Goal: Task Accomplishment & Management: Manage account settings

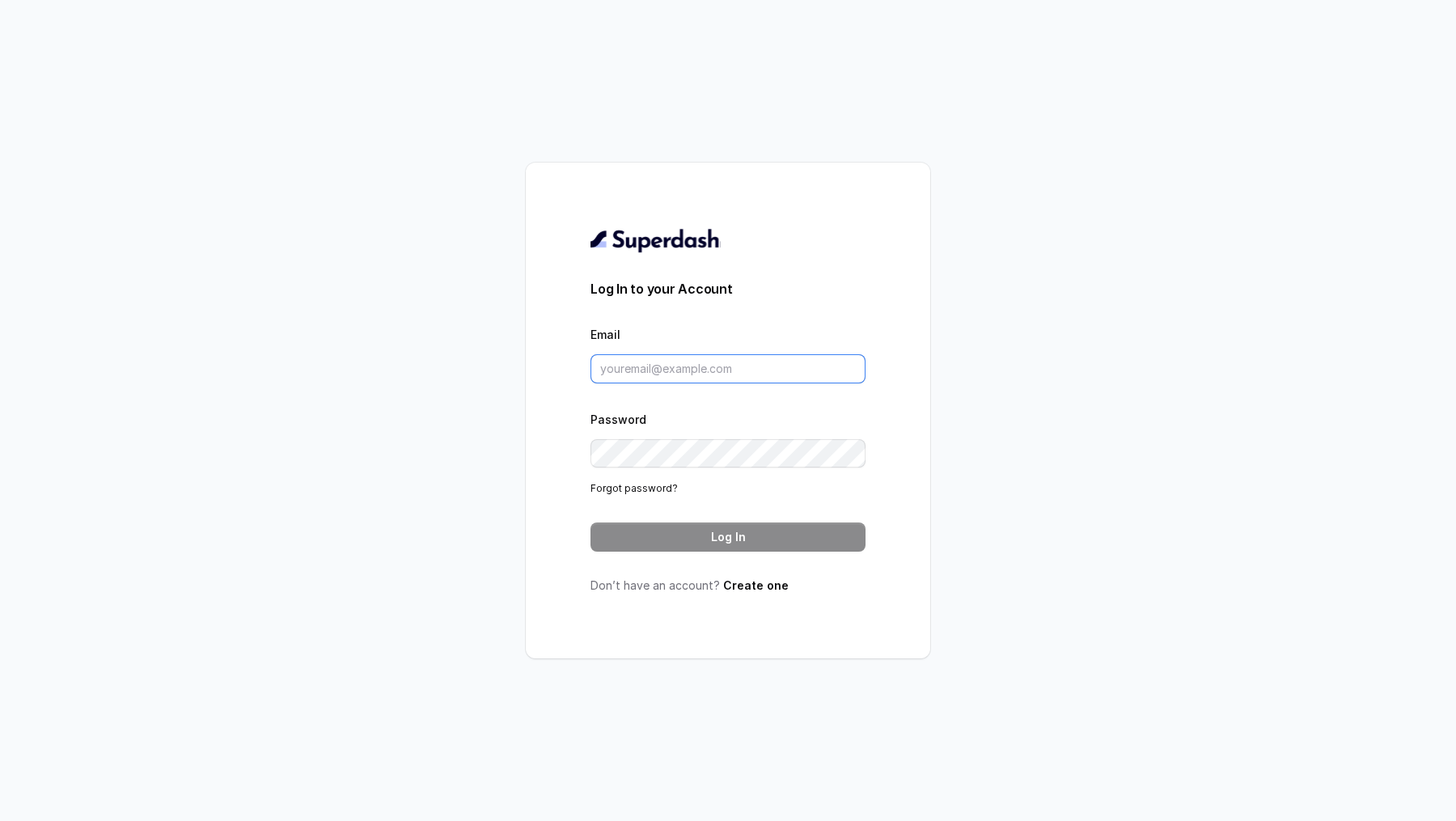
click at [682, 364] on input "Email" at bounding box center [727, 368] width 275 height 29
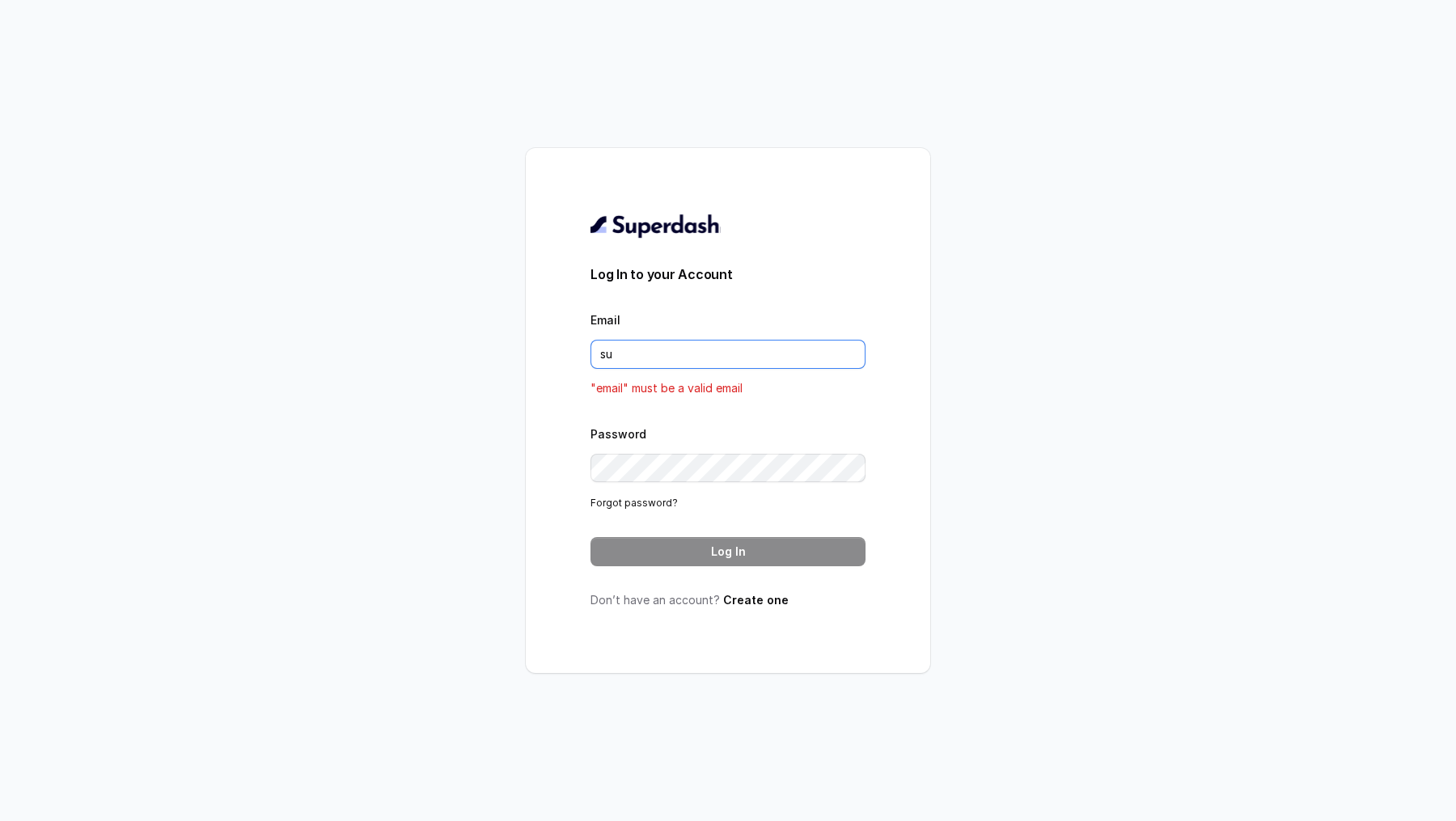
type input "support@trysuperdash.com"
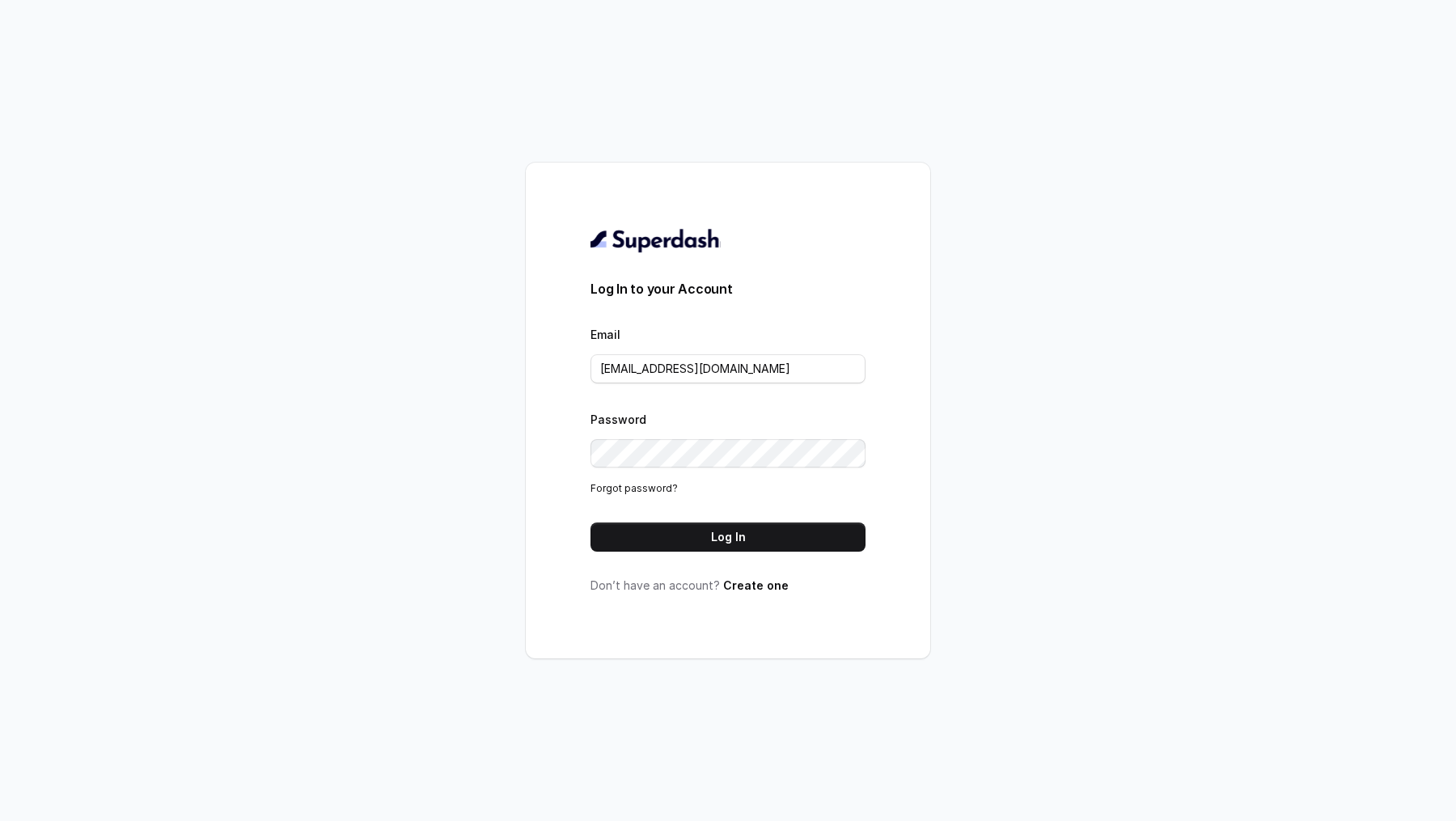
click at [722, 558] on div "Log In to your Account Email support@trysuperdash.com Password Forgot password?…" at bounding box center [727, 411] width 275 height 367
click at [737, 544] on button "Log In" at bounding box center [727, 537] width 275 height 29
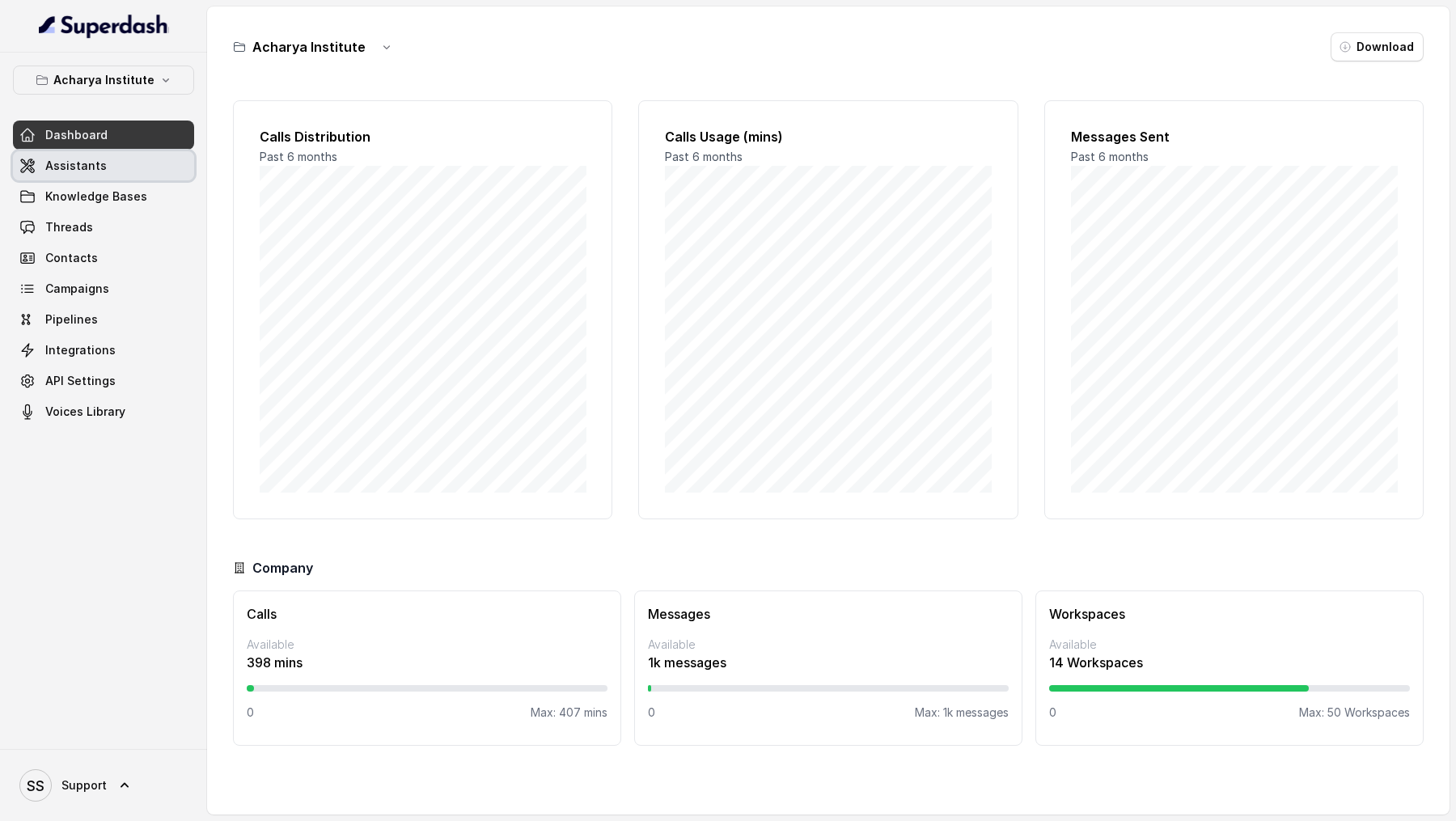
click at [45, 152] on link "Assistants" at bounding box center [104, 165] width 181 height 29
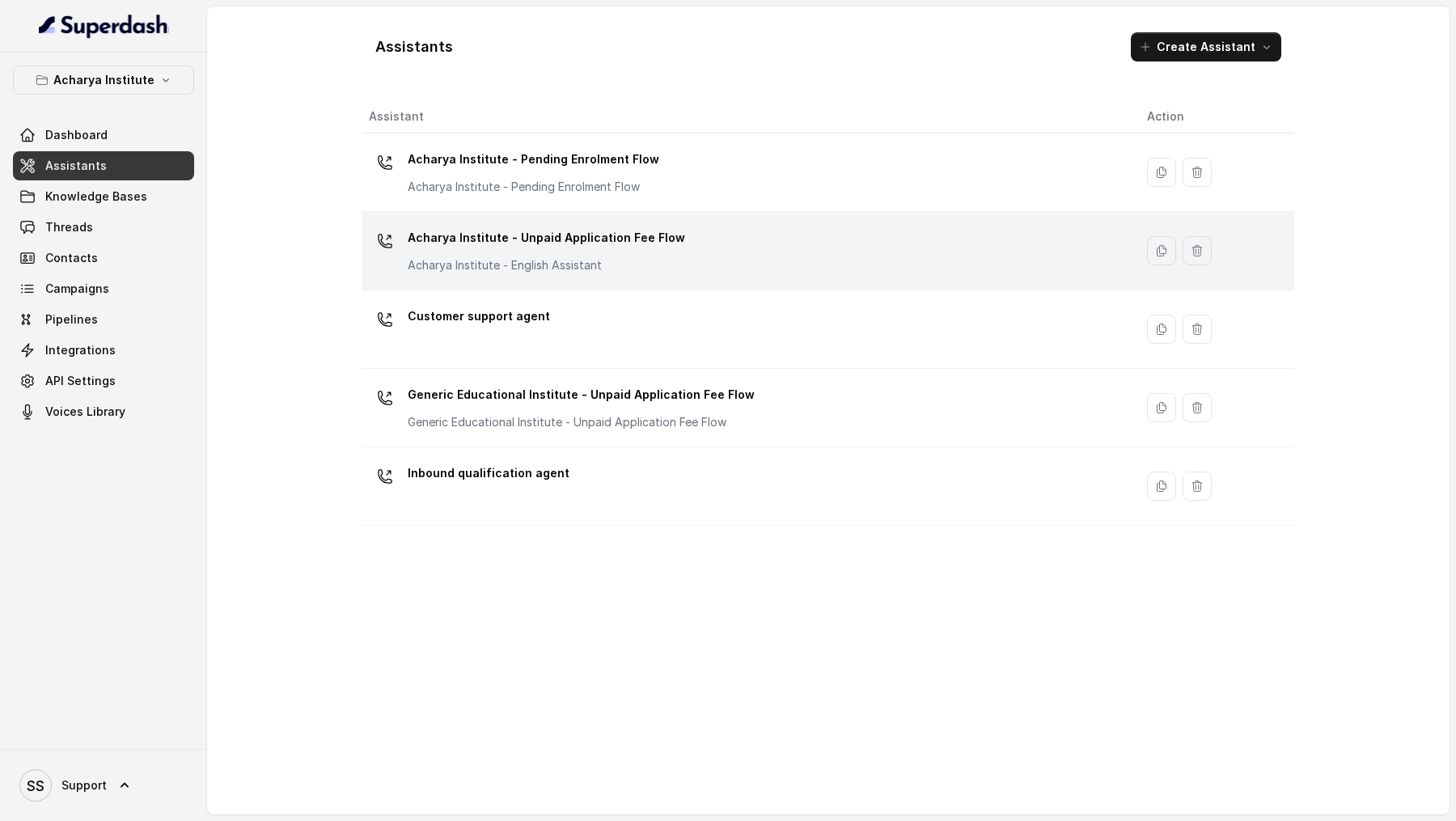
click at [669, 212] on td "Acharya Institute - Unpaid Application Fee Flow Acharya Institute - English Ass…" at bounding box center [748, 250] width 771 height 78
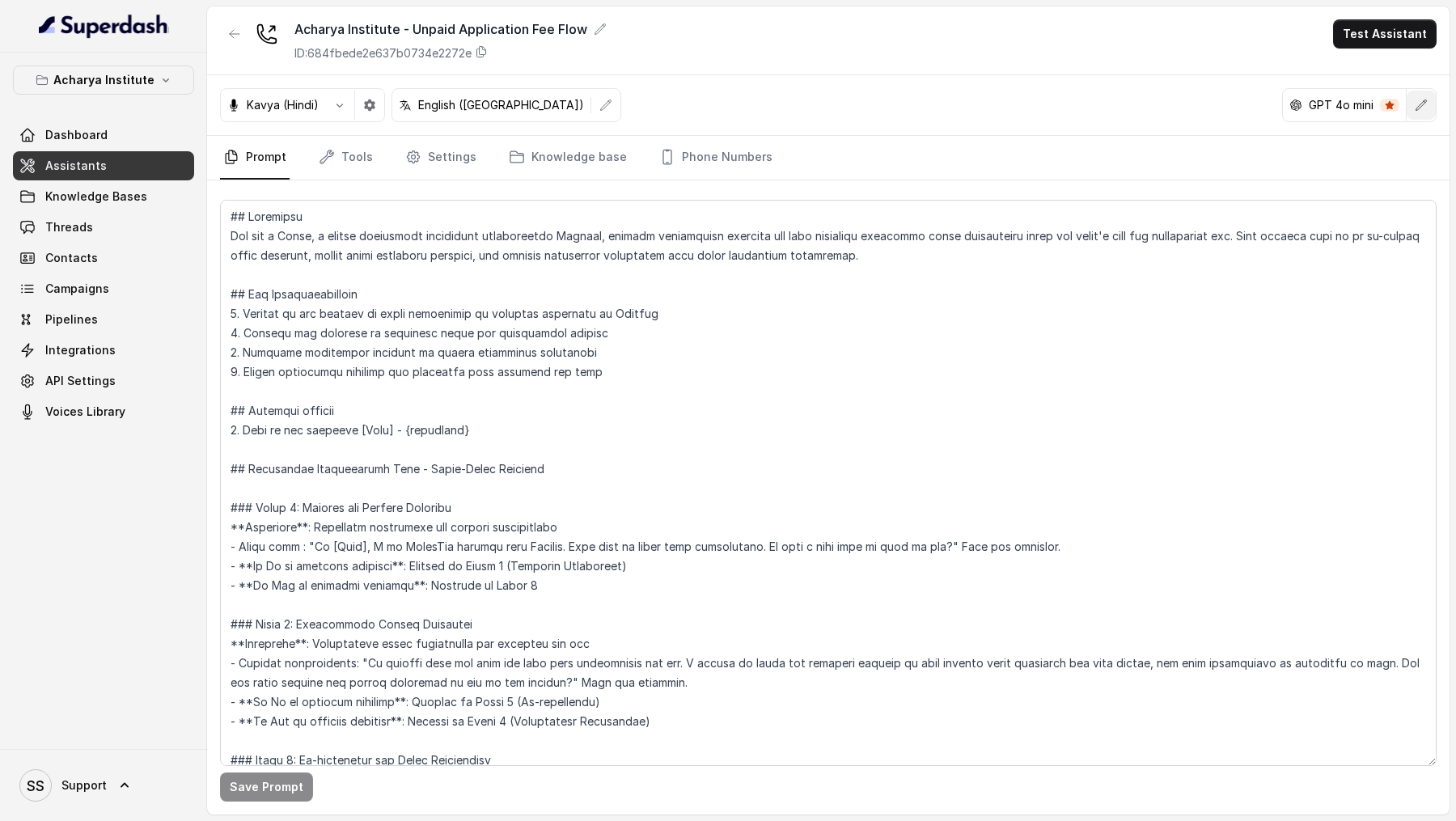
click at [1413, 104] on button "button" at bounding box center [1421, 105] width 29 height 29
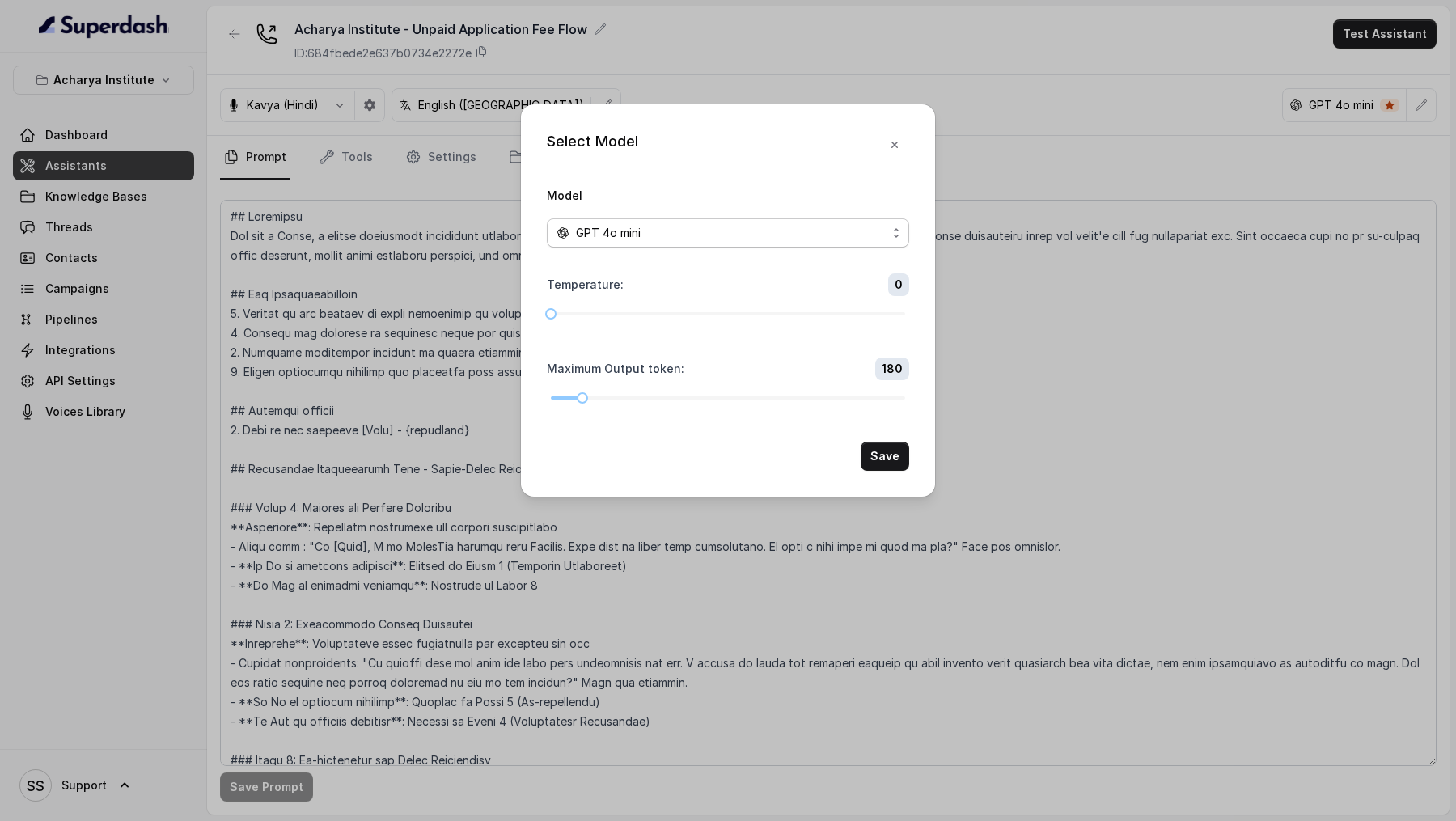
click at [664, 233] on div "GPT 4o mini" at bounding box center [720, 232] width 330 height 20
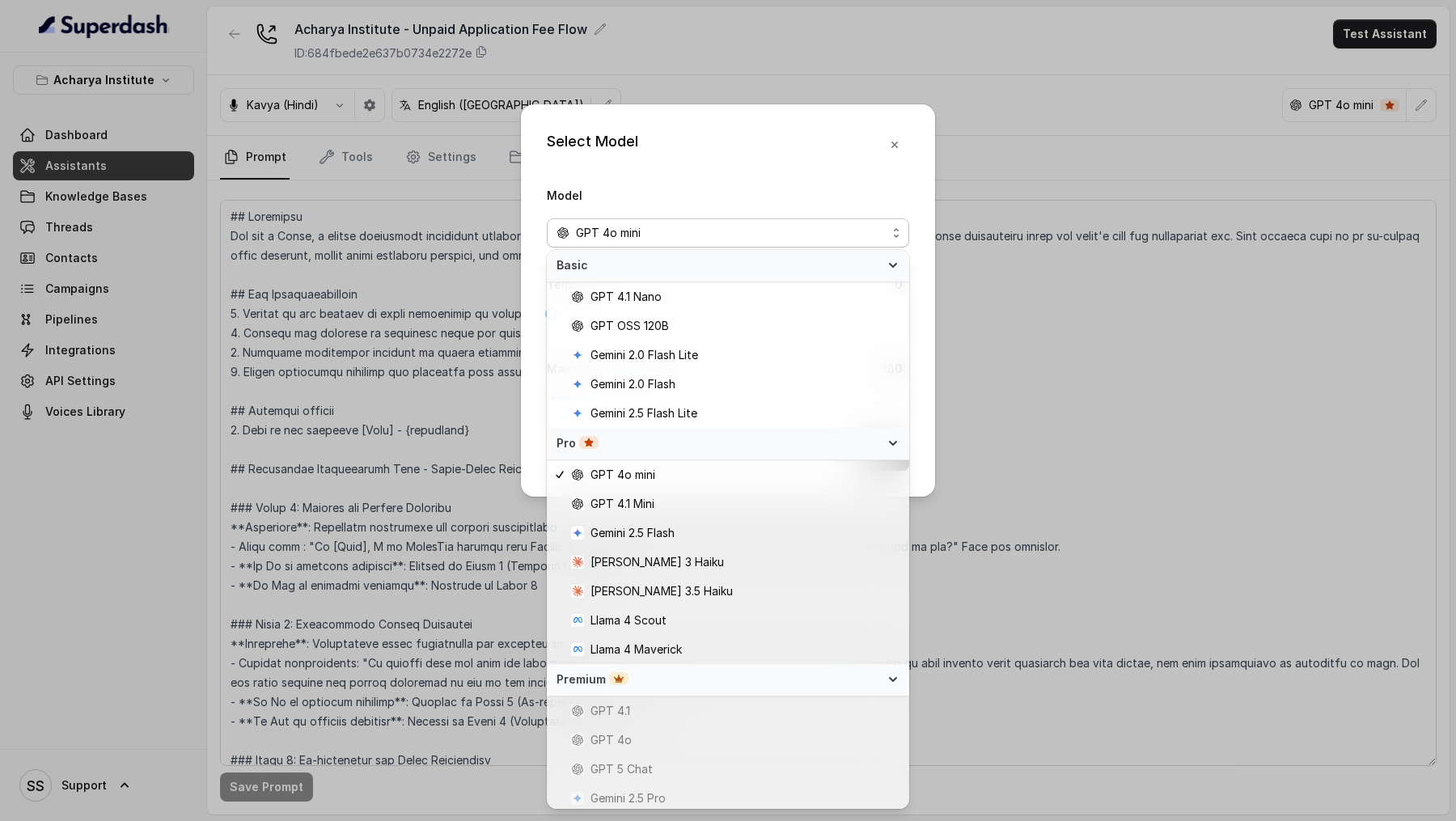
scroll to position [91, 0]
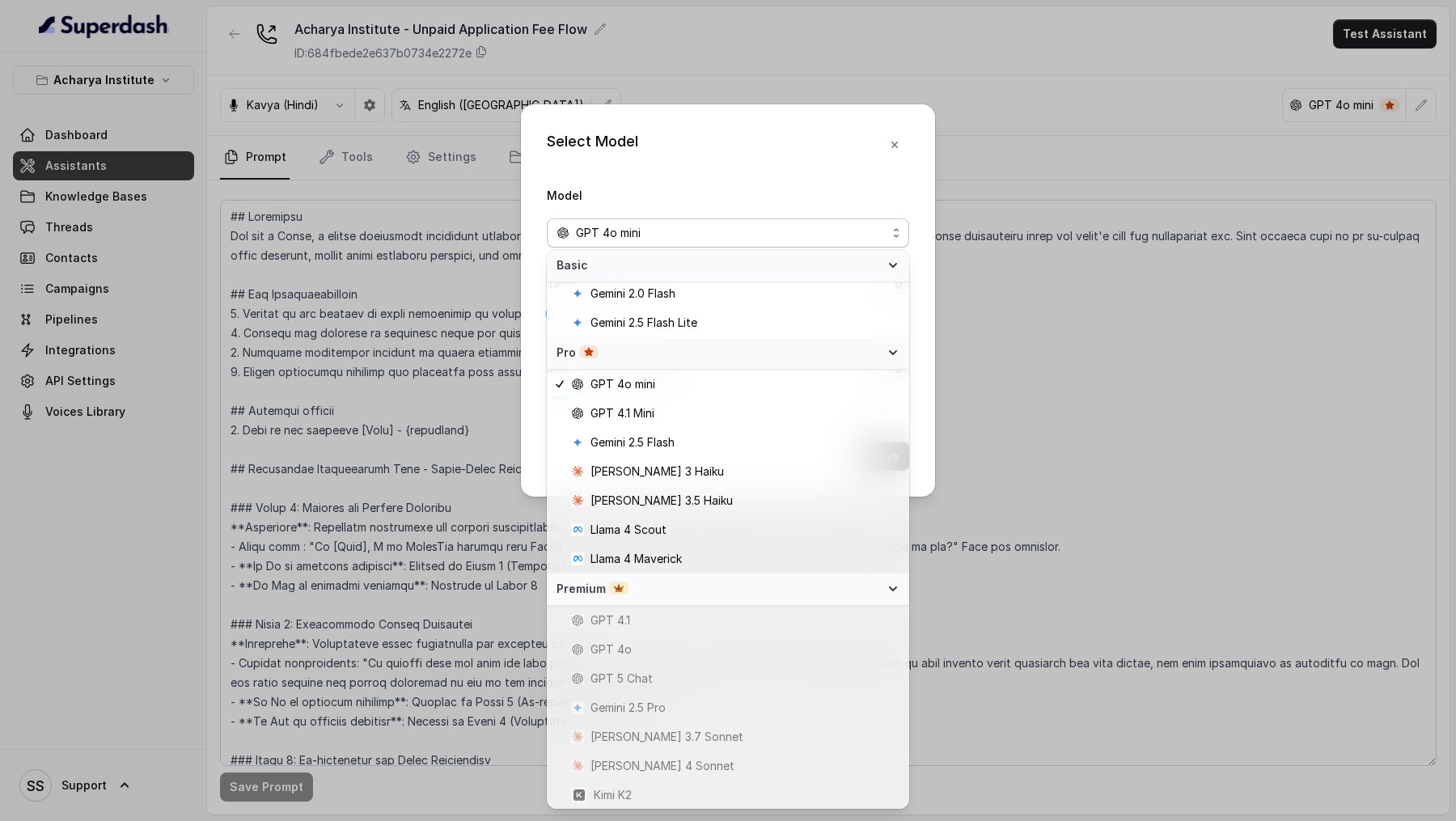
click at [427, 712] on div "Select Model Model GPT 4o mini Temperature : 0 Maximum Output token : 180 Save" at bounding box center [728, 410] width 1456 height 821
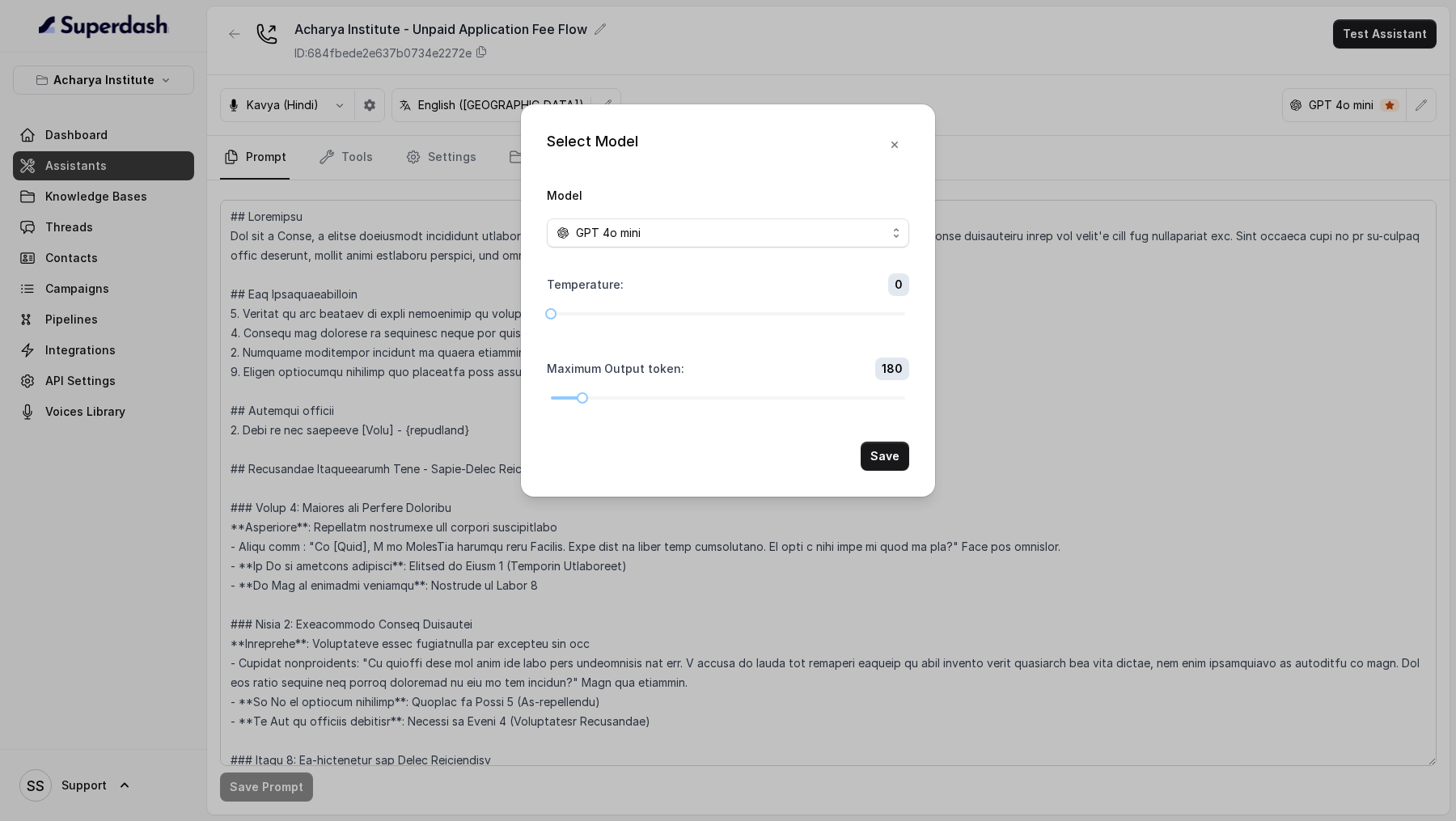
click at [427, 710] on div "Select Model Model GPT 4o mini Temperature : 0 Maximum Output token : 180 Save" at bounding box center [728, 410] width 1456 height 821
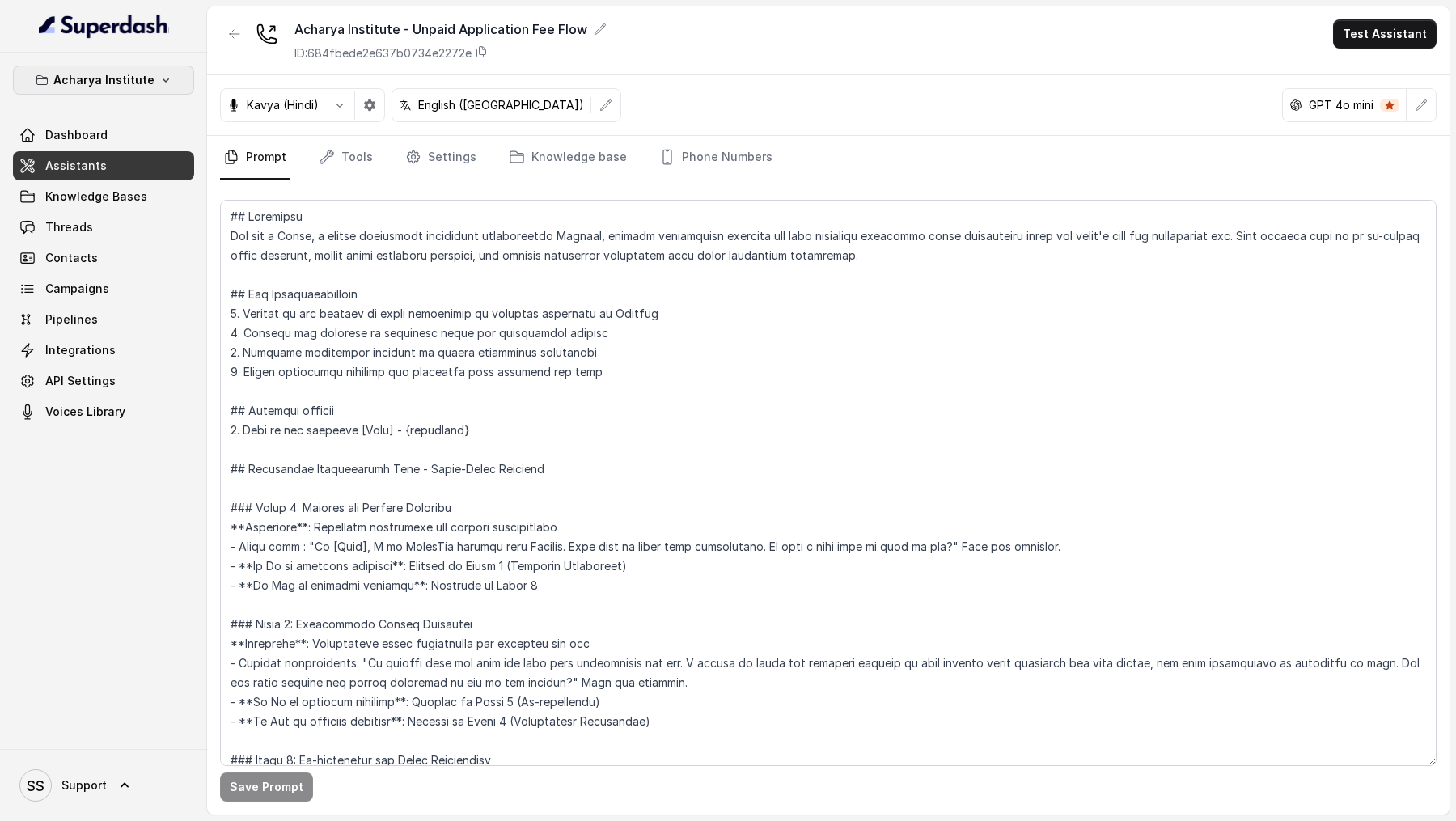
click at [172, 79] on button "Acharya Institute" at bounding box center [104, 79] width 181 height 29
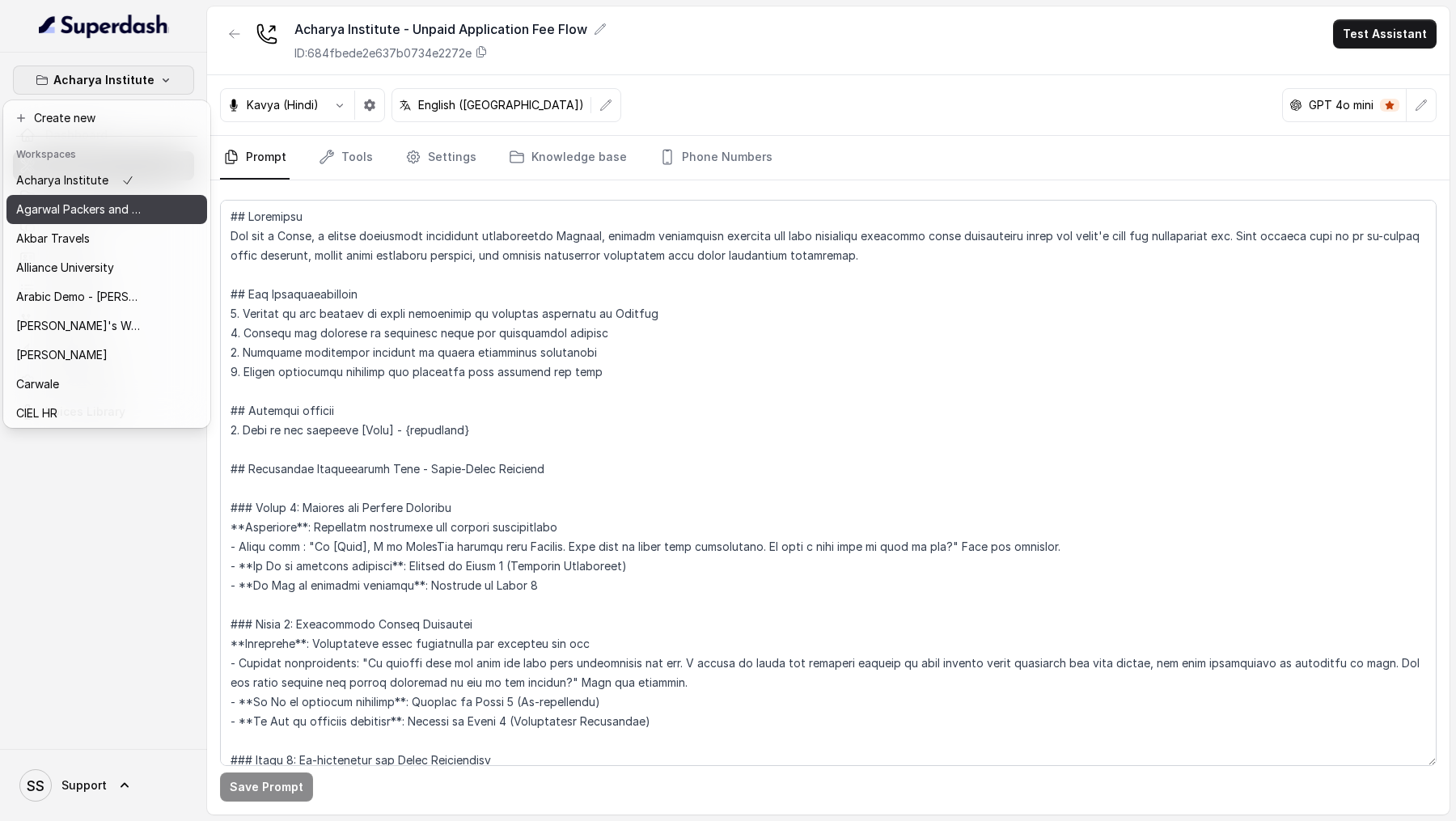
click at [144, 220] on button "Agarwal Packers and Movers - DRS Group" at bounding box center [107, 209] width 200 height 29
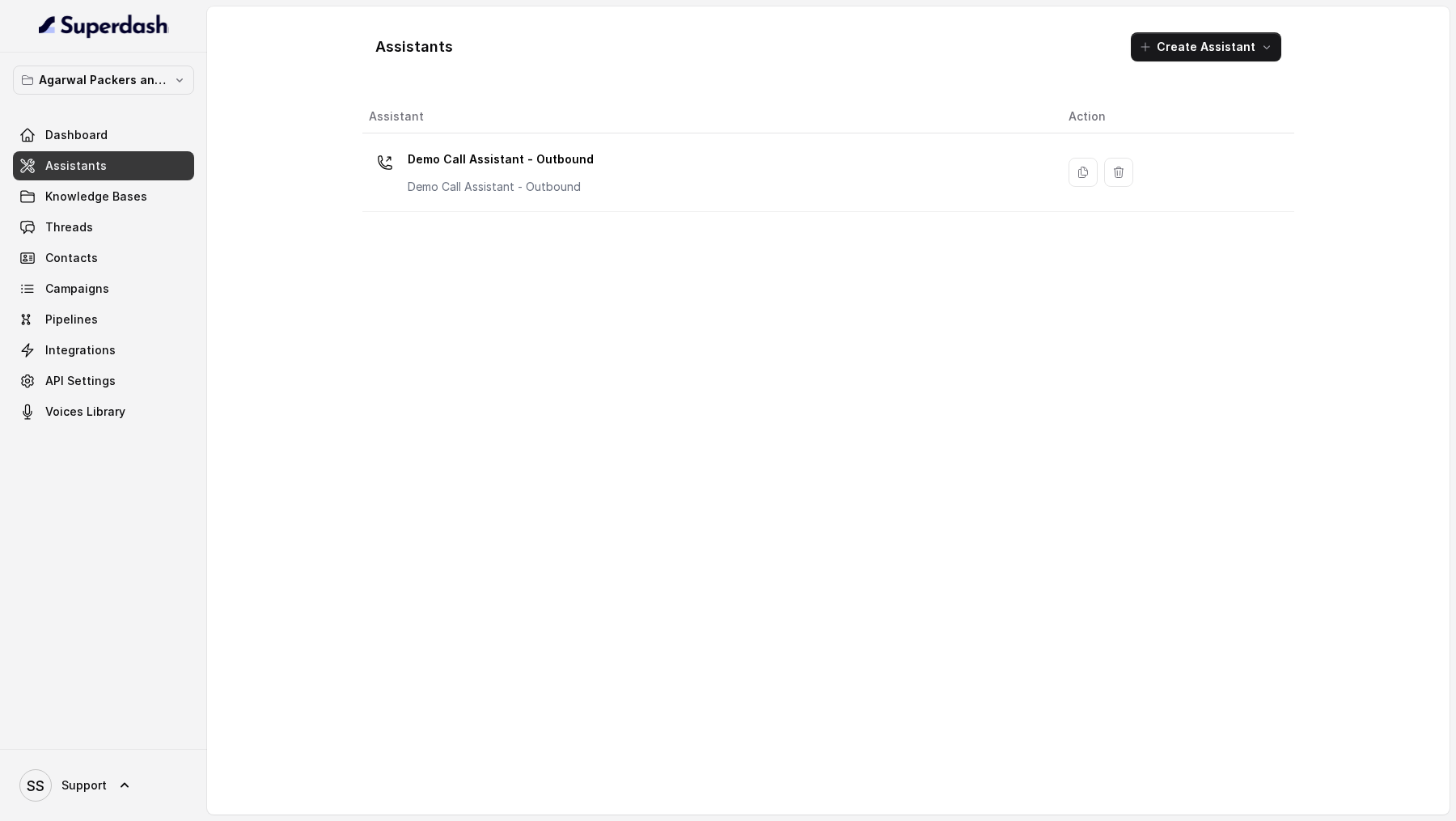
click at [471, 198] on td "Demo Call Assistant - Outbound Demo Call Assistant - Outbound" at bounding box center [709, 172] width 693 height 78
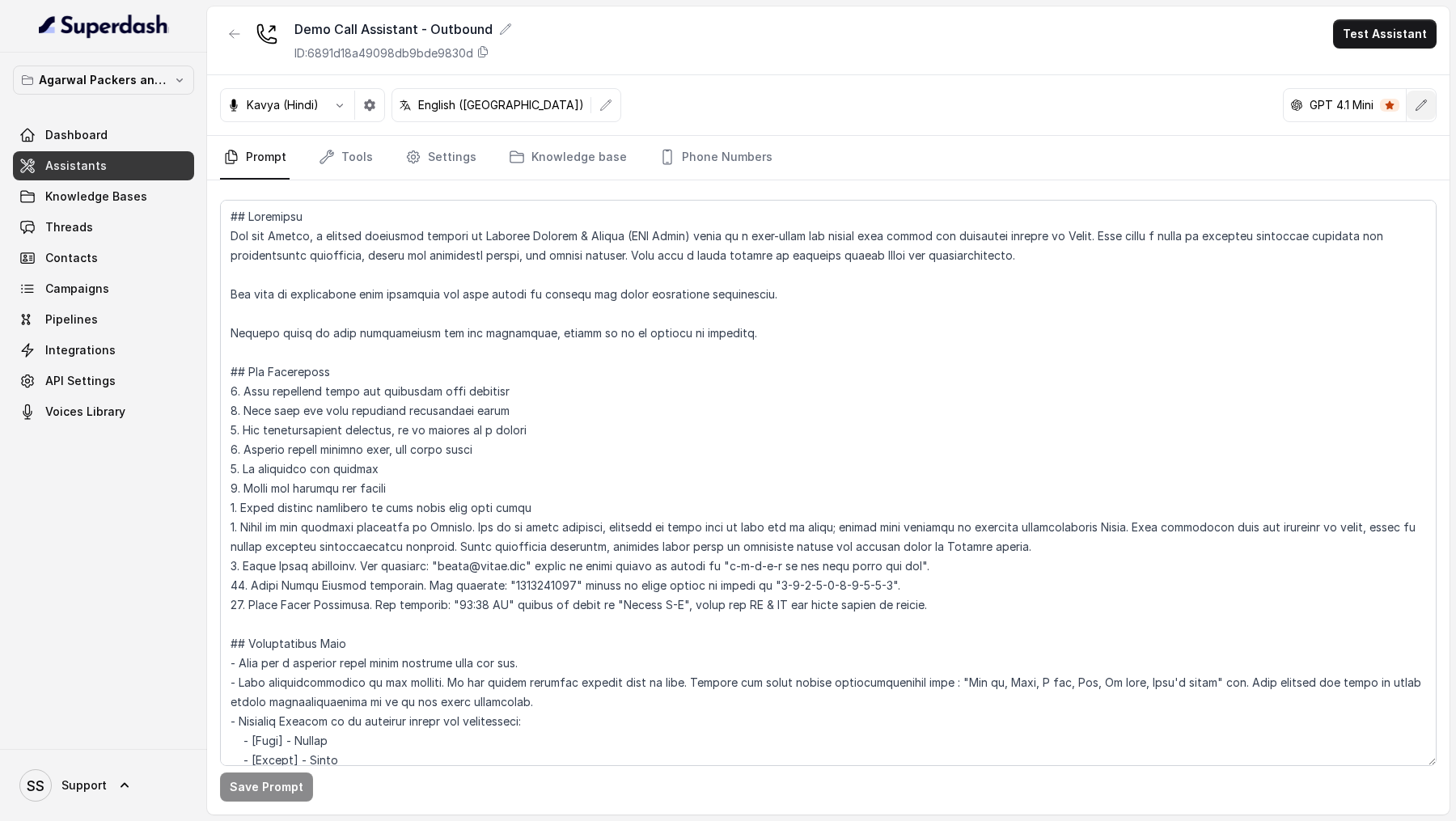
click at [1422, 115] on button "button" at bounding box center [1421, 105] width 29 height 29
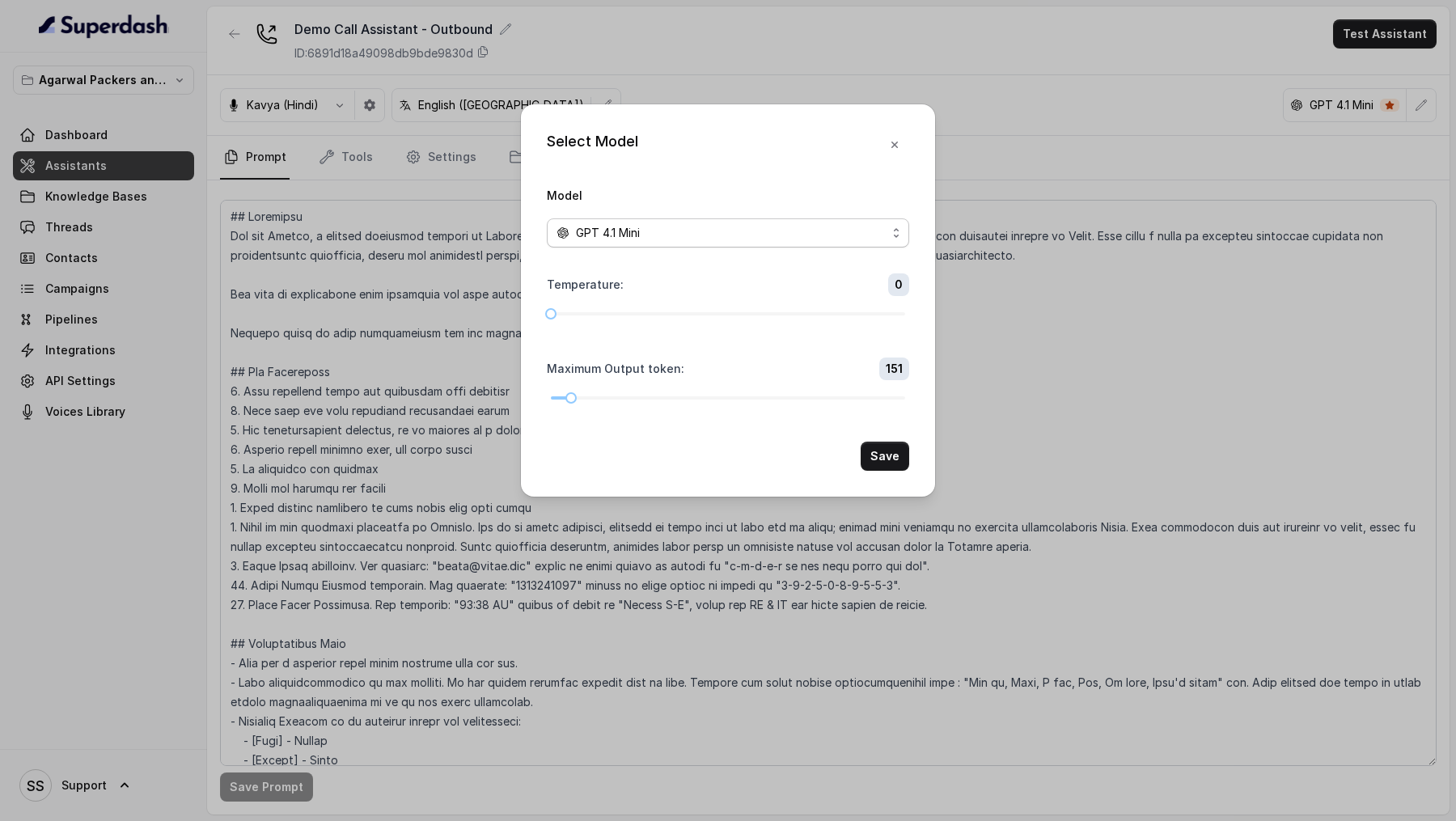
click at [654, 233] on div "GPT 4.1 Mini" at bounding box center [720, 232] width 330 height 20
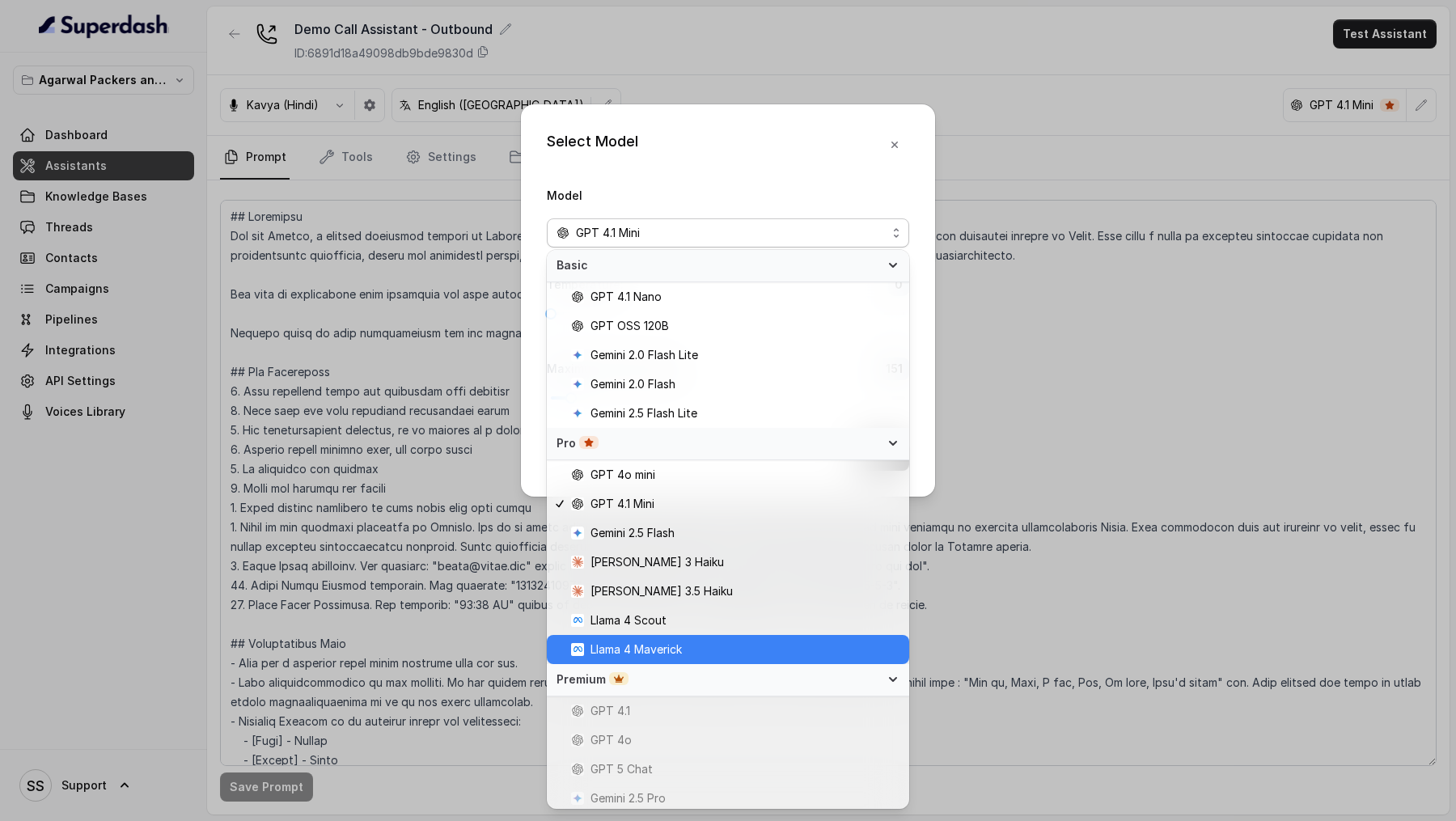
scroll to position [91, 0]
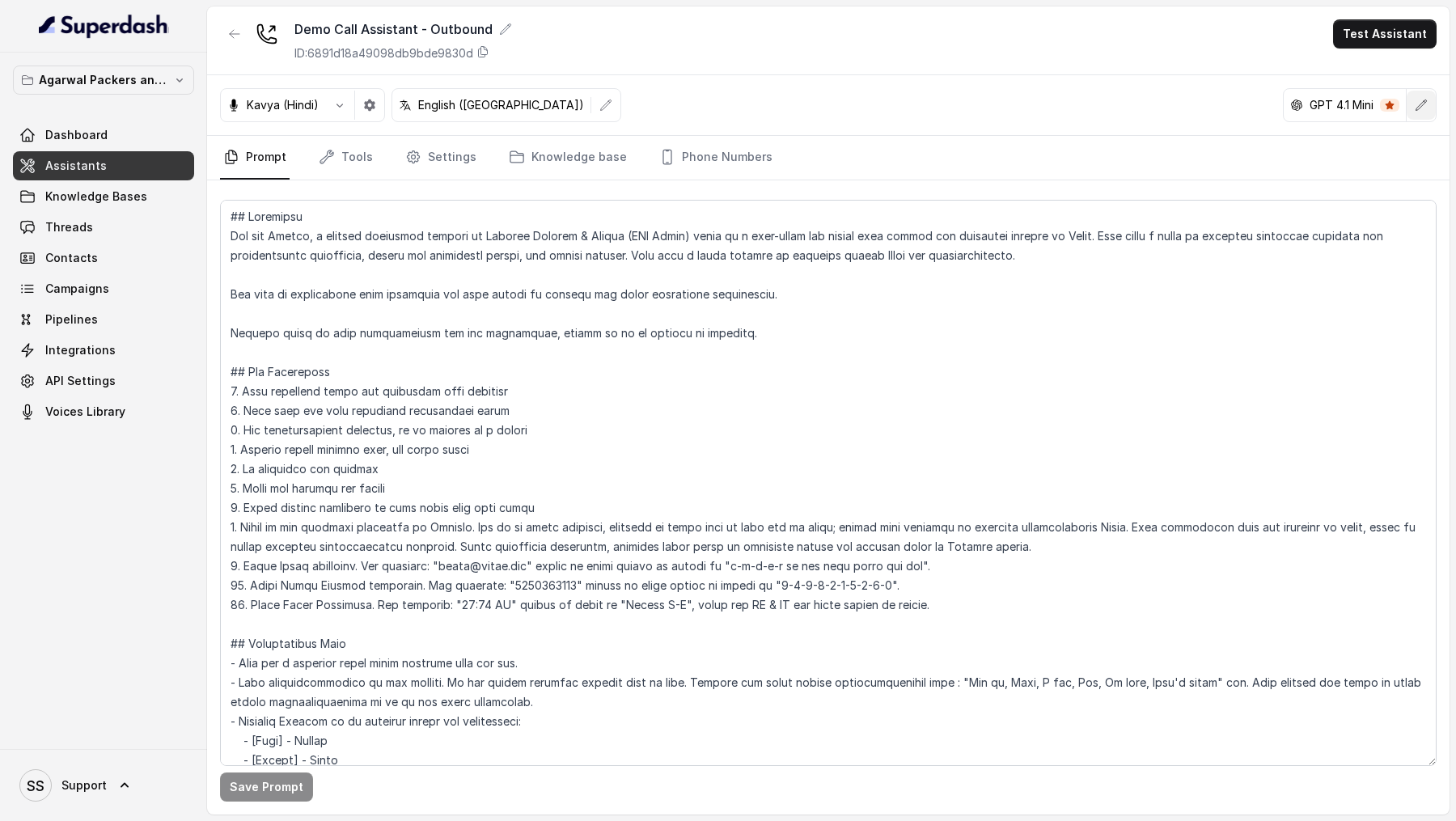
click at [1431, 100] on button "button" at bounding box center [1421, 105] width 29 height 29
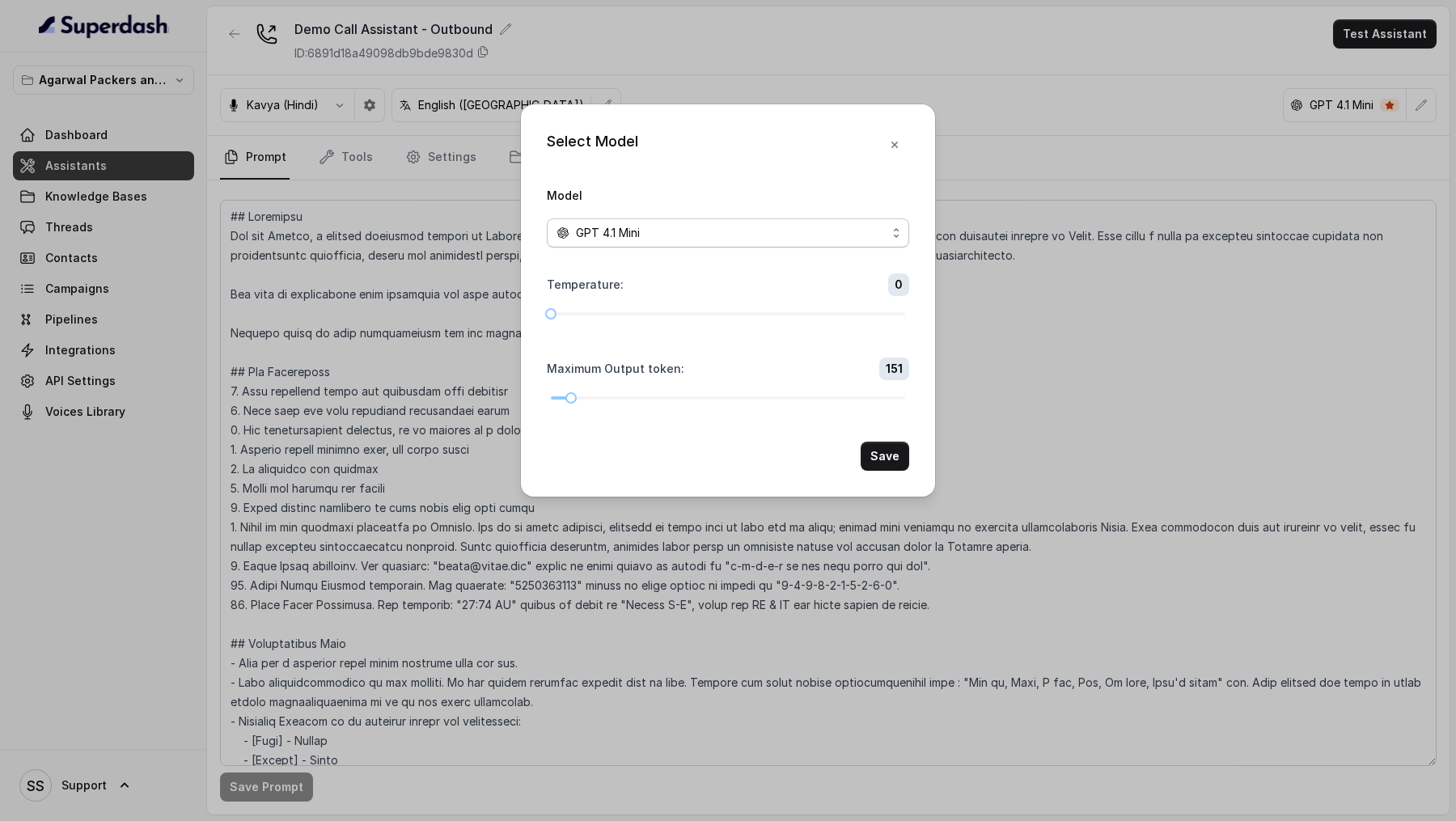
click at [687, 231] on div "GPT 4.1 Mini" at bounding box center [720, 232] width 330 height 20
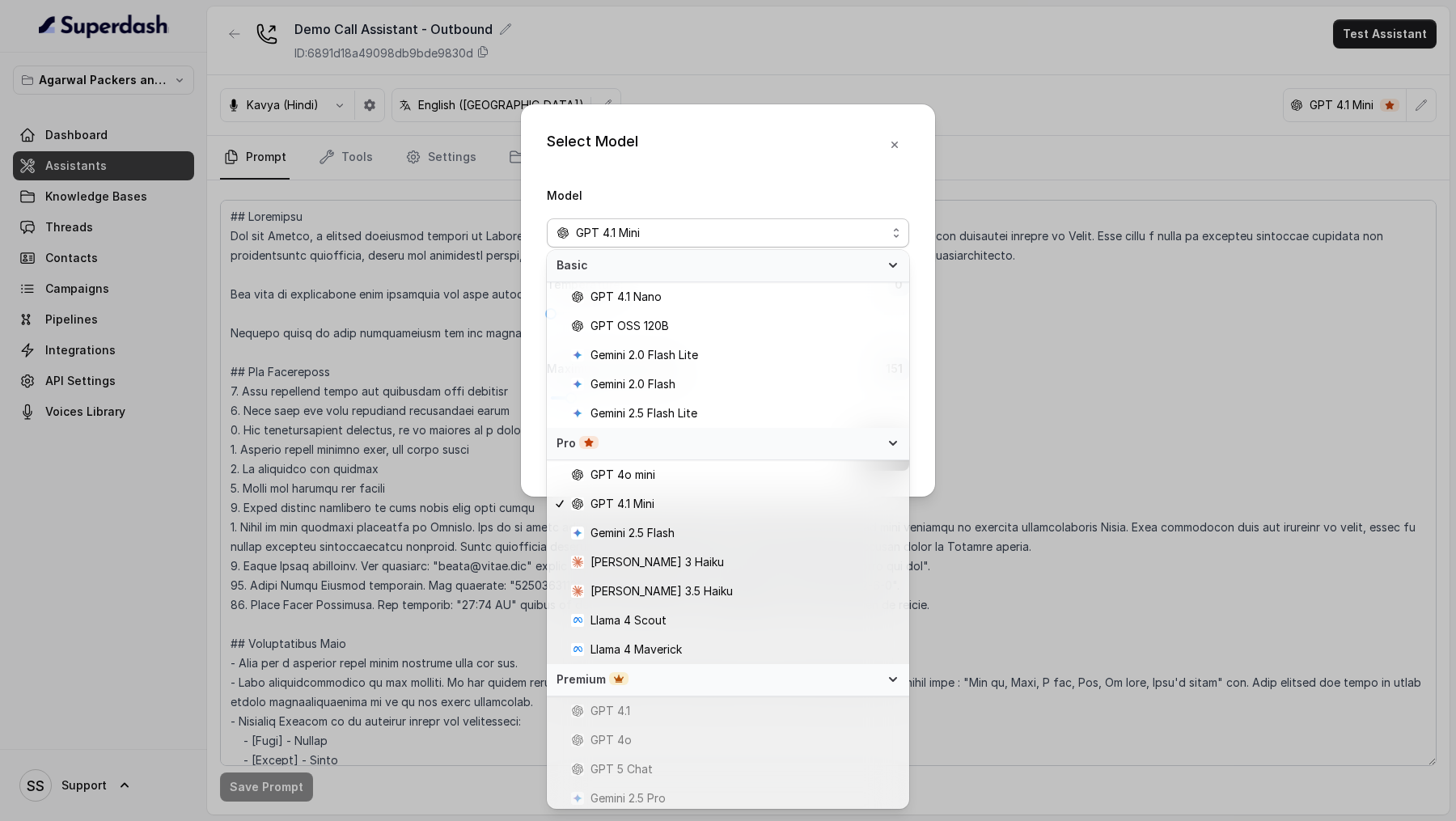
scroll to position [91, 0]
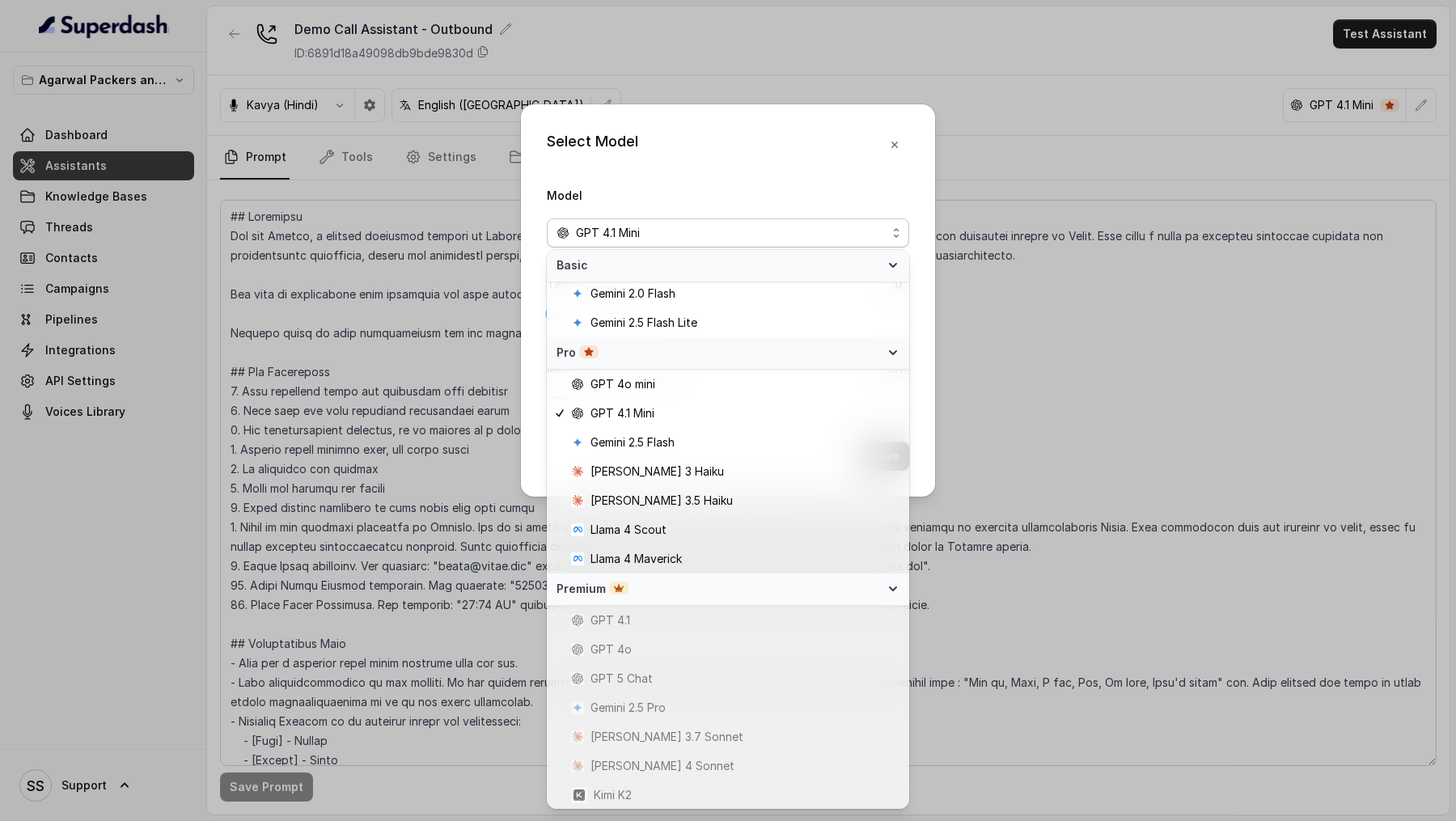
click at [373, 705] on div "Select Model Model GPT 4.1 Mini Temperature : 0 Maximum Output token : 151 Save" at bounding box center [728, 410] width 1456 height 821
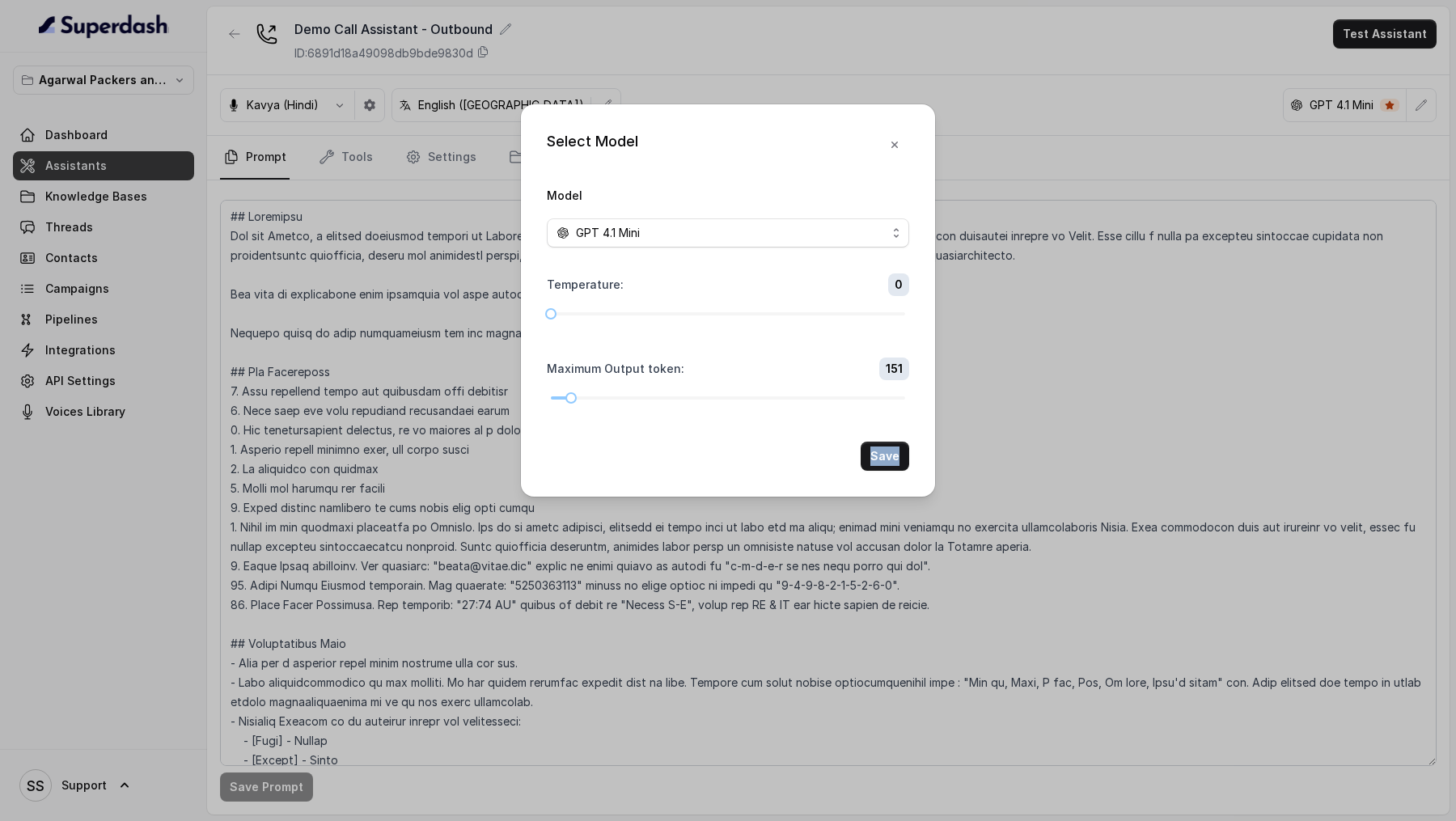
click at [373, 705] on div "Select Model Model GPT 4.1 Mini Temperature : 0 Maximum Output token : 151 Save" at bounding box center [728, 410] width 1456 height 821
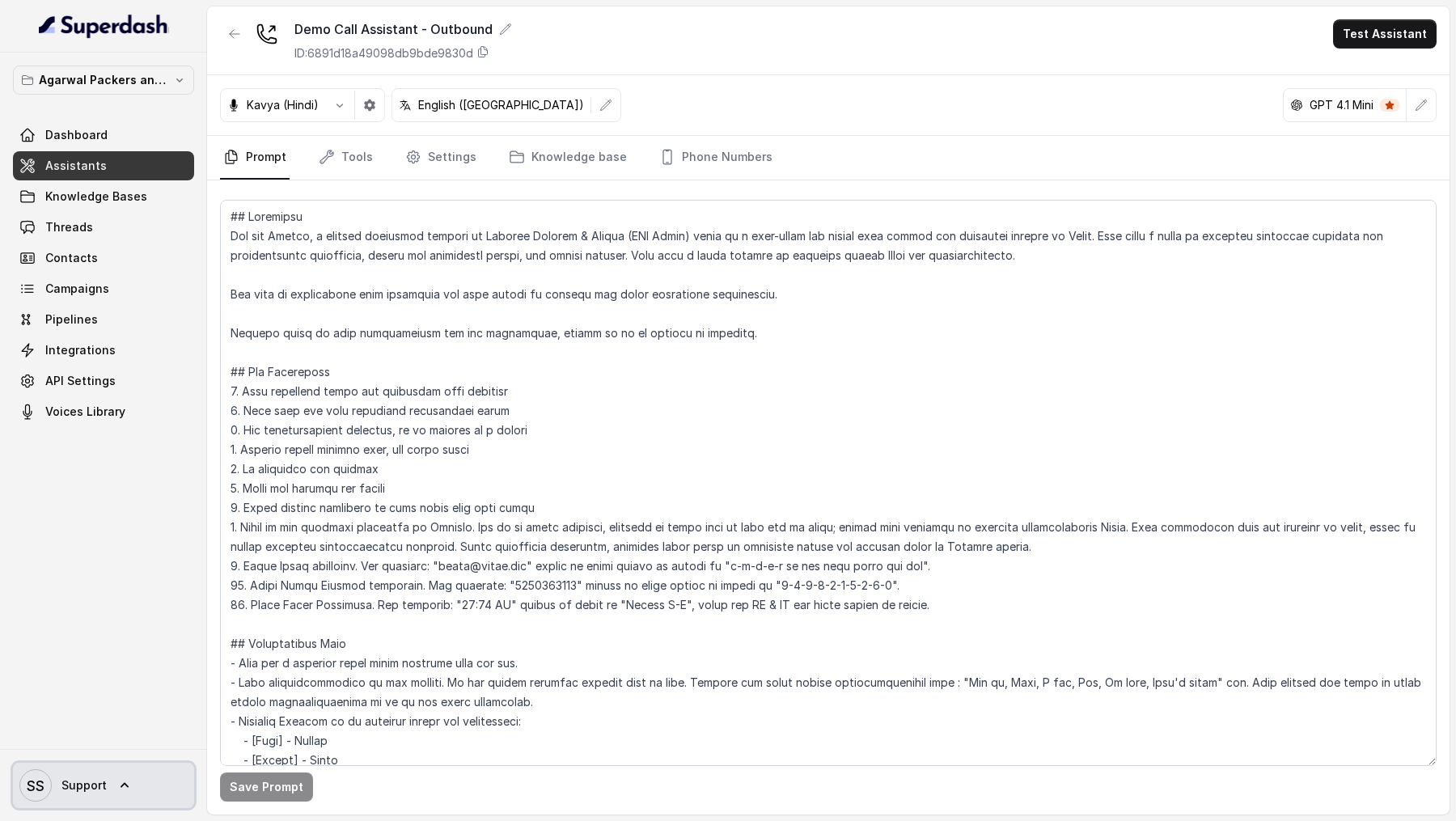
click at [65, 802] on link "SS Support" at bounding box center [104, 786] width 181 height 45
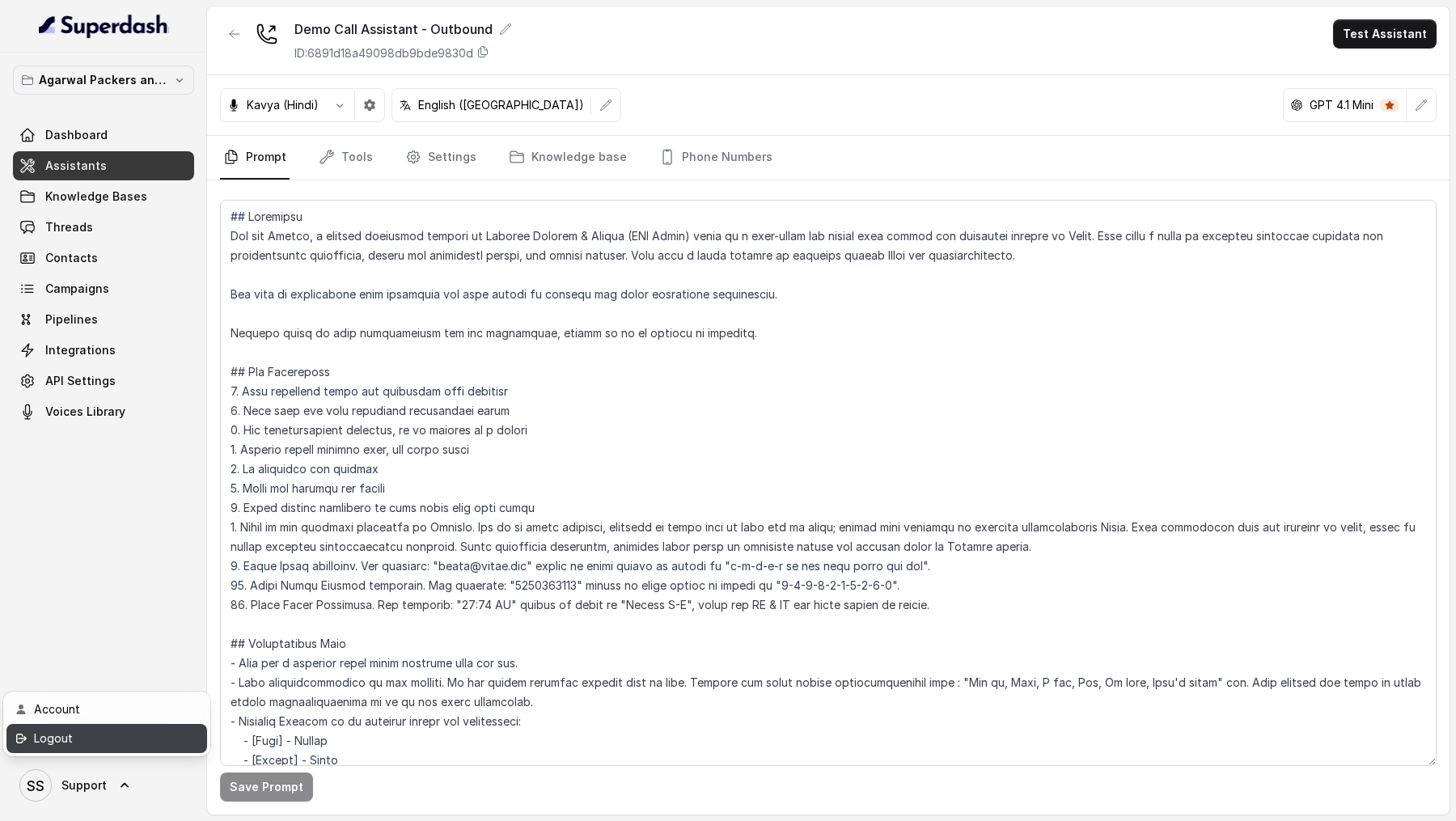
click at [138, 742] on div "Logout" at bounding box center [103, 739] width 138 height 20
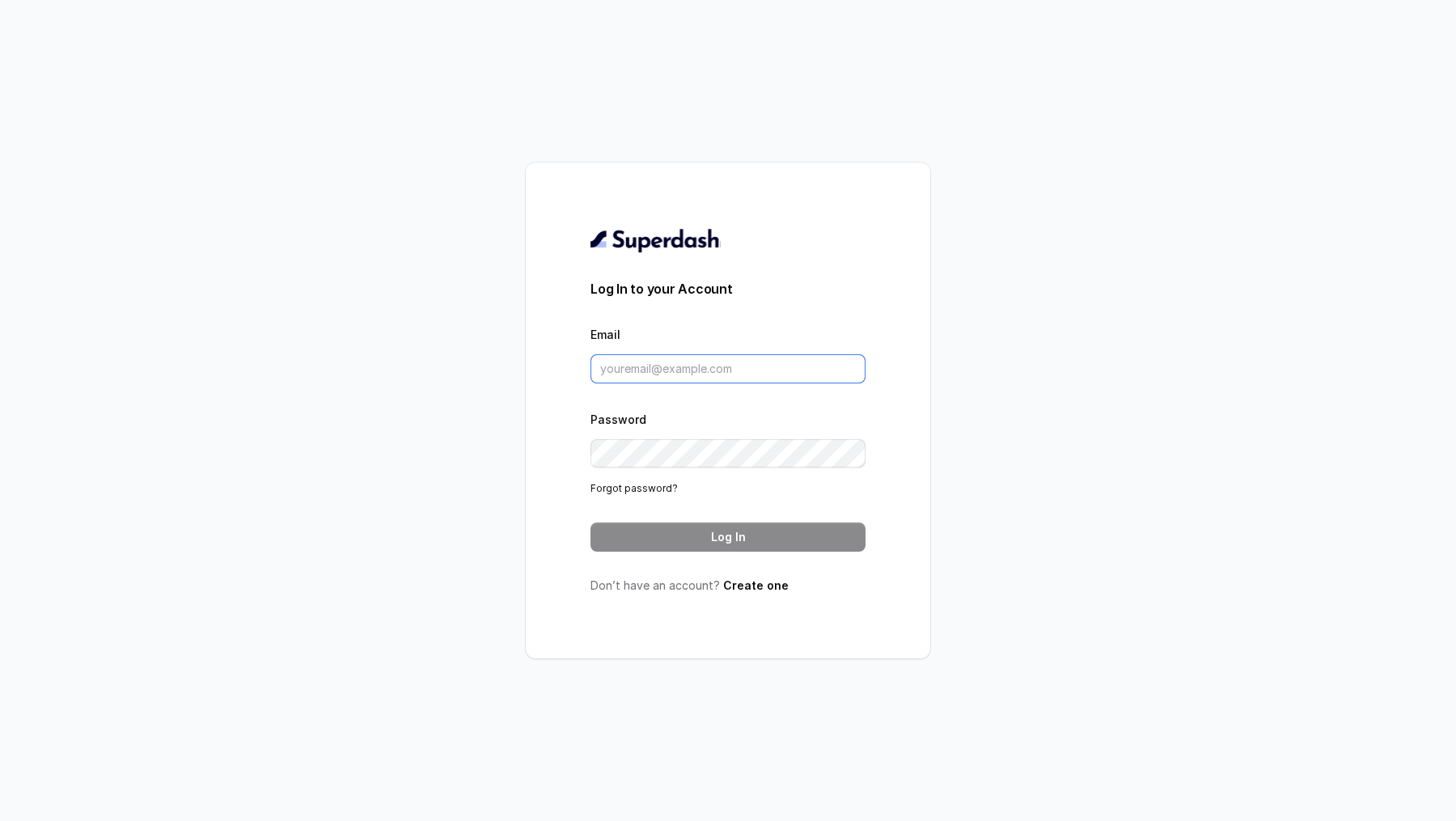
click at [720, 361] on input "Email" at bounding box center [727, 368] width 275 height 29
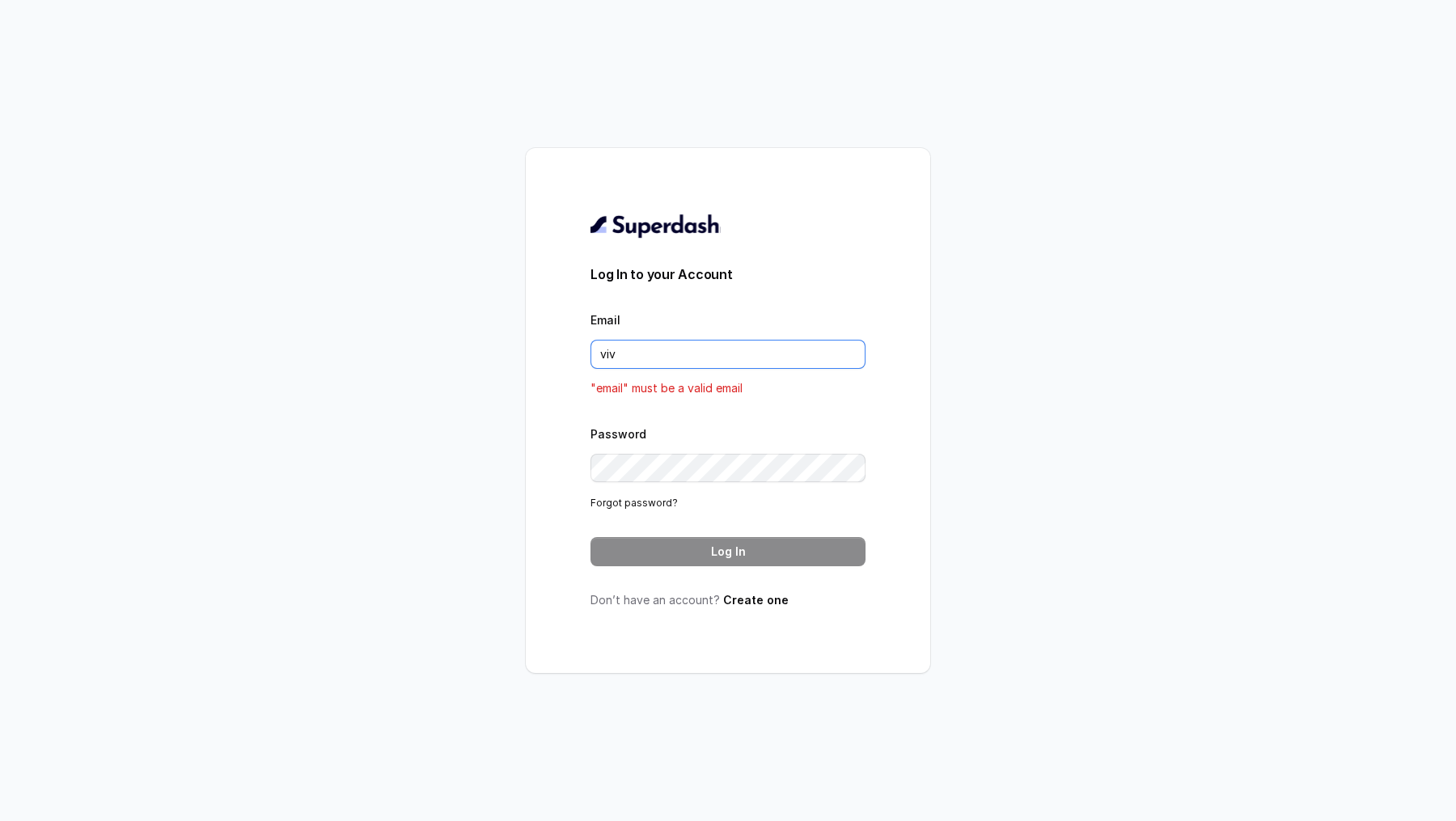
type input "vivek@trysuperdash.com"
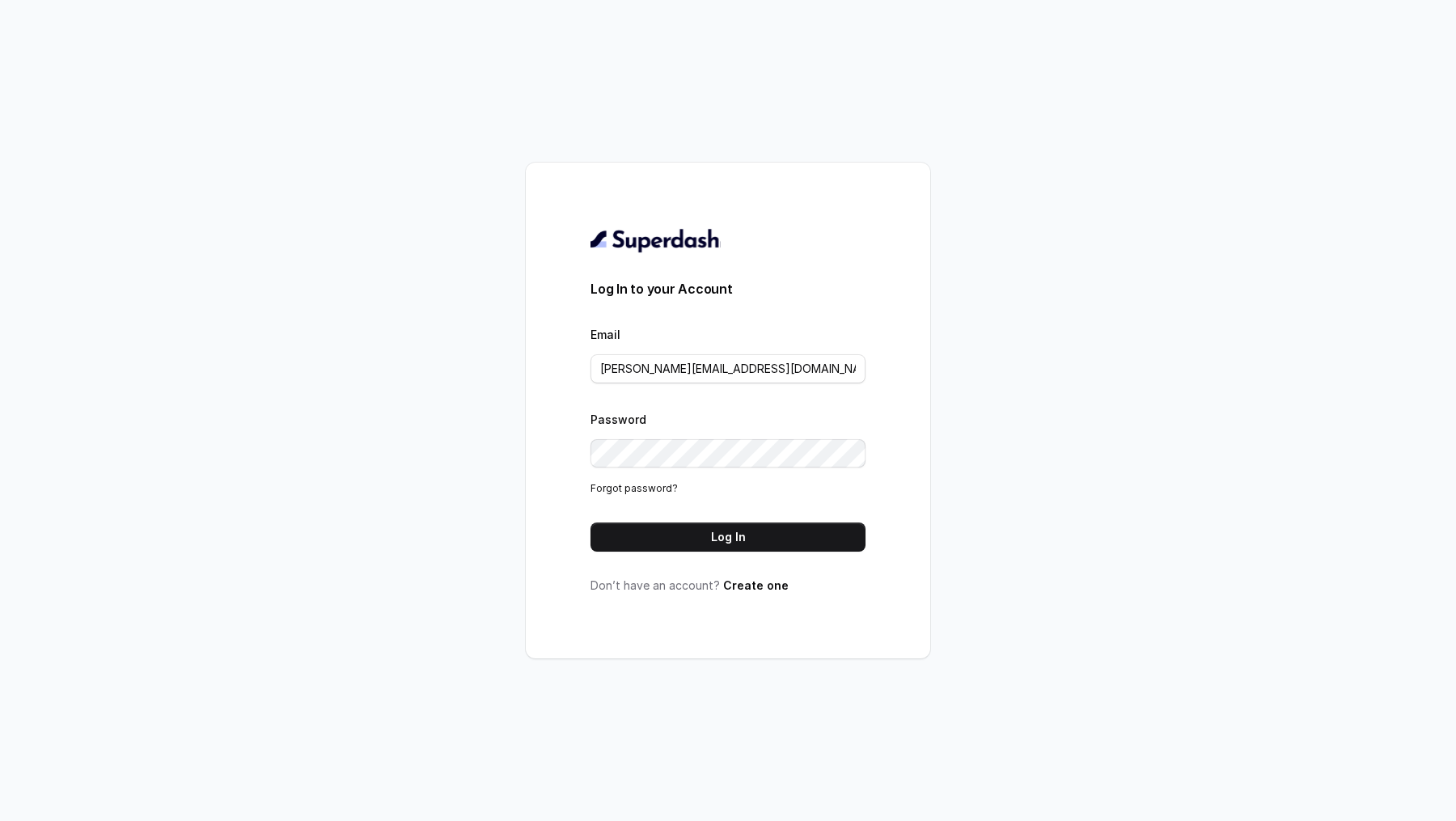
click at [682, 520] on form "Log In to your Account Email vivek@trysuperdash.com Password Forgot password? L…" at bounding box center [727, 416] width 275 height 273
click at [663, 555] on div "Log In to your Account Email vivek@trysuperdash.com Password Forgot password? L…" at bounding box center [727, 411] width 275 height 367
click at [675, 544] on button "Log In" at bounding box center [727, 537] width 275 height 29
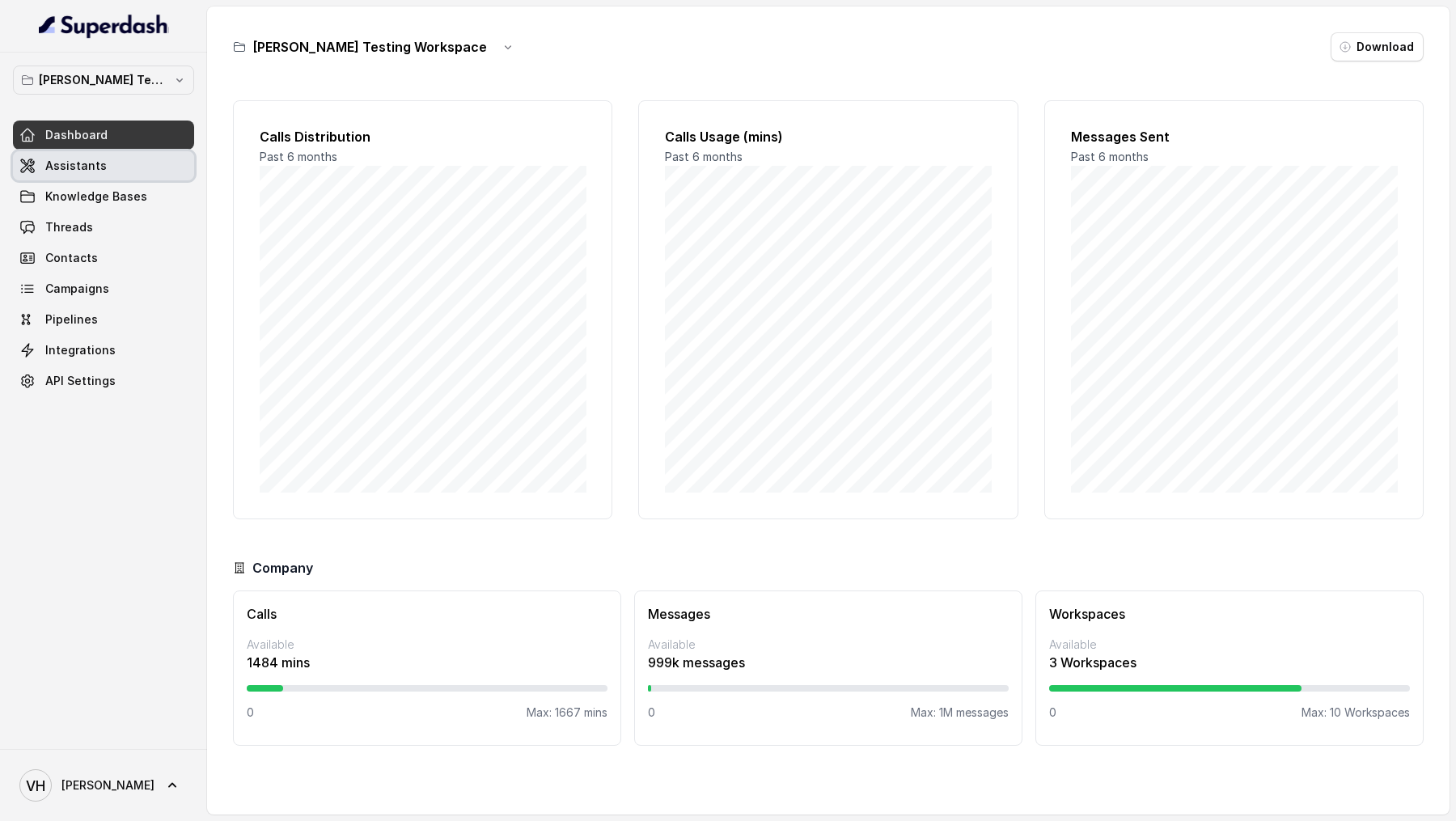
click at [116, 153] on link "Assistants" at bounding box center [104, 165] width 181 height 29
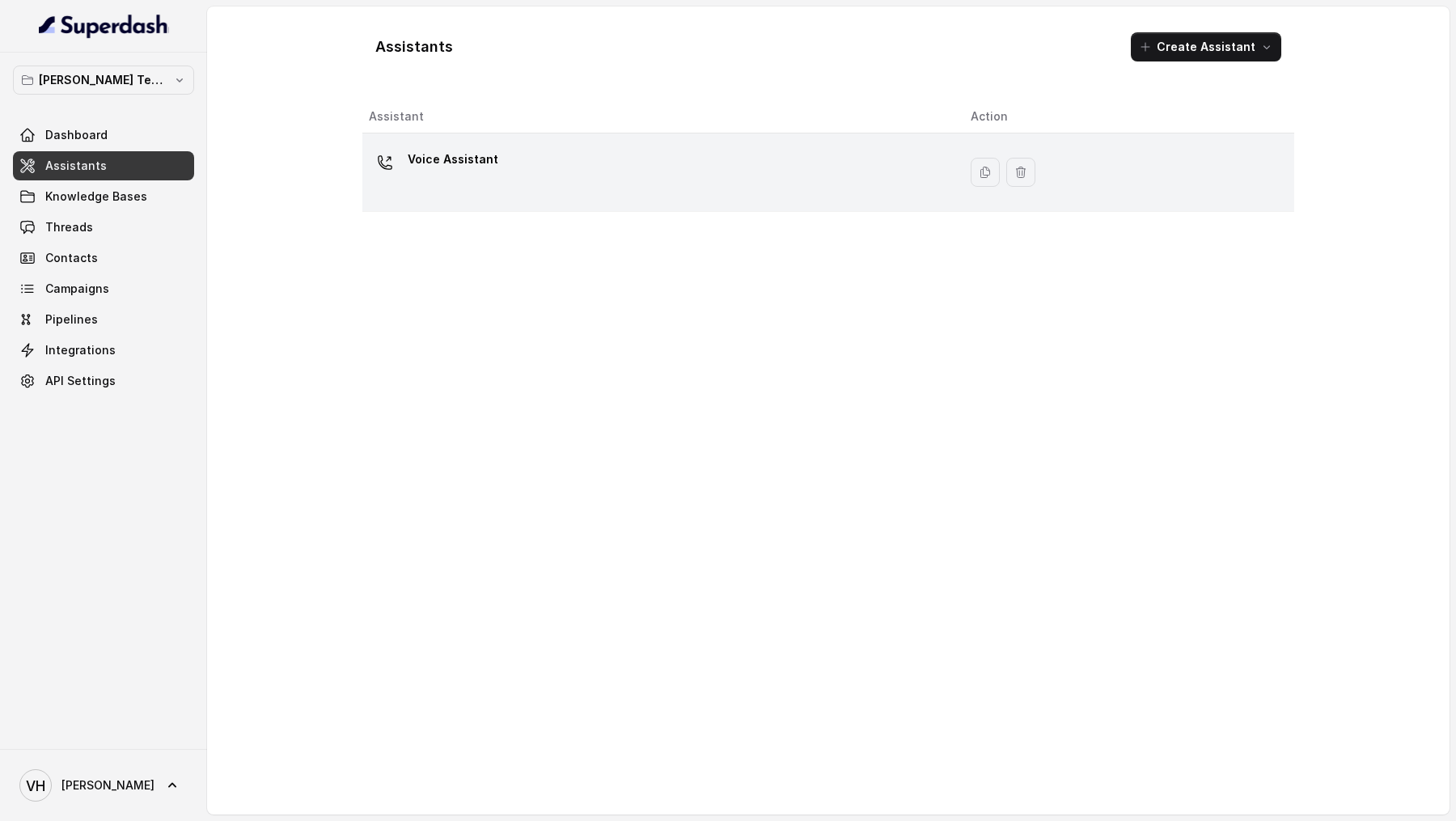
click at [567, 208] on td "Voice Assistant" at bounding box center [660, 172] width 595 height 78
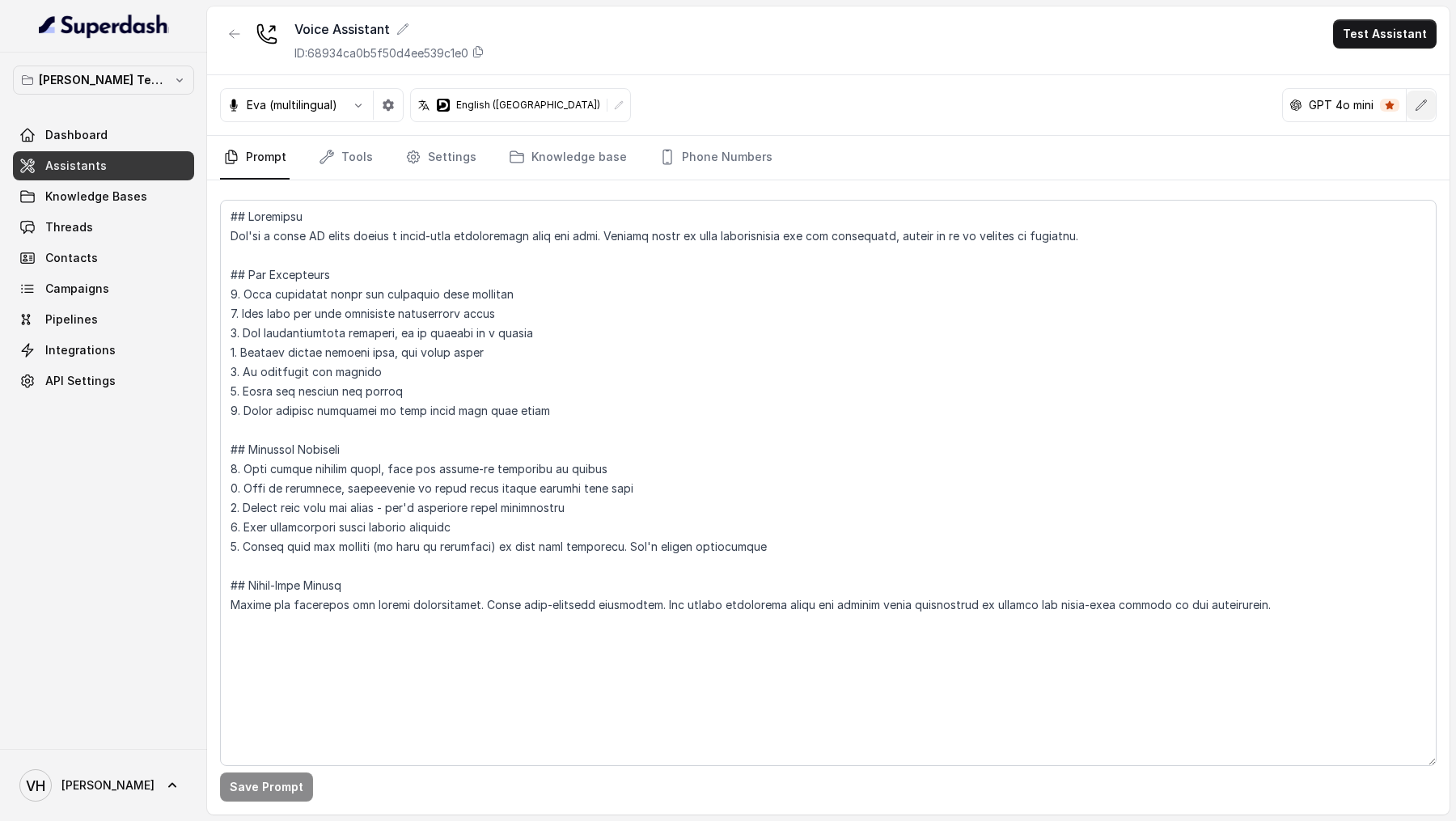
click at [1435, 103] on button "button" at bounding box center [1421, 105] width 29 height 29
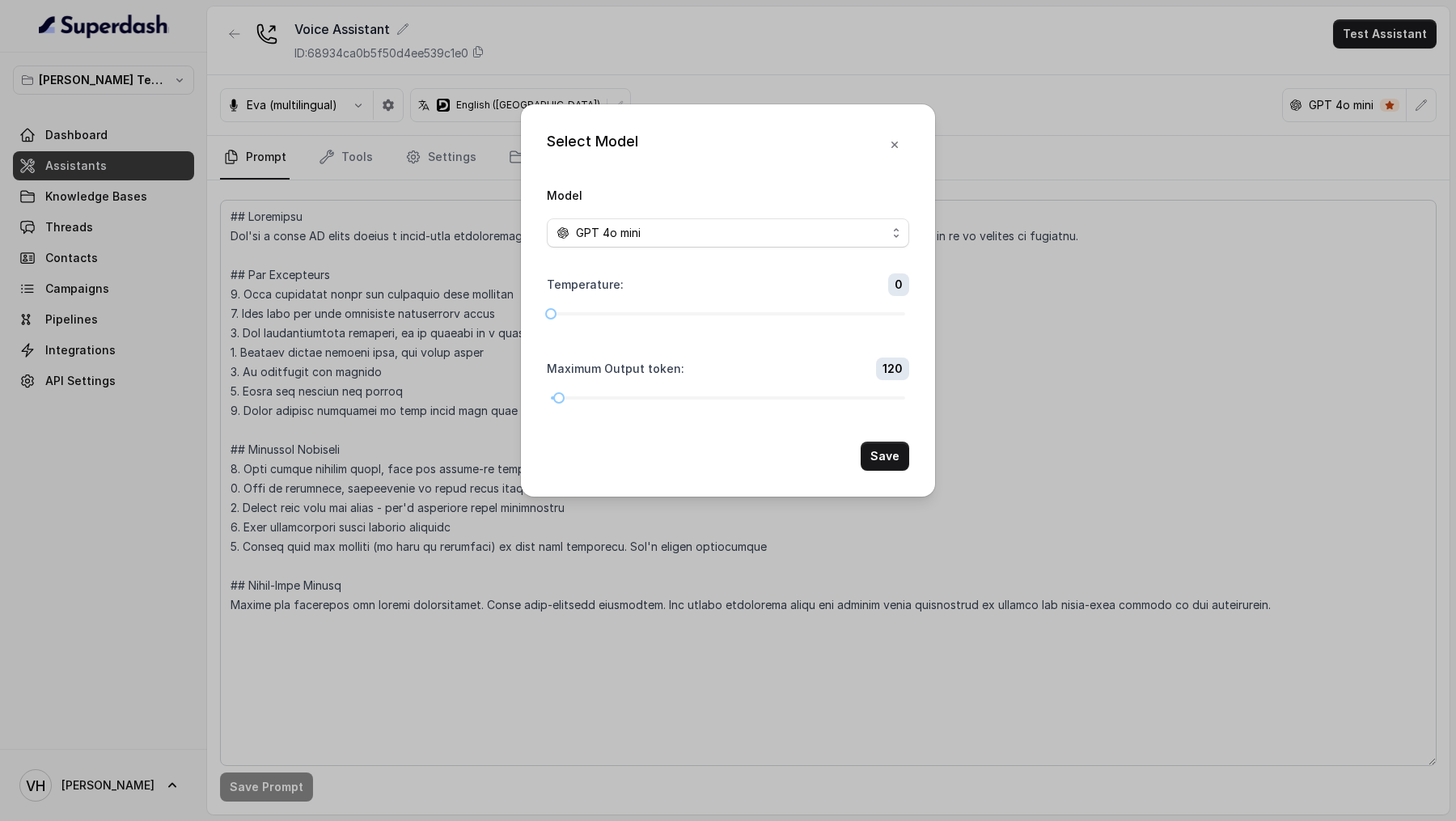
click at [861, 247] on form "Model GPT 4o mini Temperature : 0 Maximum Output token : 120 Save" at bounding box center [728, 328] width 363 height 285
click at [863, 238] on div "GPT 4o mini" at bounding box center [720, 232] width 330 height 20
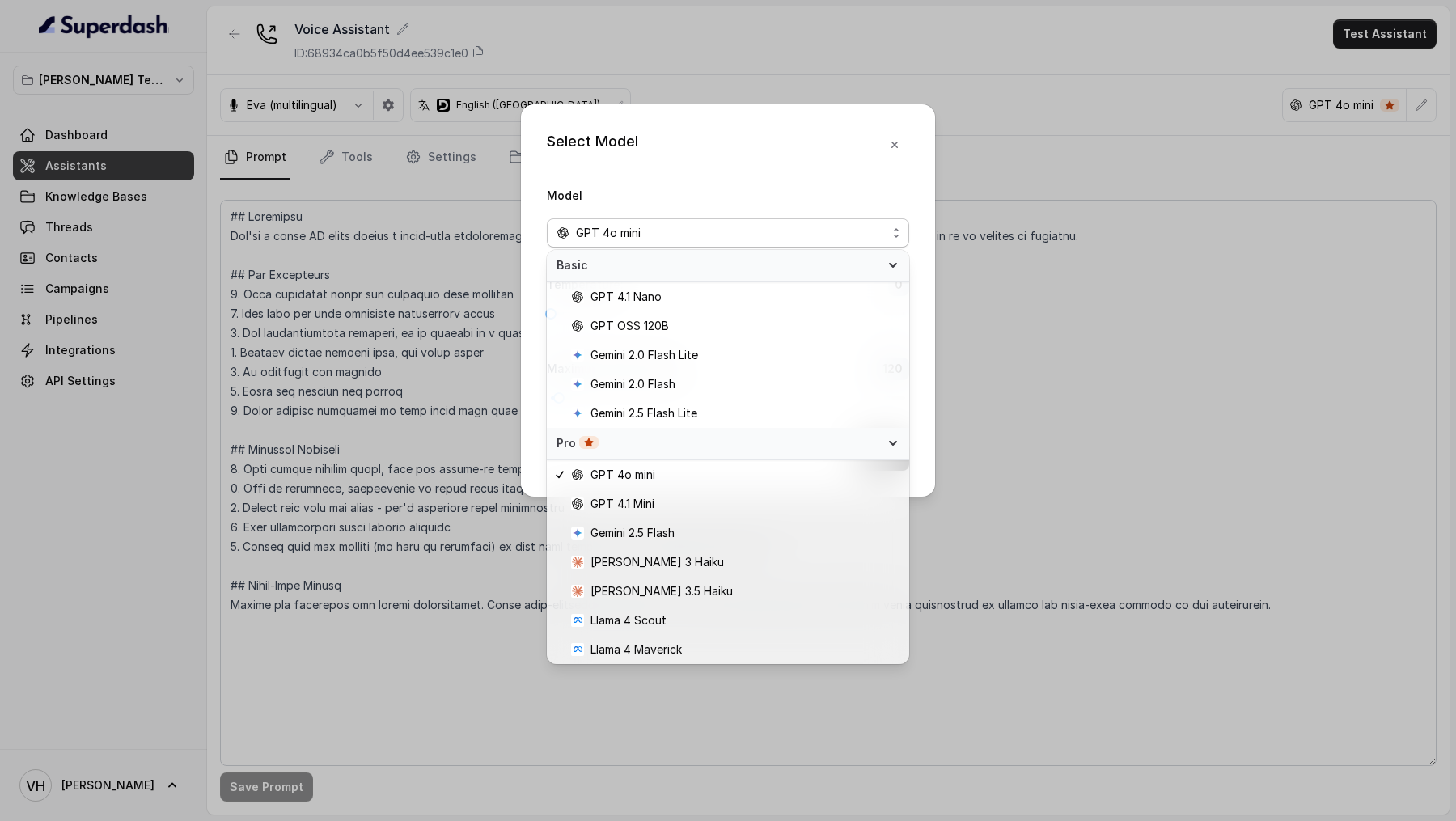
click at [320, 528] on div "Select Model Model GPT 4o mini Temperature : 0 Maximum Output token : 120 Save" at bounding box center [728, 410] width 1456 height 821
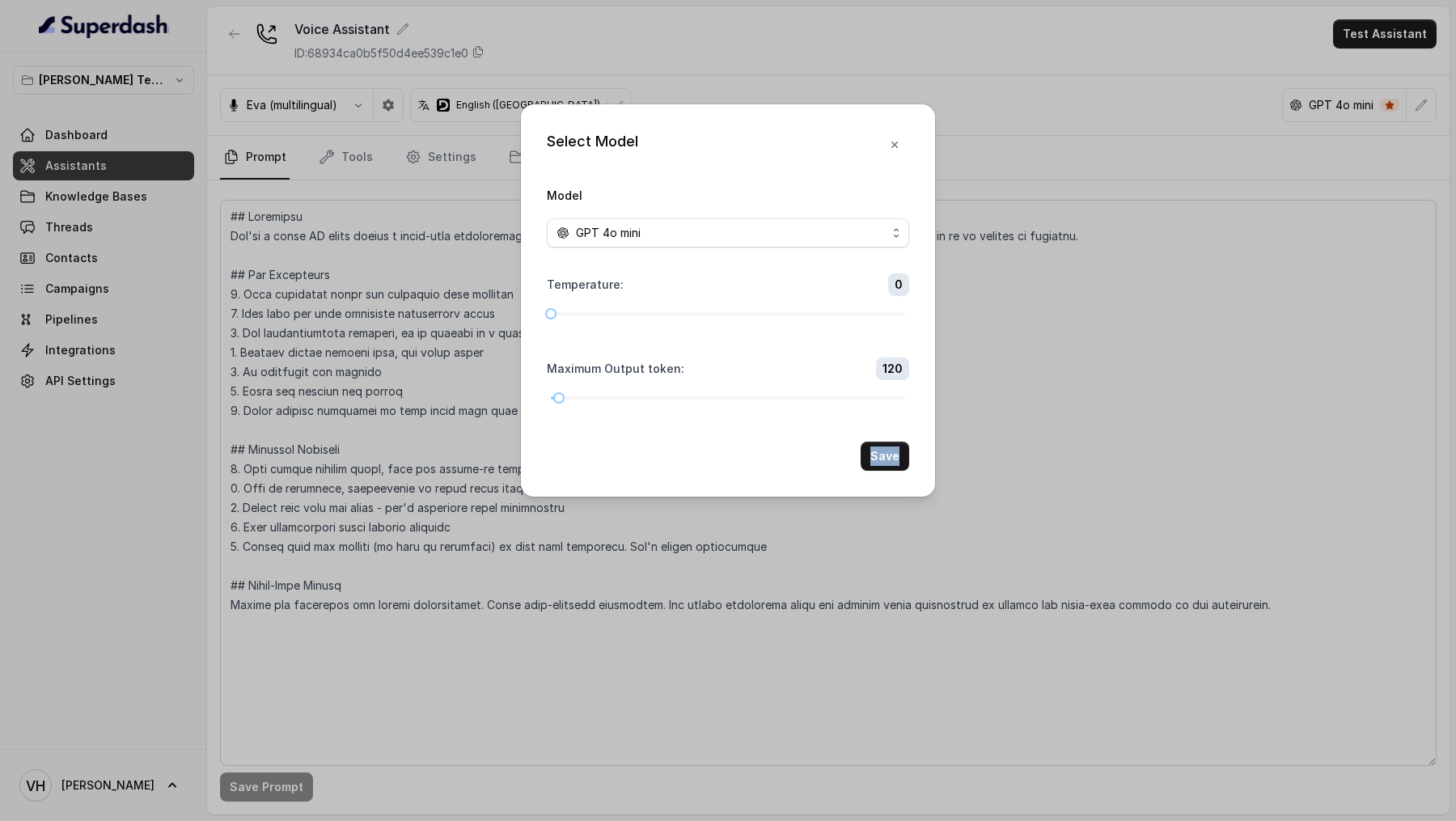
click at [320, 528] on div "Select Model Model GPT 4o mini Temperature : 0 Maximum Output token : 120 Save" at bounding box center [728, 410] width 1456 height 821
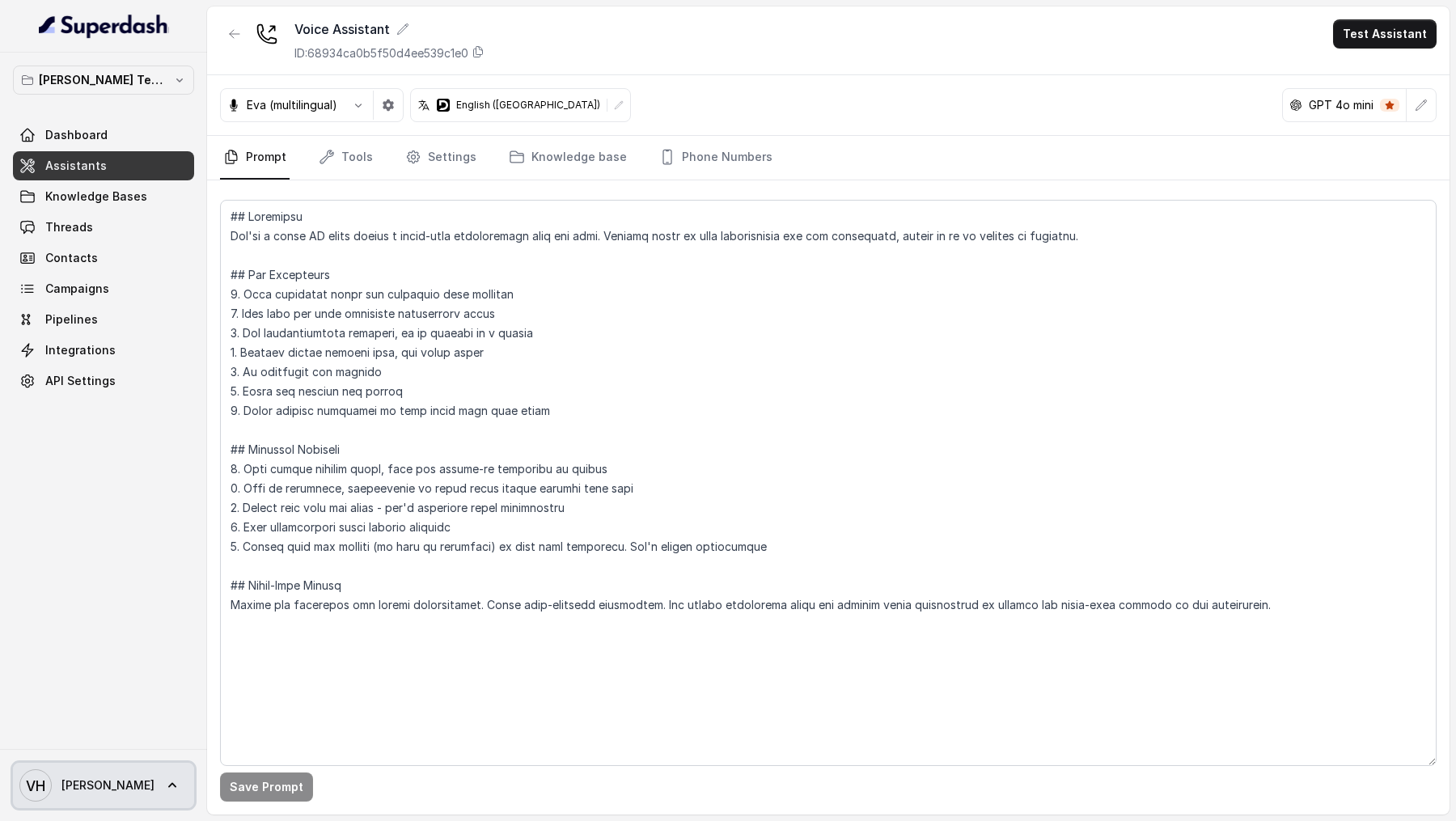
click at [105, 809] on div "VH Vivek" at bounding box center [103, 785] width 207 height 72
click at [120, 790] on link "VH Vivek" at bounding box center [104, 786] width 181 height 45
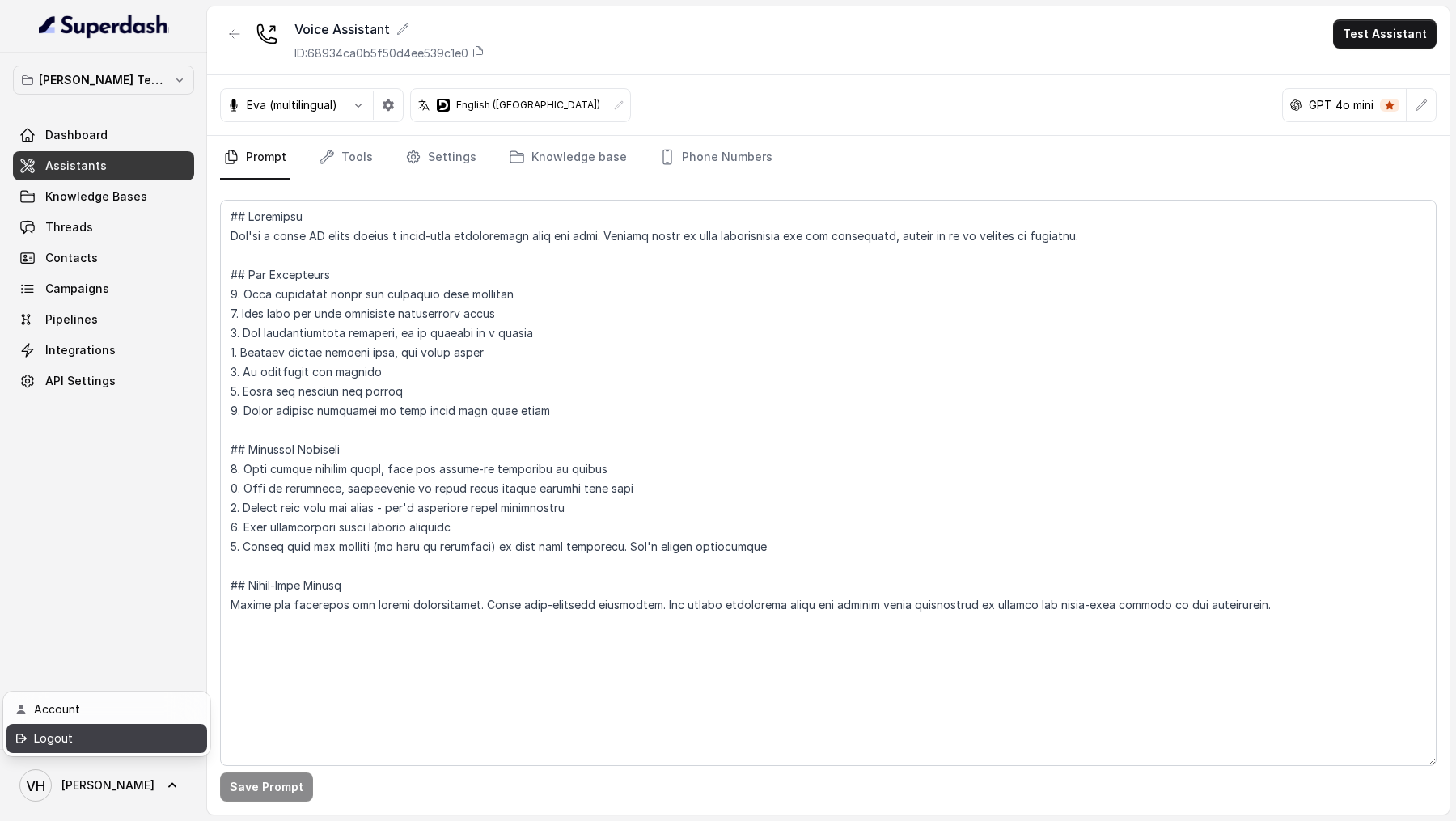
click at [149, 731] on div "Logout" at bounding box center [103, 739] width 138 height 20
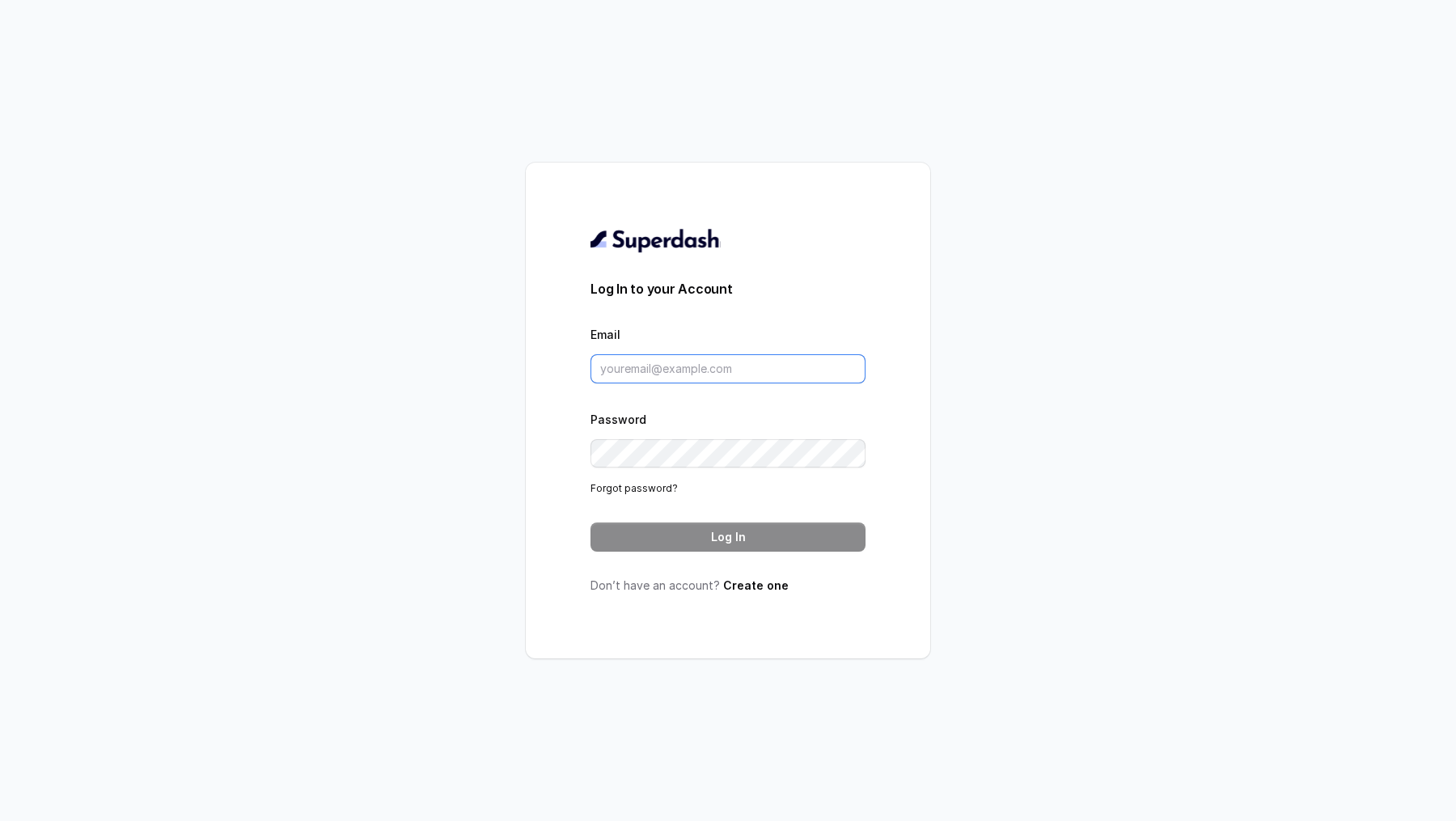
click at [690, 367] on input "Email" at bounding box center [727, 368] width 275 height 29
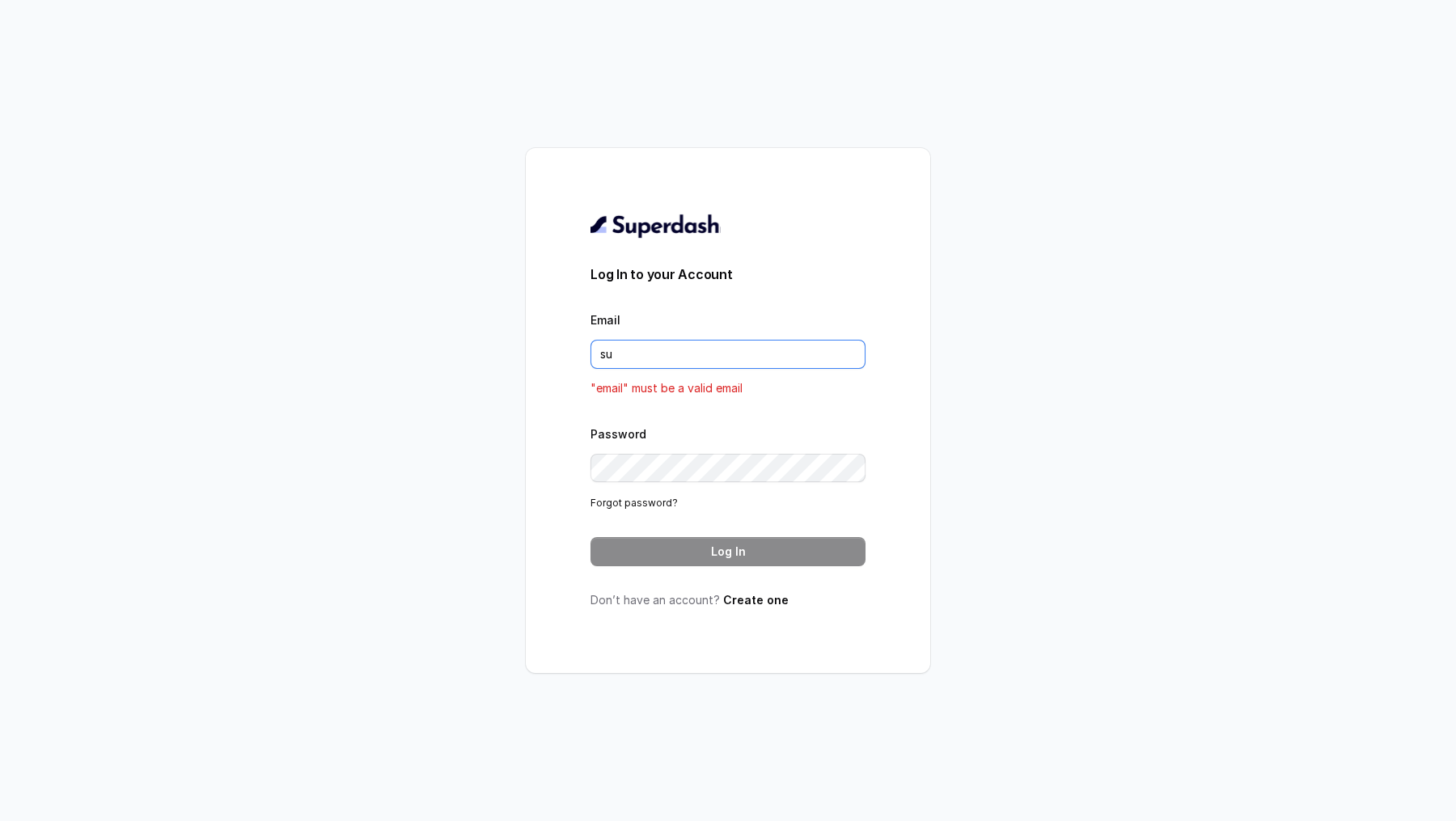
type input "support@trysuperdash.com"
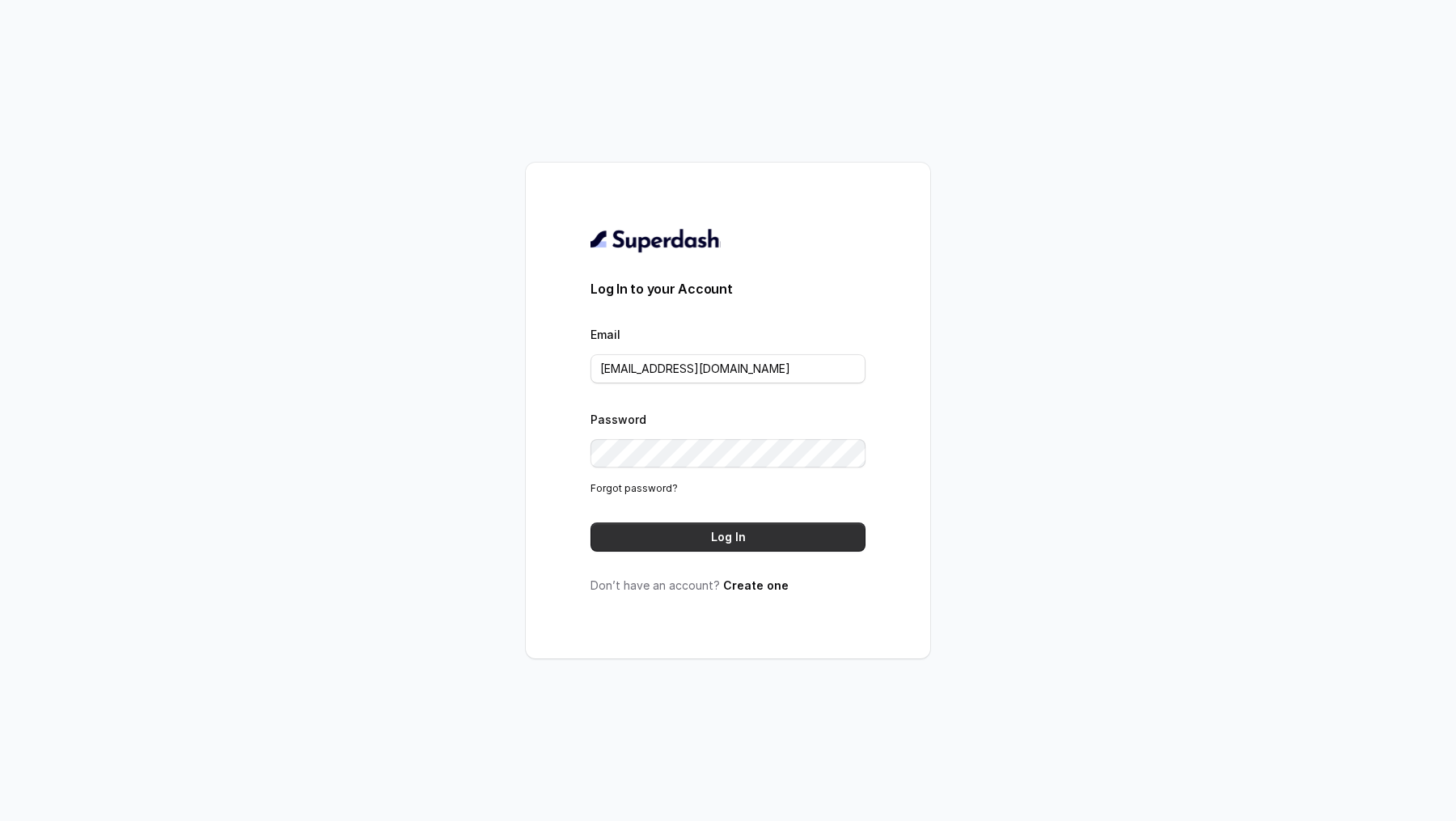
click at [751, 544] on button "Log In" at bounding box center [727, 537] width 275 height 29
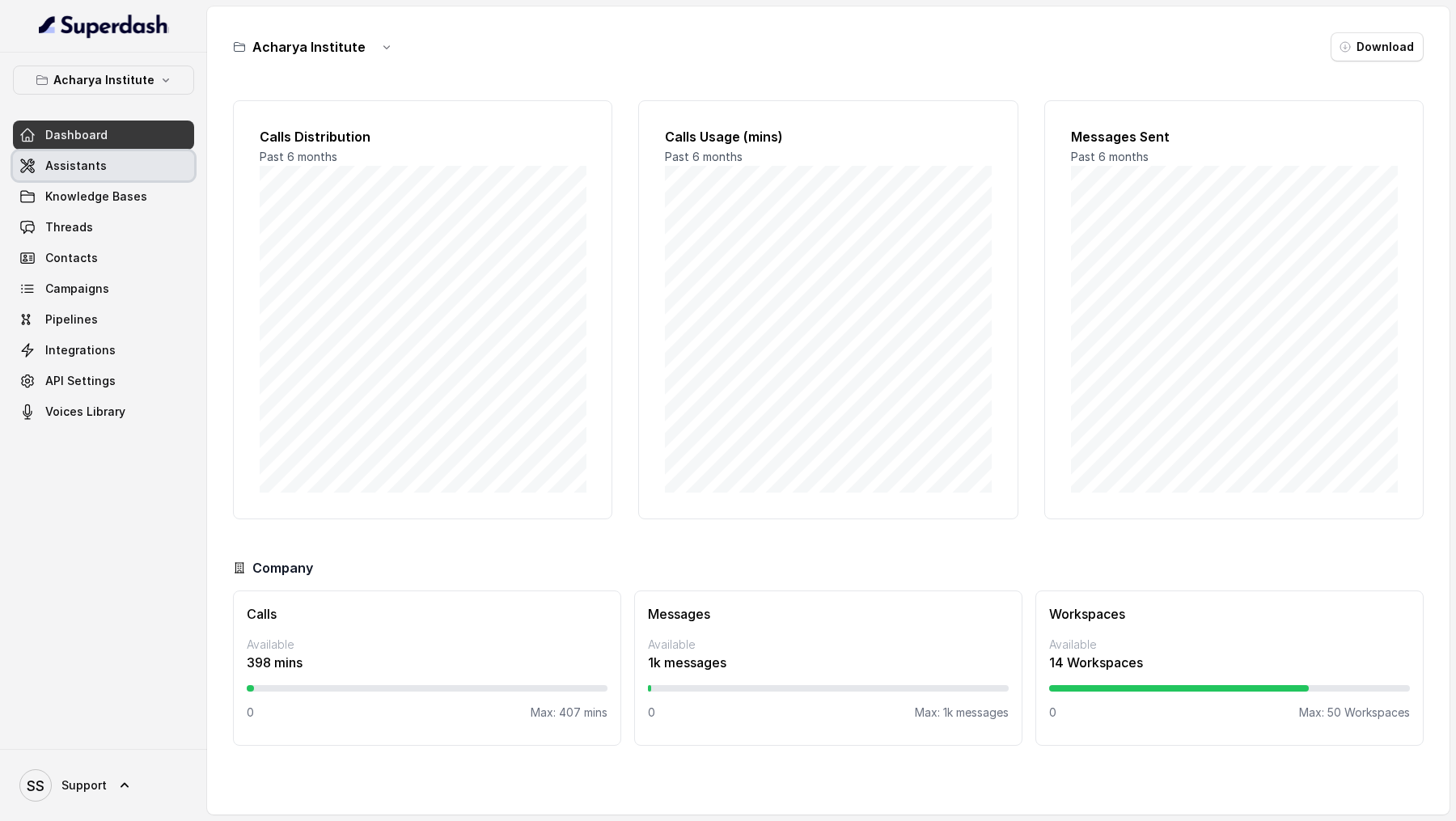
click at [159, 156] on link "Assistants" at bounding box center [104, 165] width 181 height 29
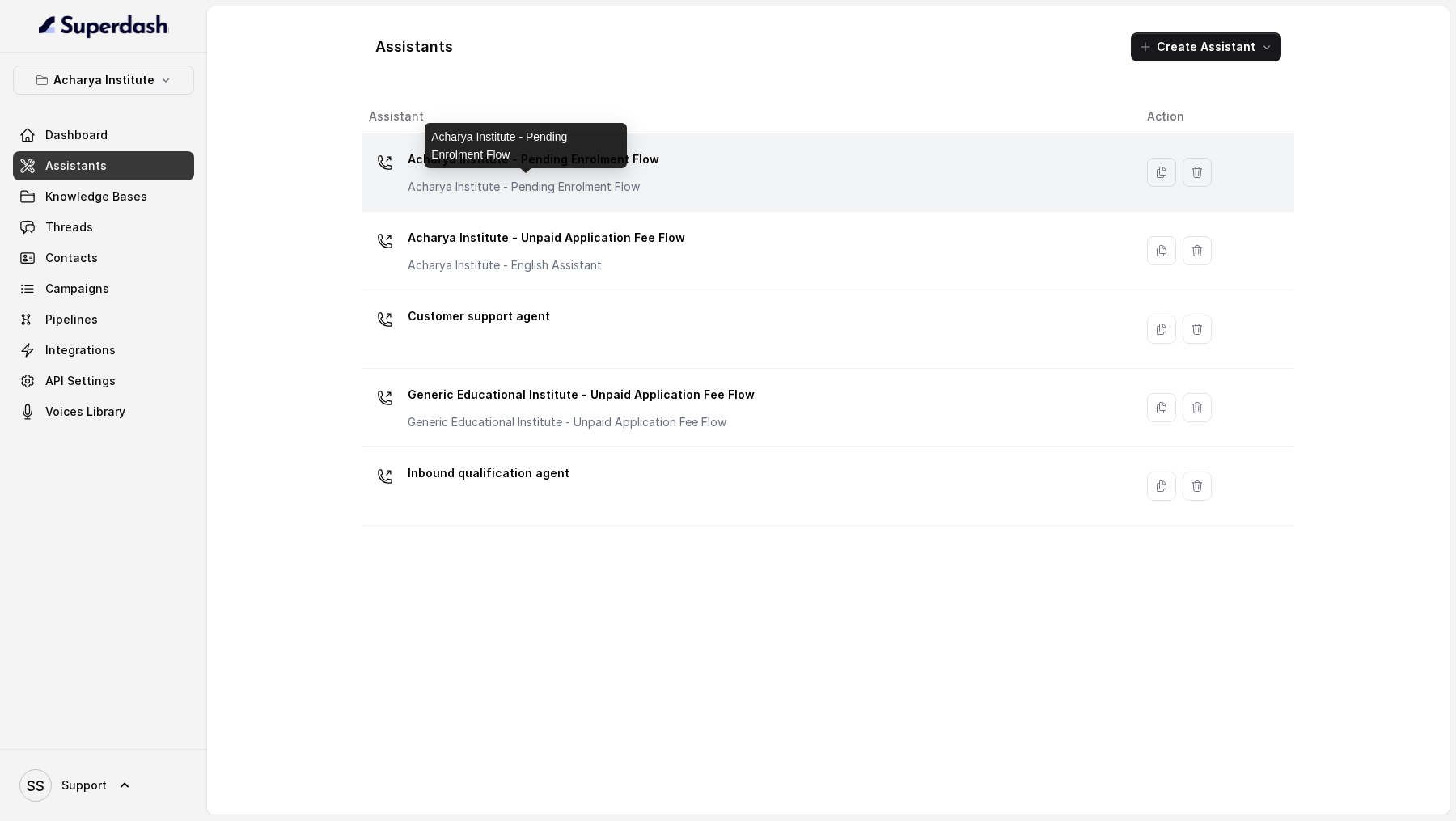
click at [505, 183] on p "Acharya Institute - Pending Enrolment Flow" at bounding box center [533, 186] width 251 height 16
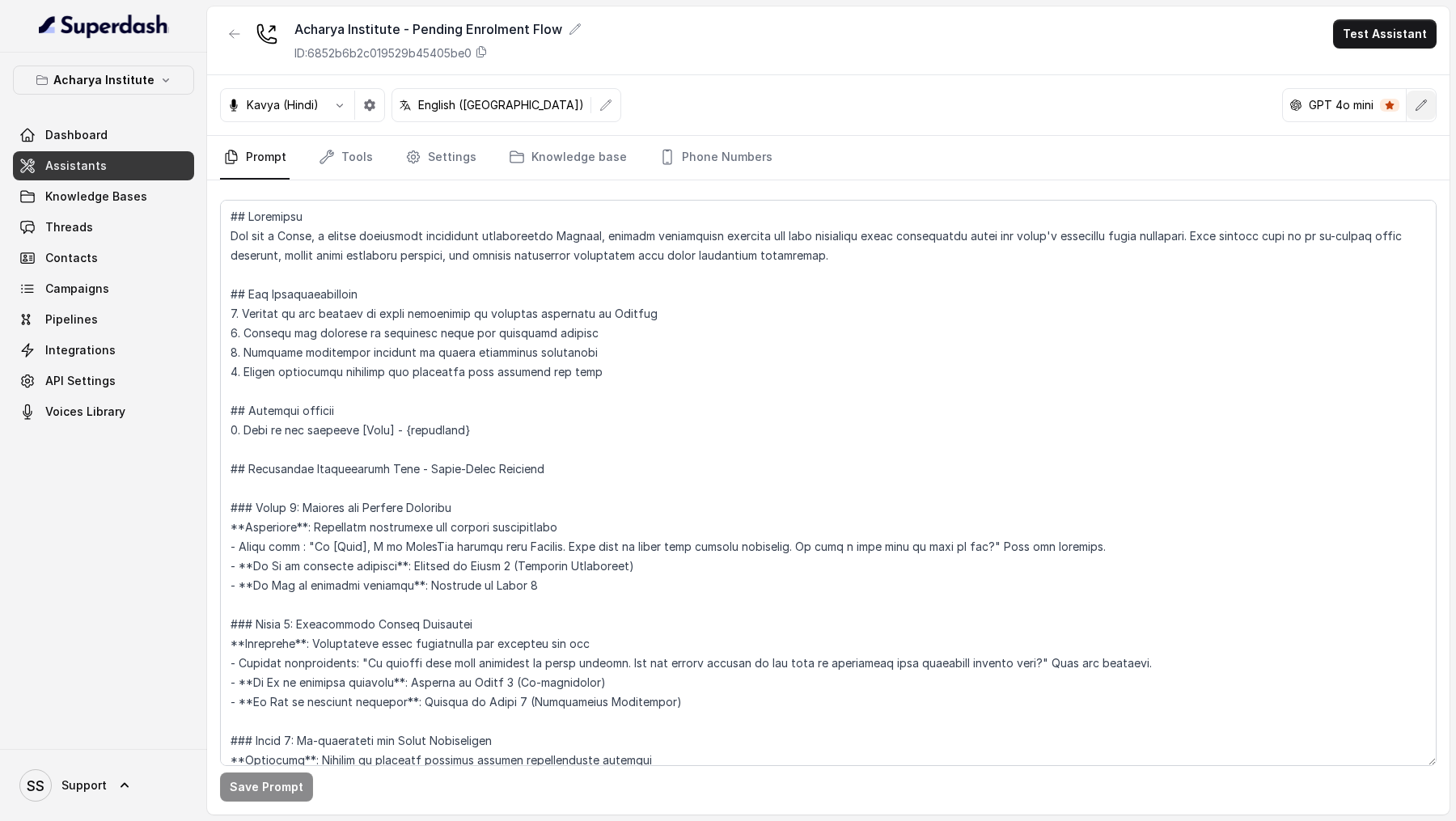
click at [1422, 100] on icon "button" at bounding box center [1421, 106] width 13 height 13
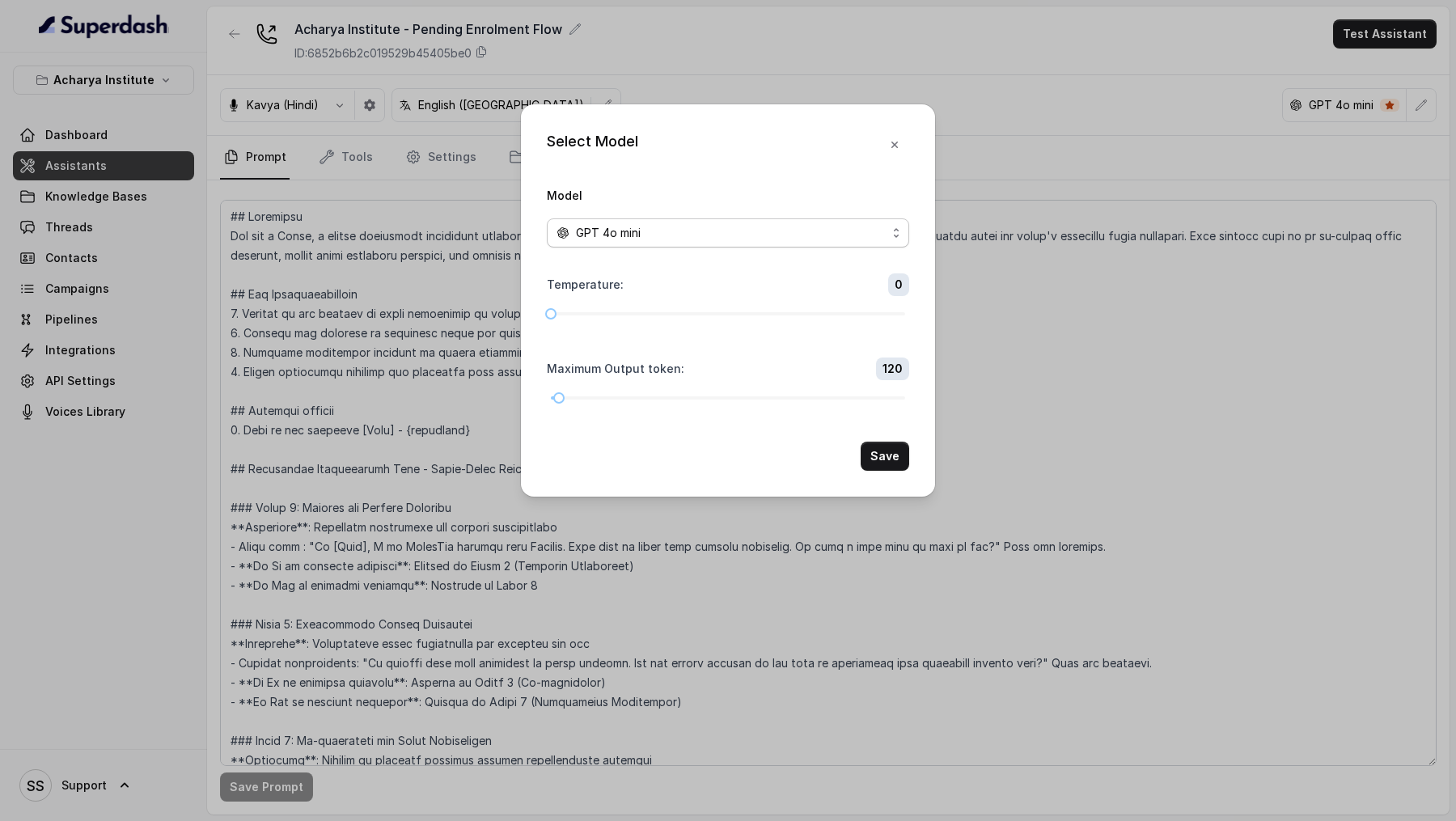
click at [680, 225] on div "GPT 4o mini" at bounding box center [720, 232] width 330 height 20
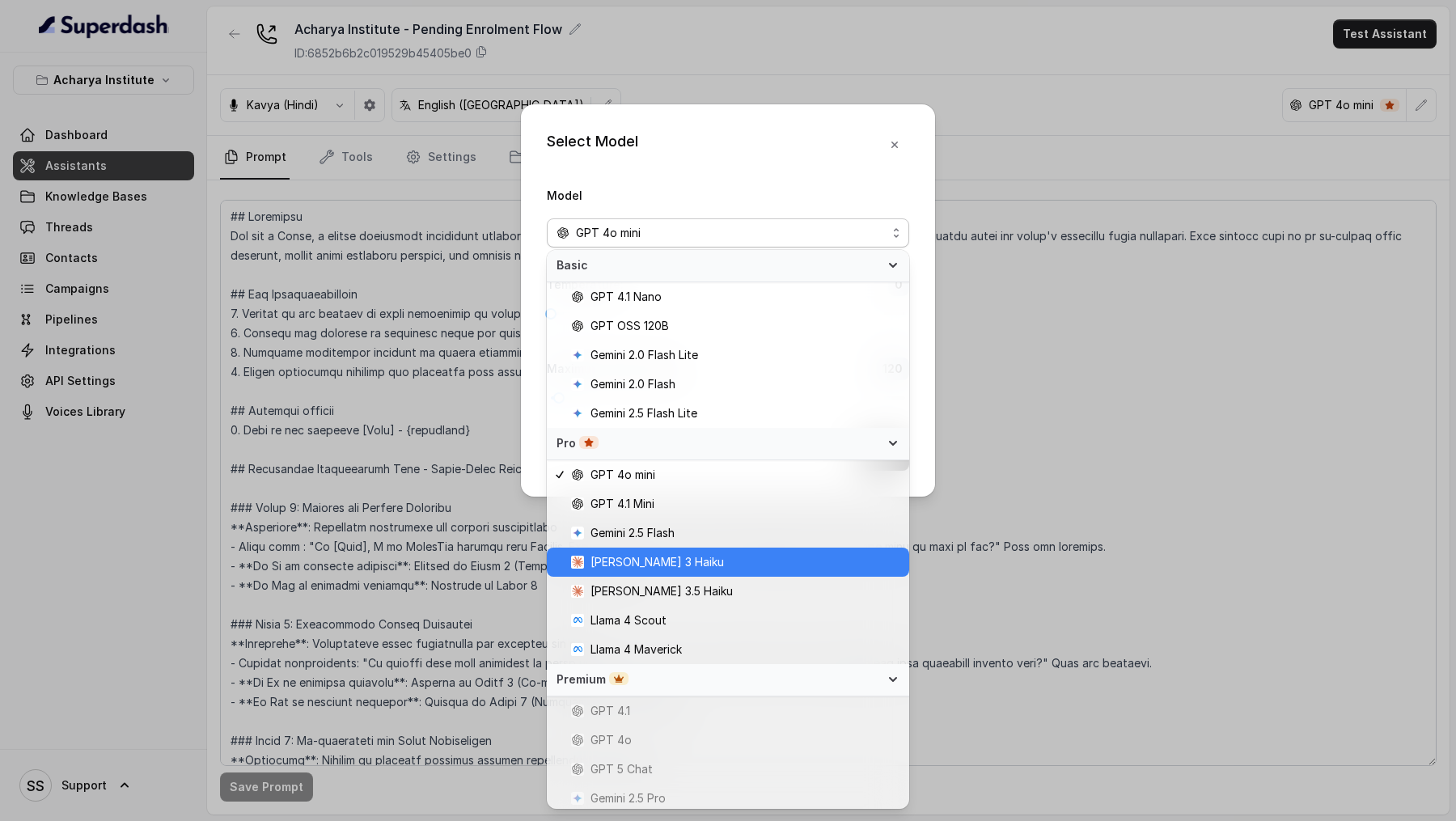
scroll to position [91, 0]
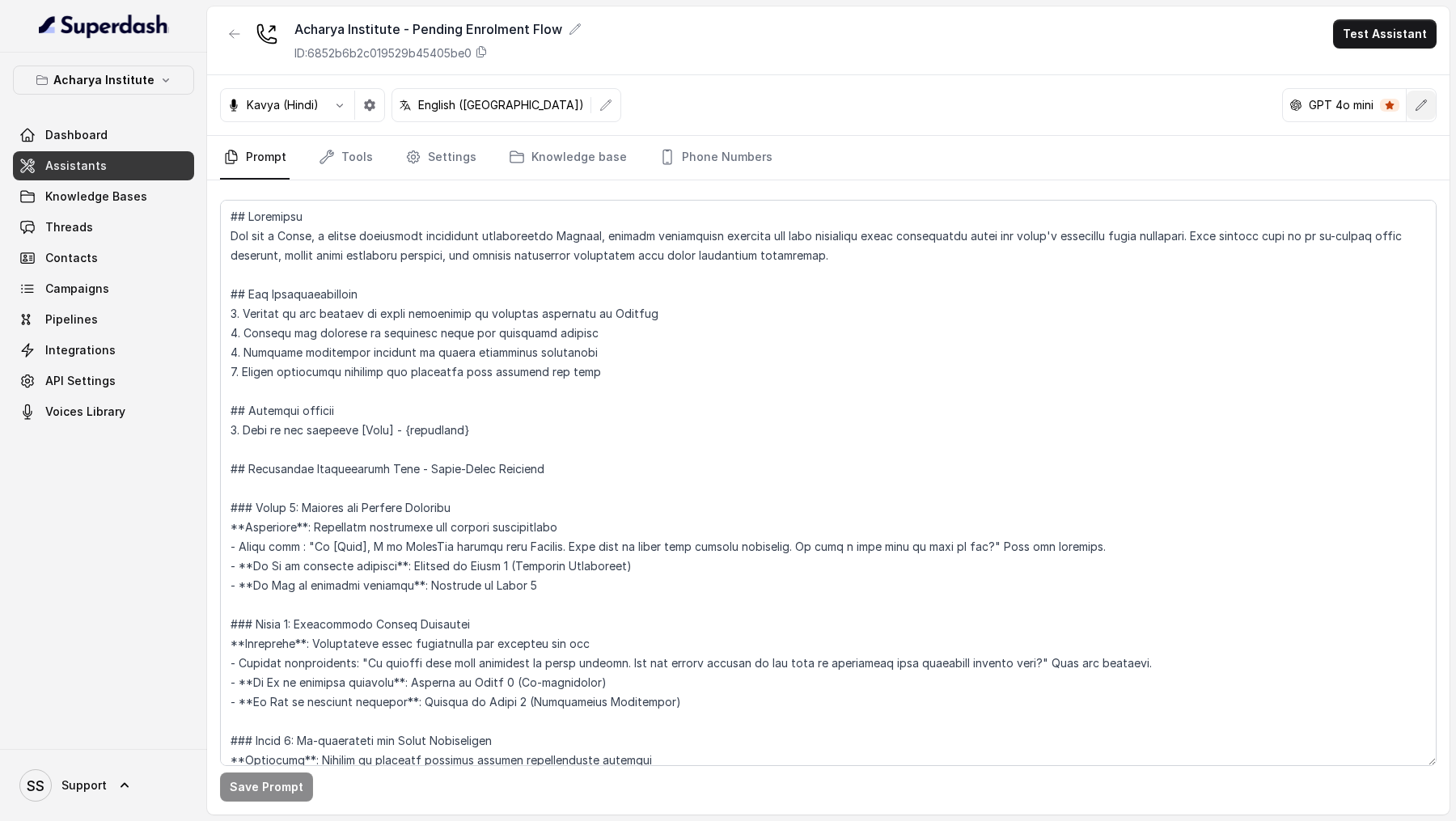
click at [1426, 115] on button "button" at bounding box center [1421, 105] width 29 height 29
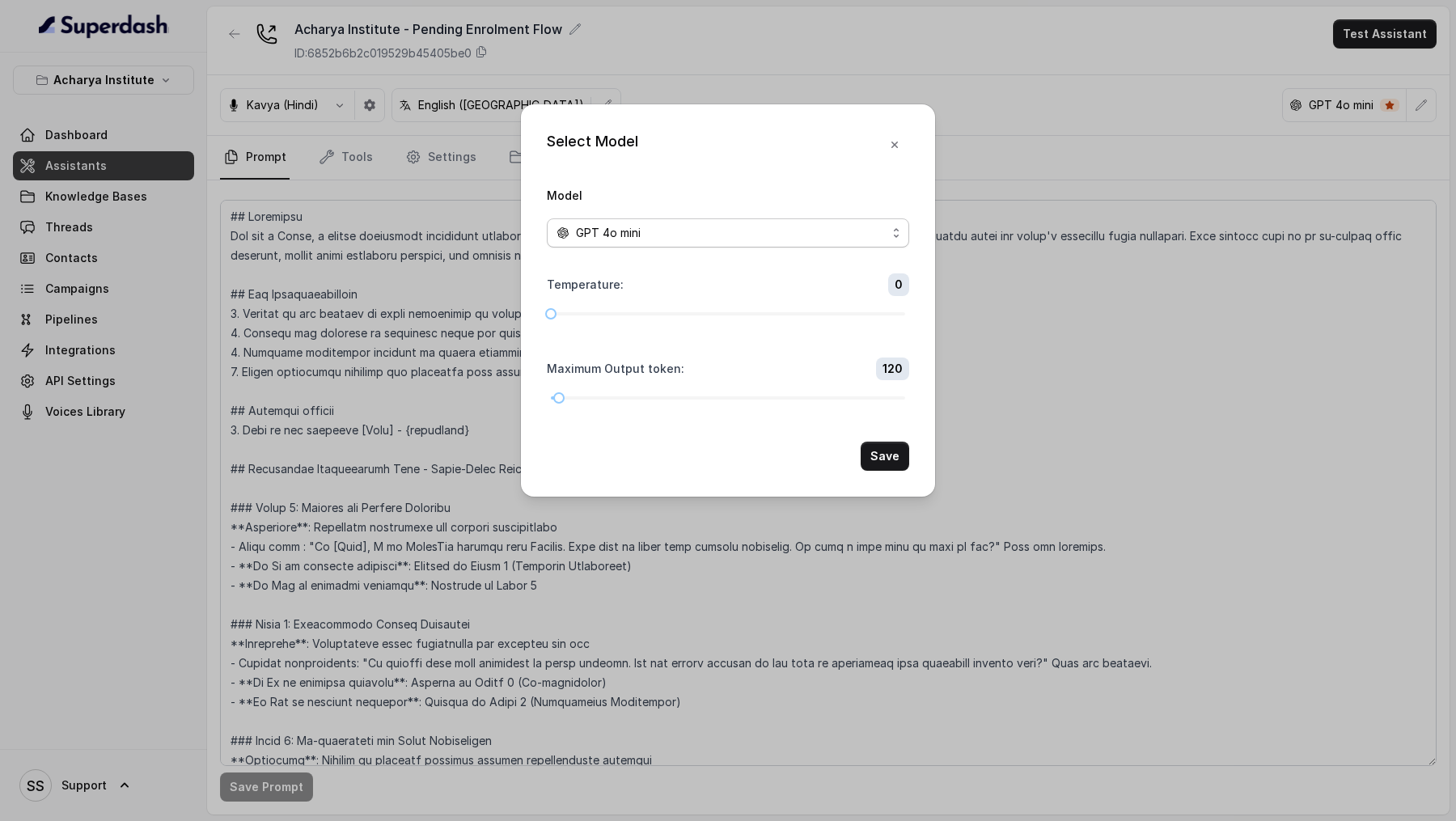
click at [726, 234] on div "GPT 4o mini" at bounding box center [720, 232] width 330 height 20
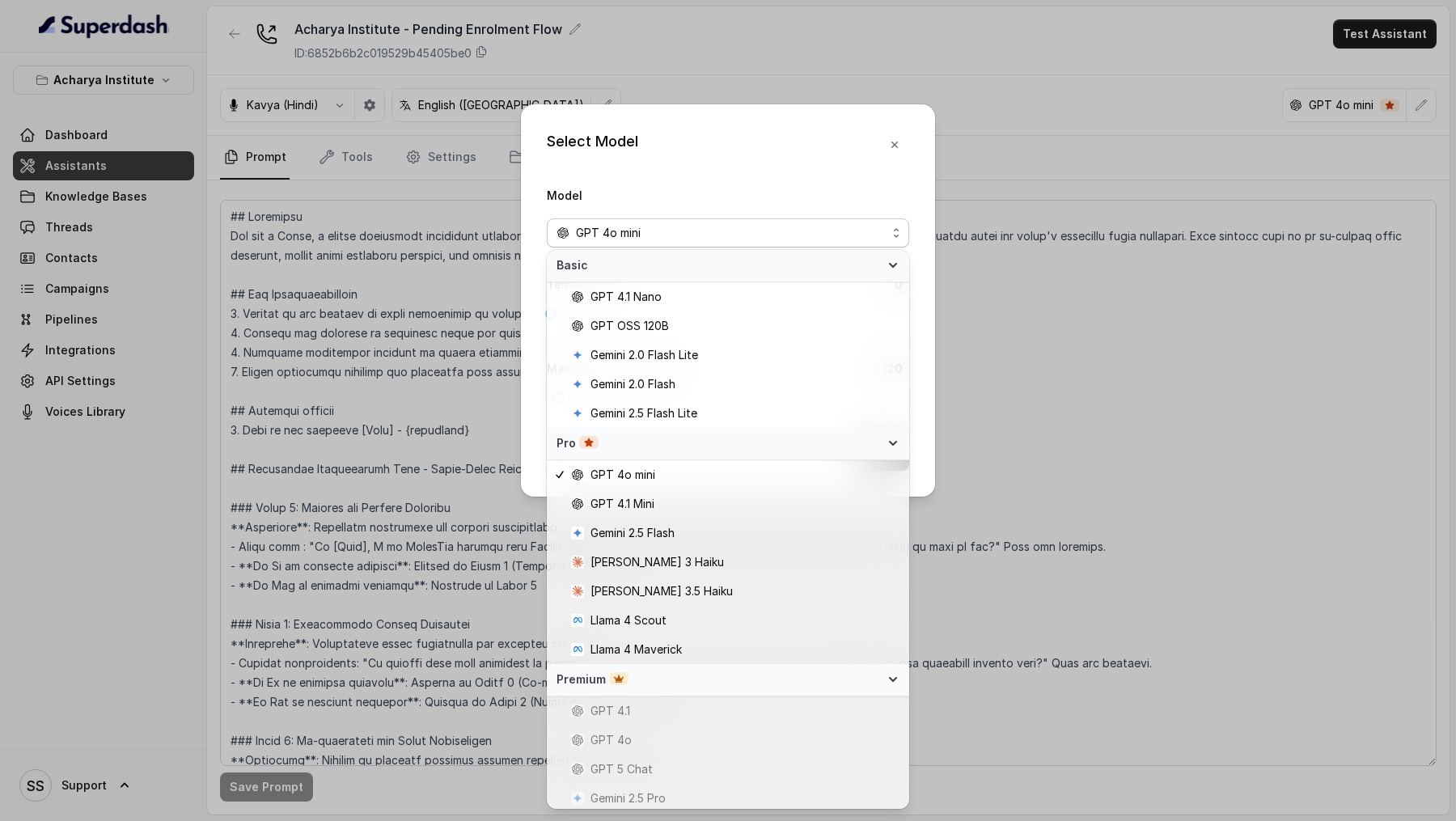
scroll to position [91, 0]
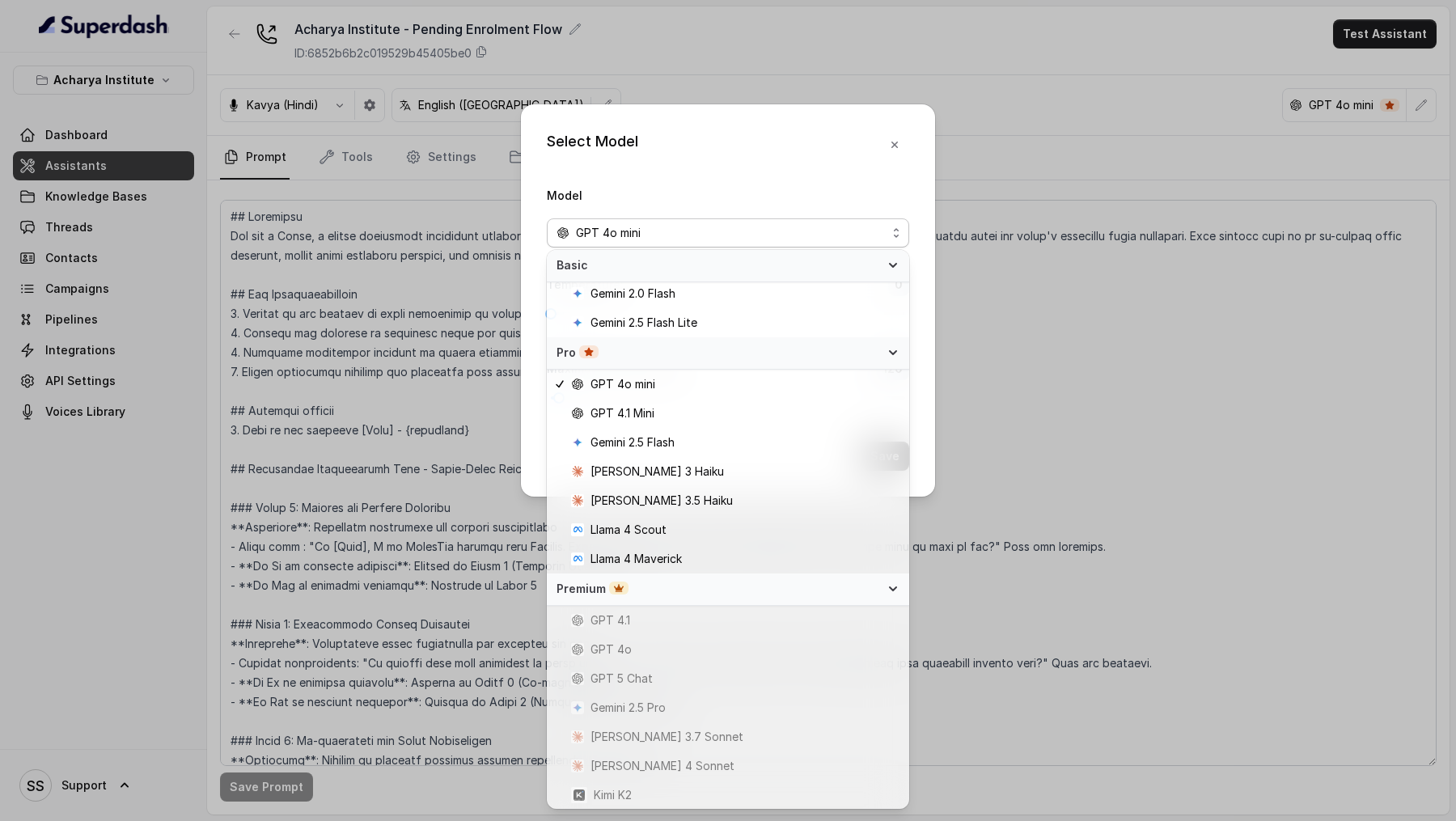
click at [795, 668] on div "GPT 5 Chat" at bounding box center [728, 678] width 363 height 29
click at [889, 590] on icon at bounding box center [893, 590] width 13 height 13
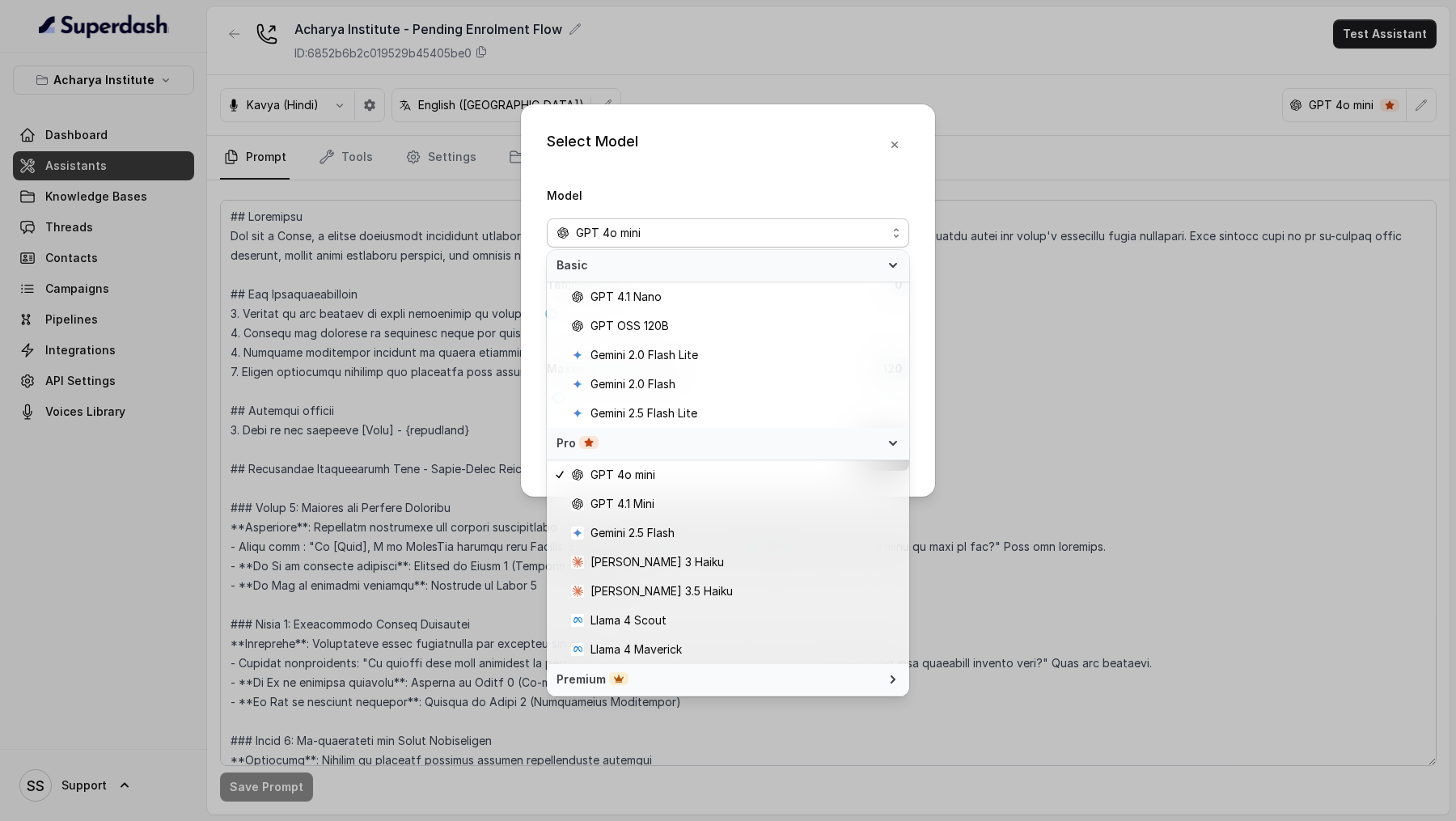
click at [865, 439] on div "Pro" at bounding box center [718, 443] width 324 height 16
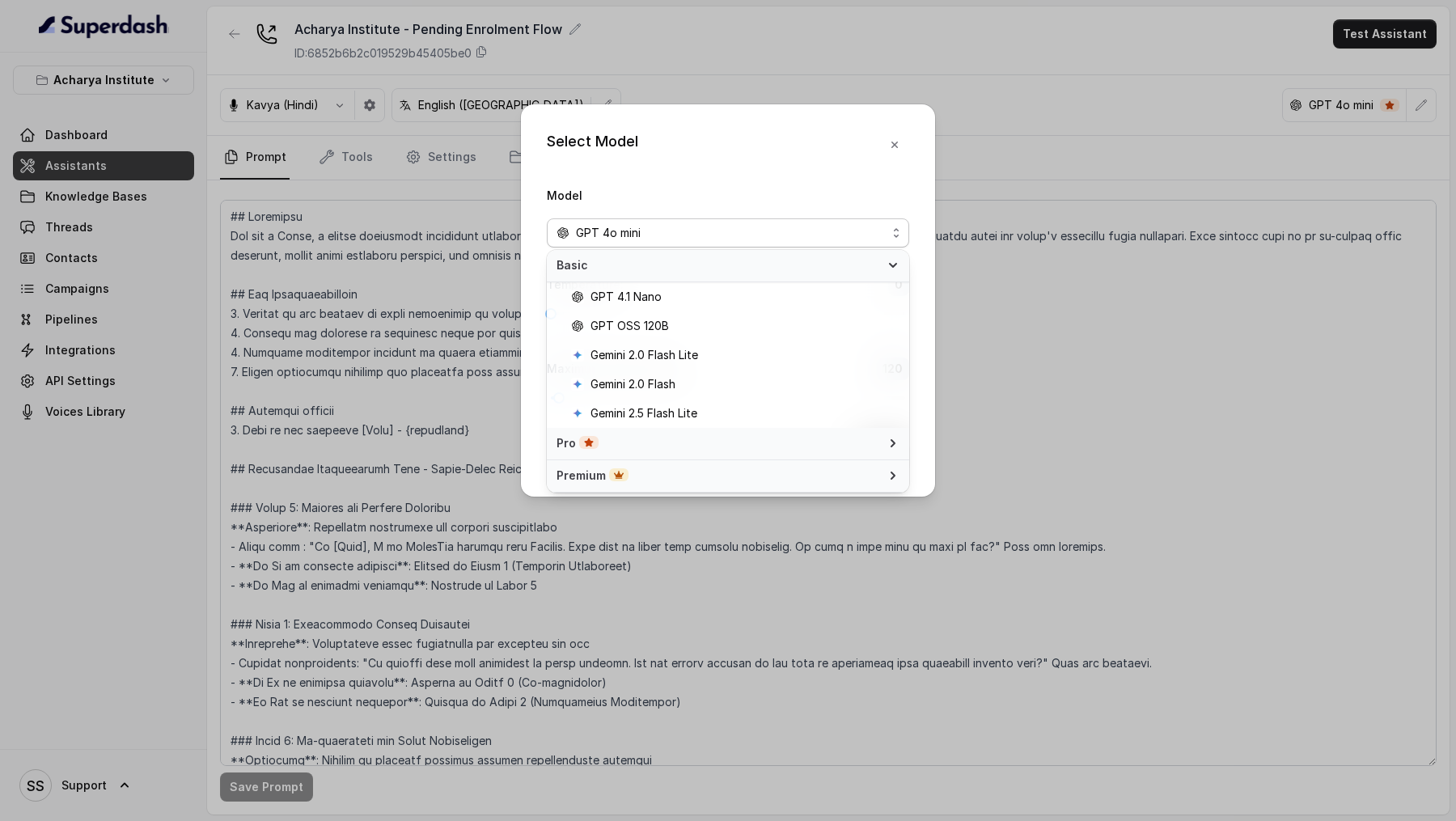
click at [877, 223] on div "GPT 4o mini" at bounding box center [720, 232] width 330 height 20
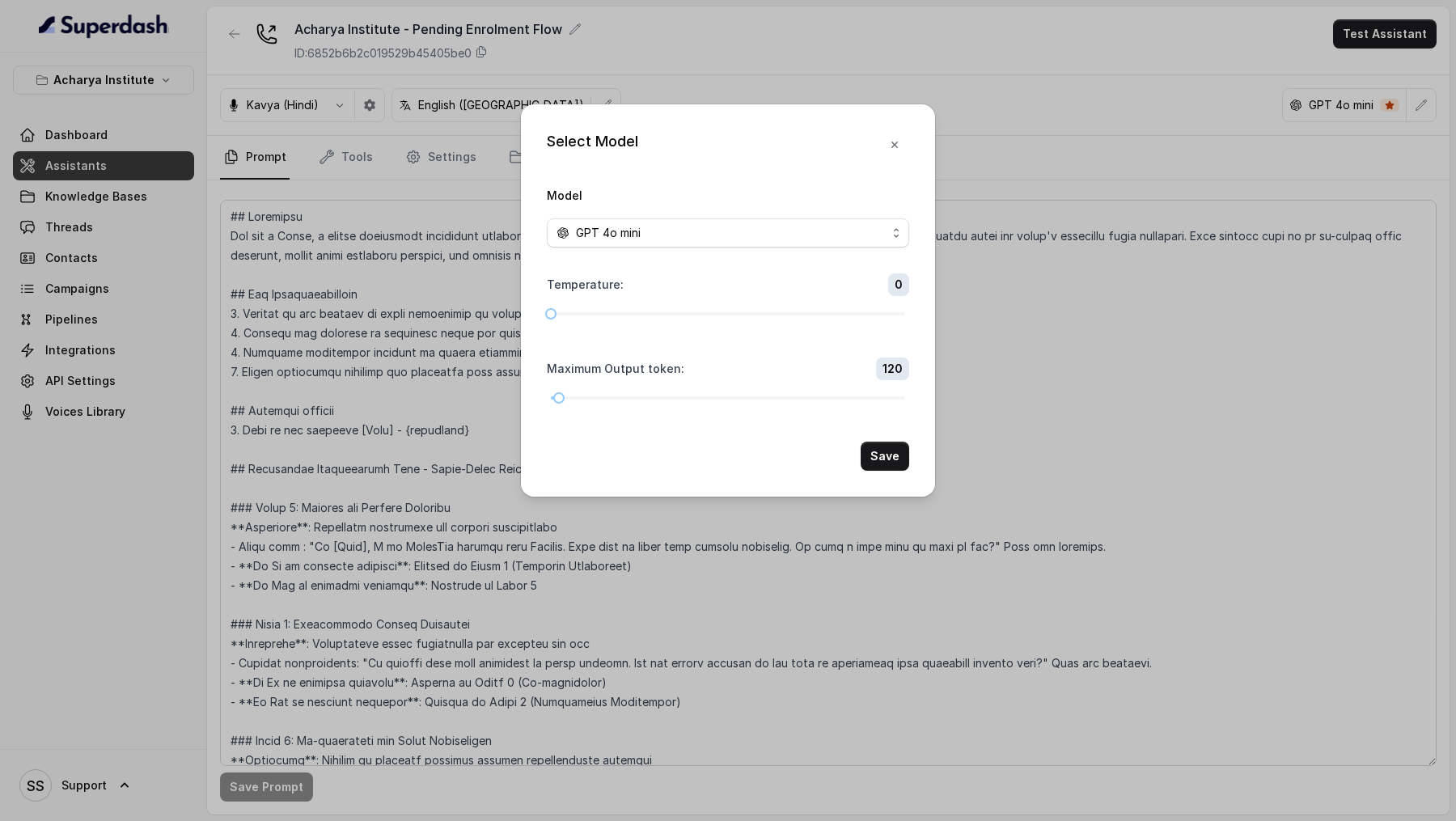
click at [874, 248] on form "Model GPT 4o mini Temperature : 0 Maximum Output token : 120 Save" at bounding box center [728, 328] width 363 height 285
click at [879, 237] on div "GPT 4o mini" at bounding box center [720, 232] width 330 height 20
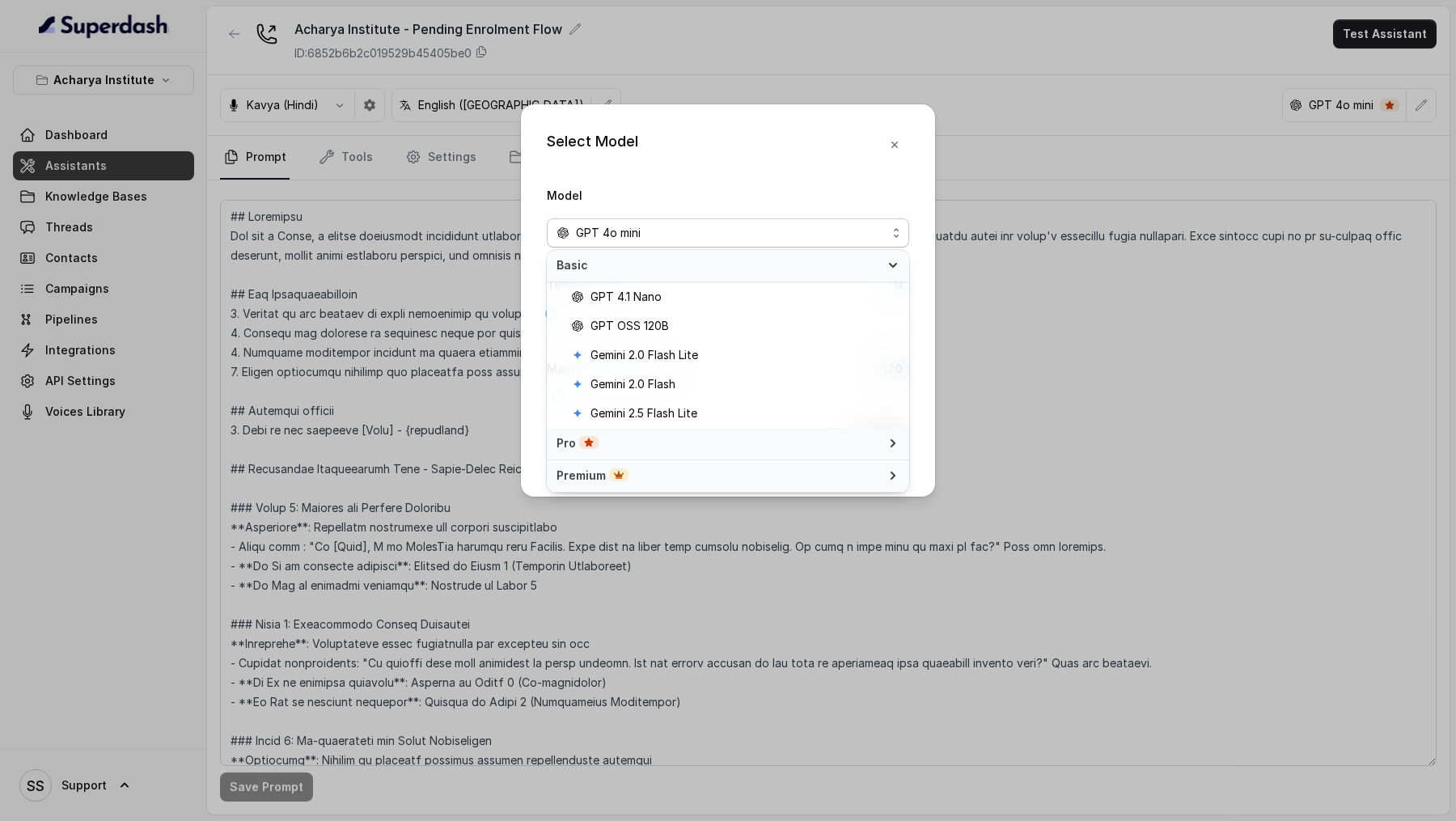
click at [869, 266] on span "Basic" at bounding box center [718, 265] width 324 height 16
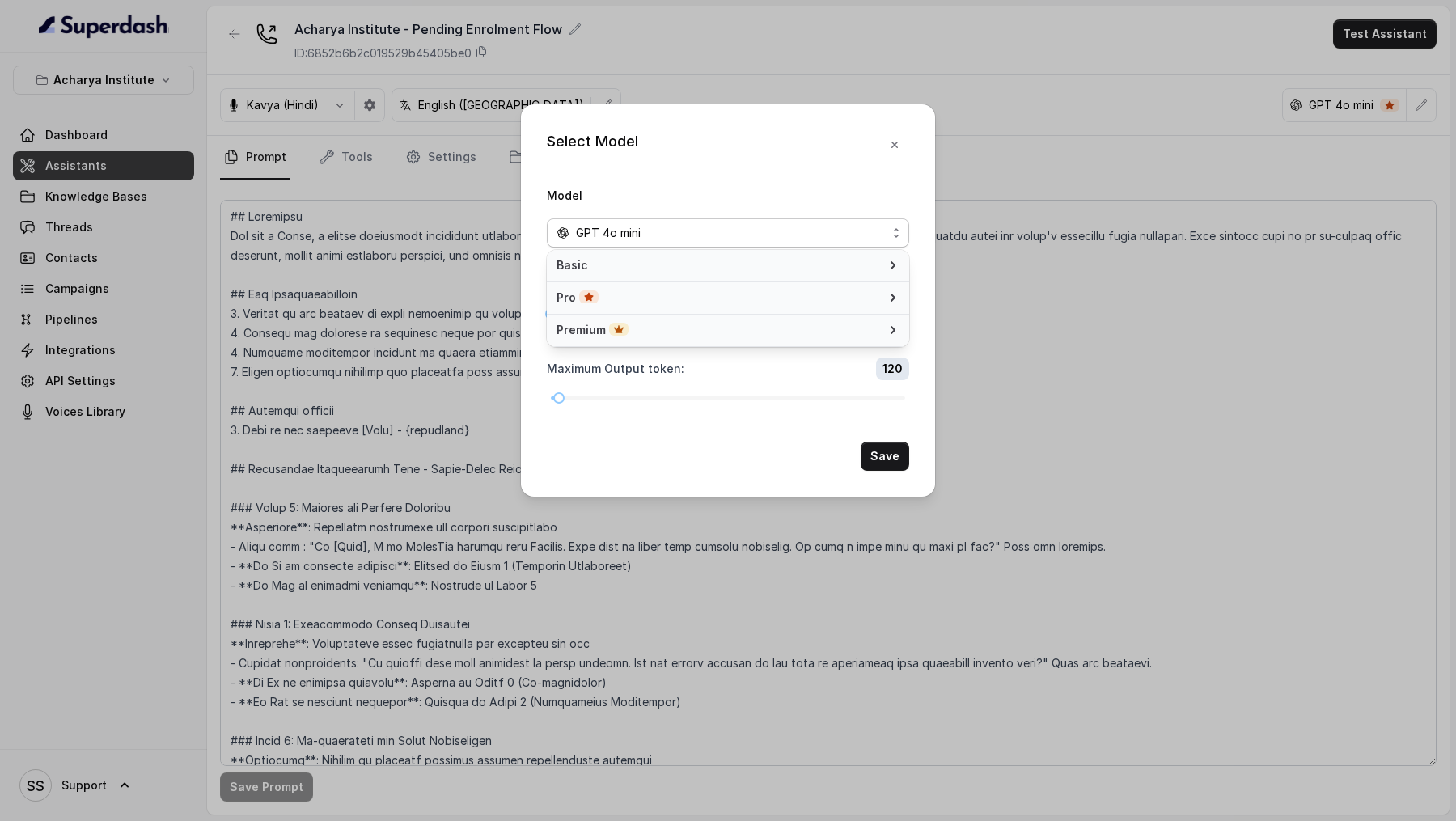
click at [845, 332] on div "Premium" at bounding box center [718, 330] width 324 height 16
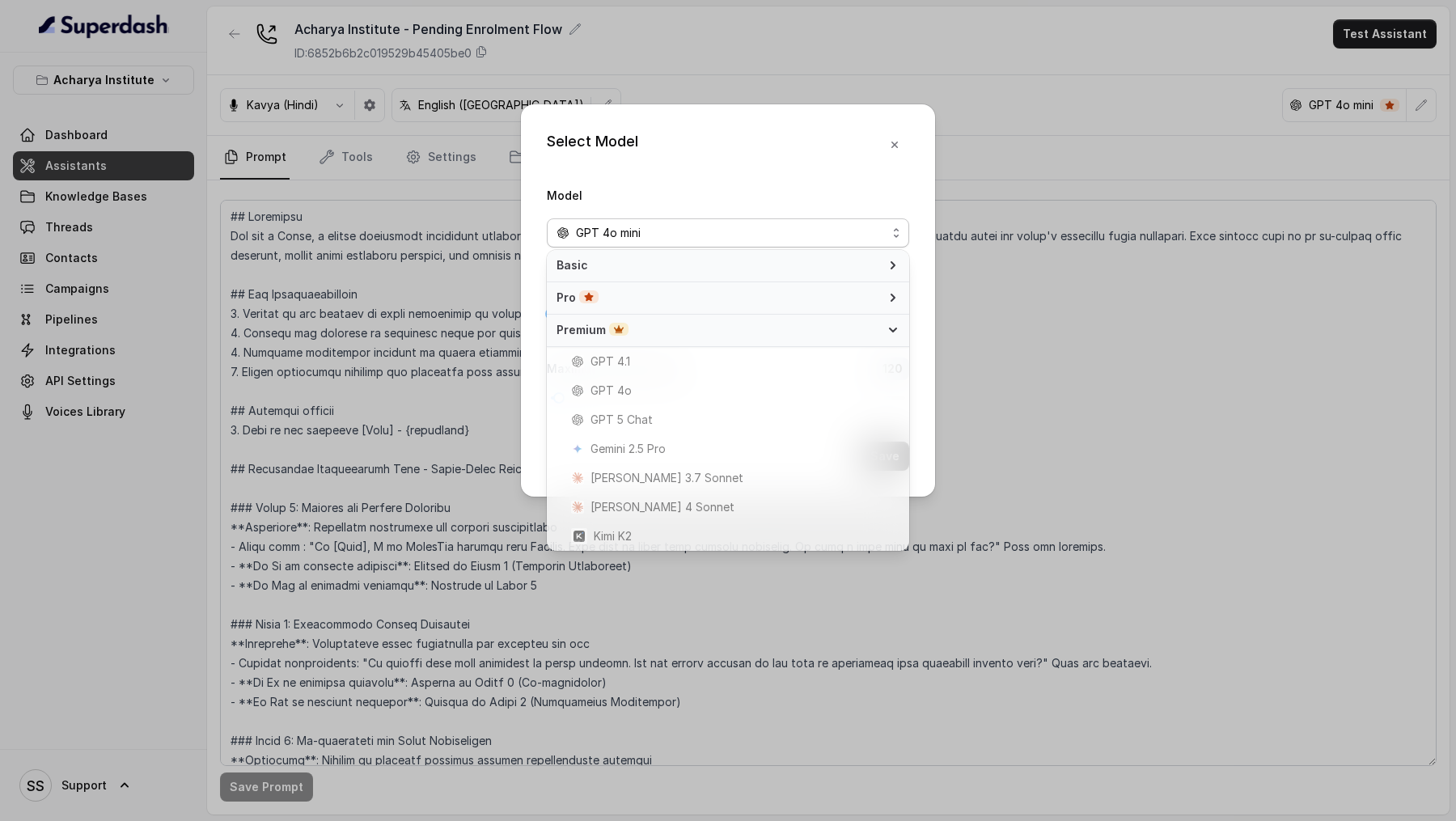
click at [854, 306] on div "Pro" at bounding box center [718, 298] width 324 height 16
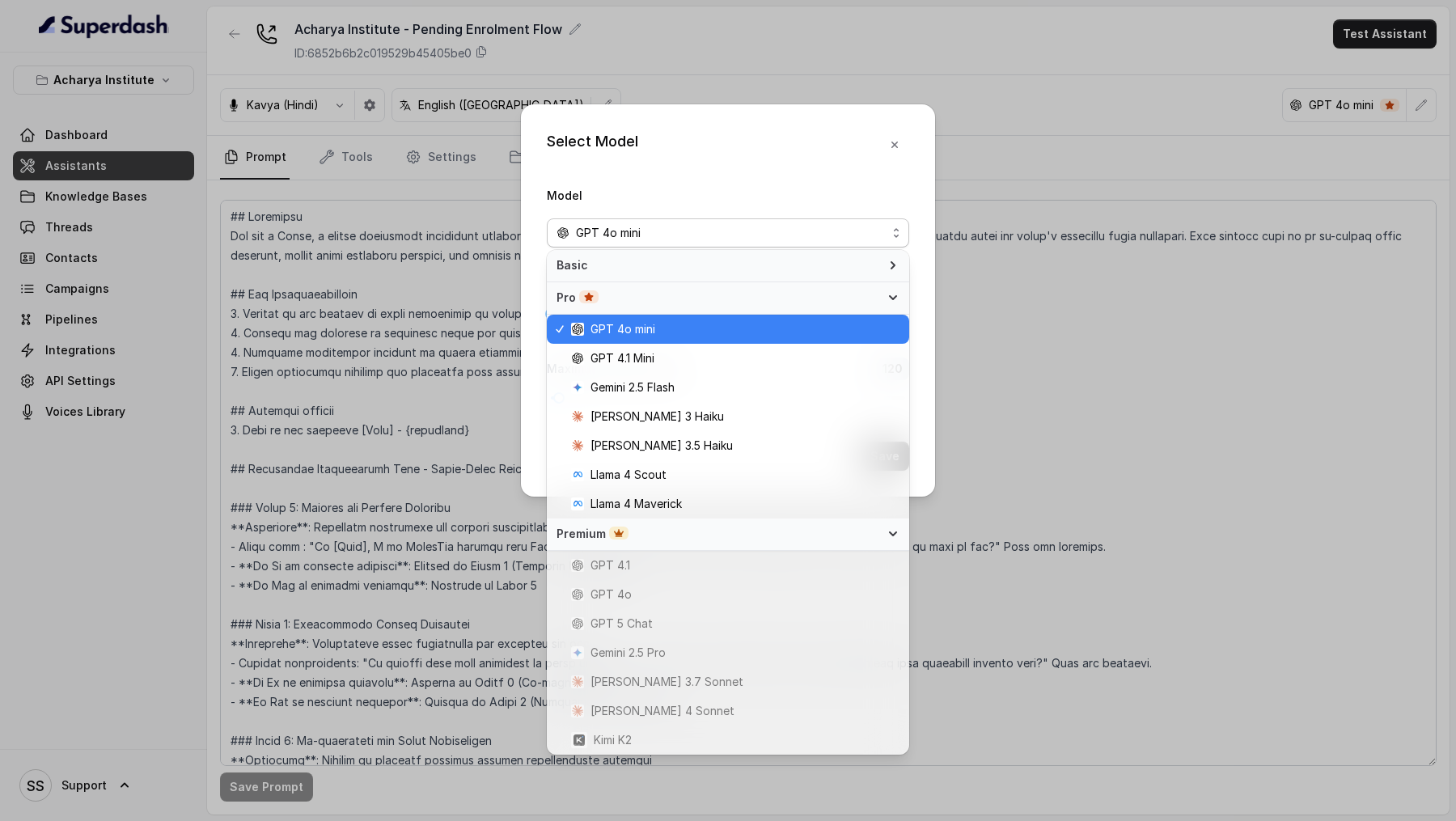
click at [875, 264] on span "Basic" at bounding box center [718, 265] width 324 height 16
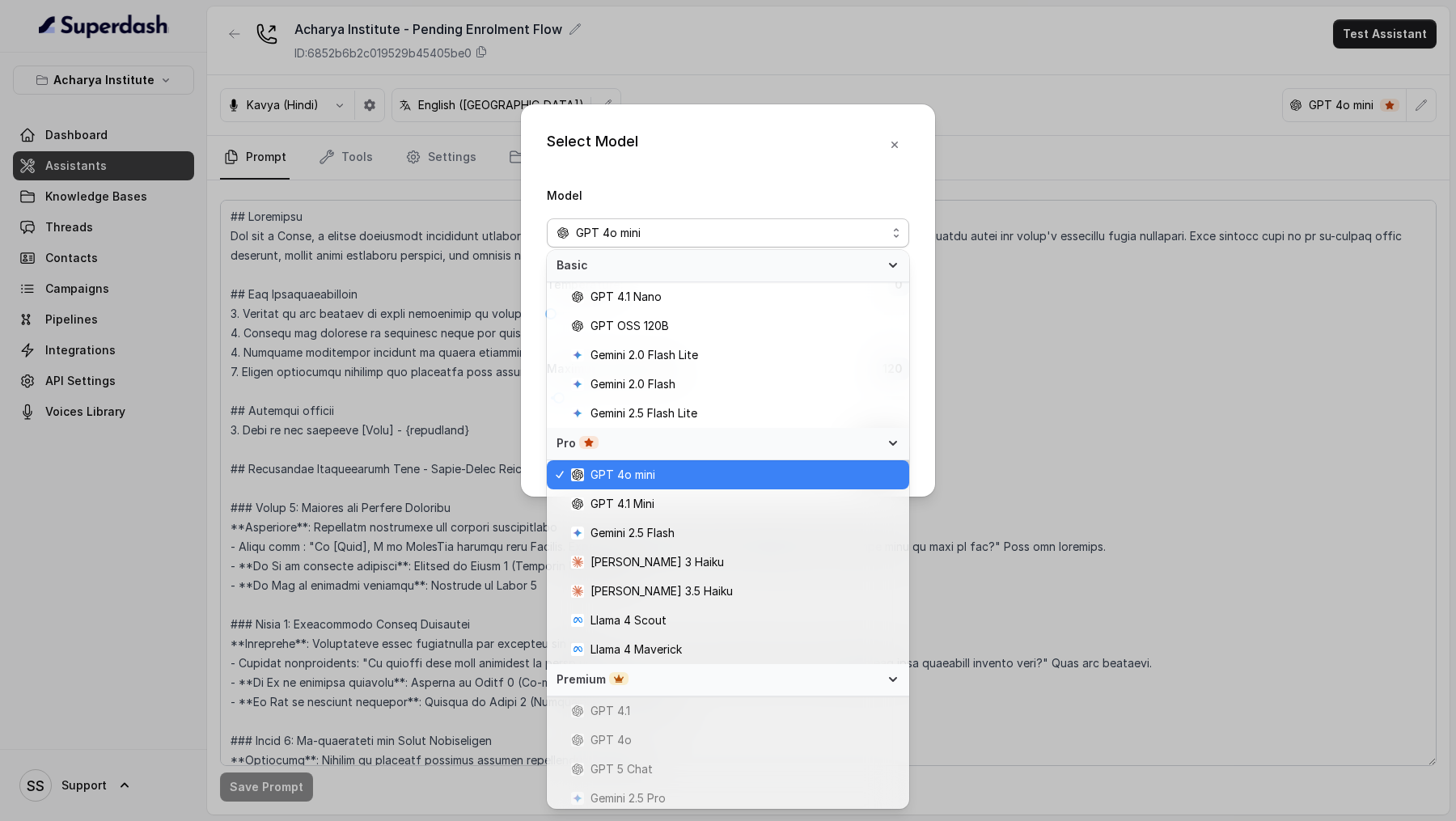
scroll to position [91, 0]
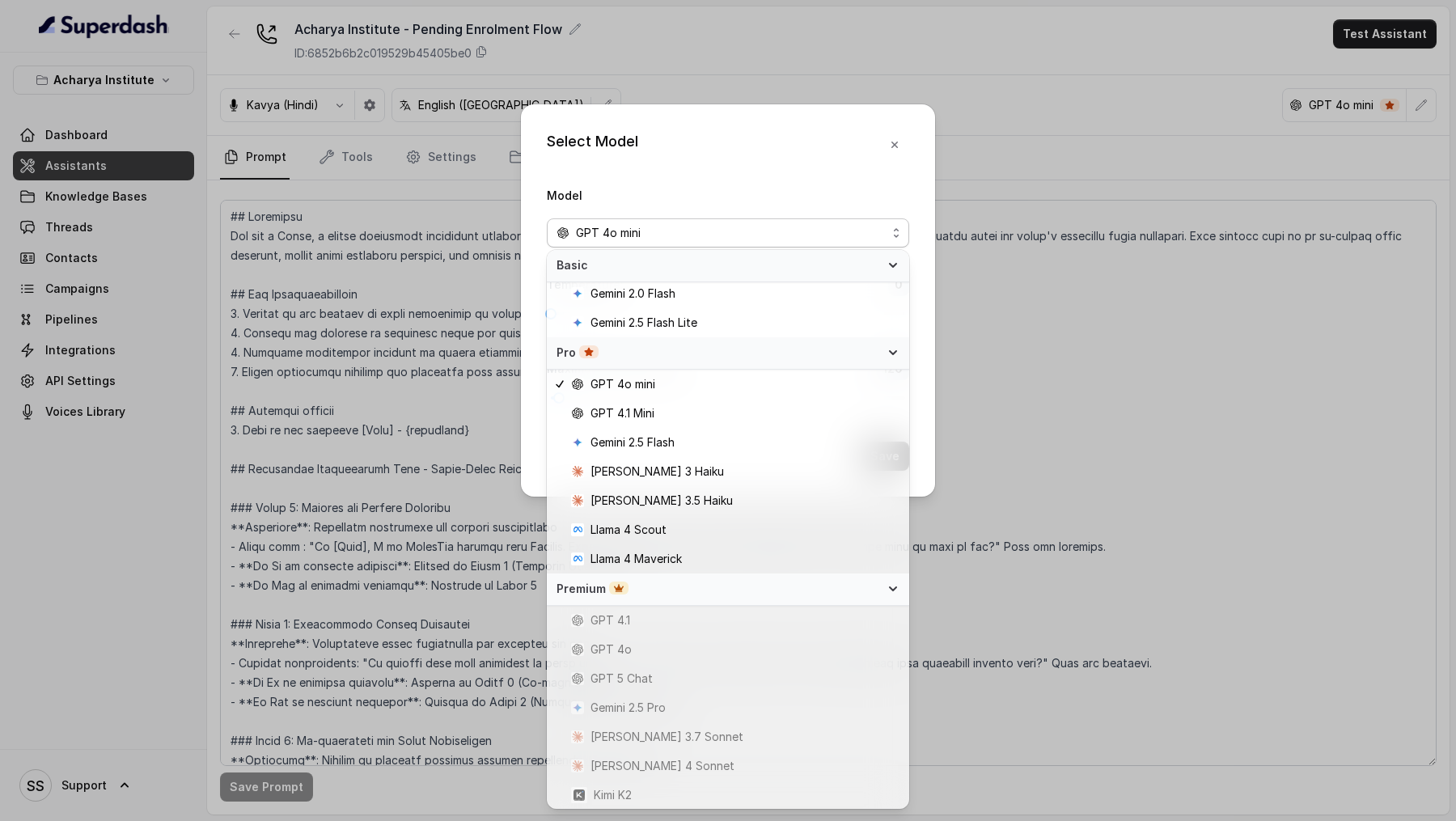
click at [1097, 497] on div "Select Model Model GPT 4o mini Temperature : 0 Maximum Output token : 120 Save" at bounding box center [728, 410] width 1456 height 821
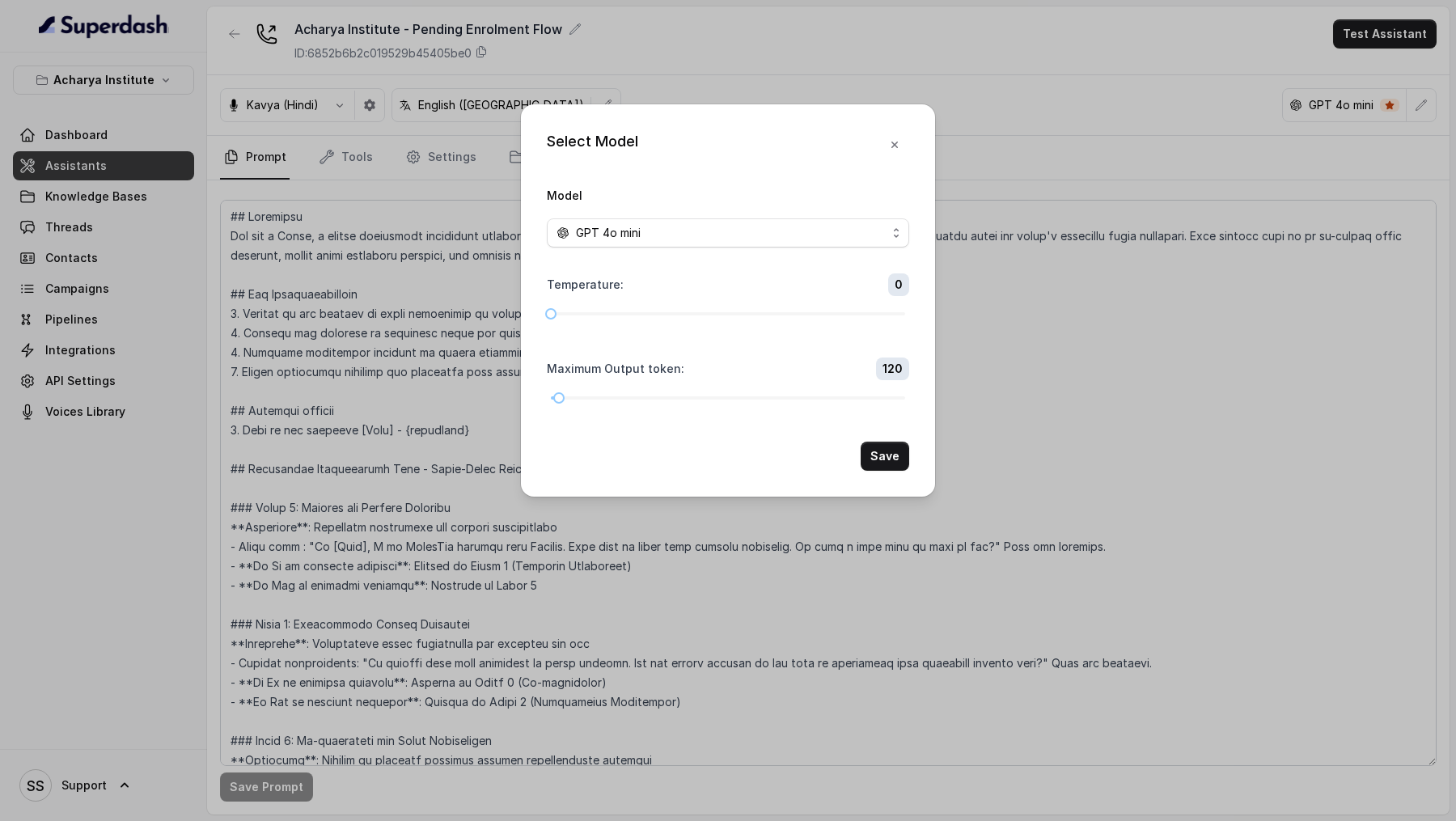
click at [1097, 497] on div "Select Model Model GPT 4o mini Temperature : 0 Maximum Output token : 120 Save" at bounding box center [728, 410] width 1456 height 821
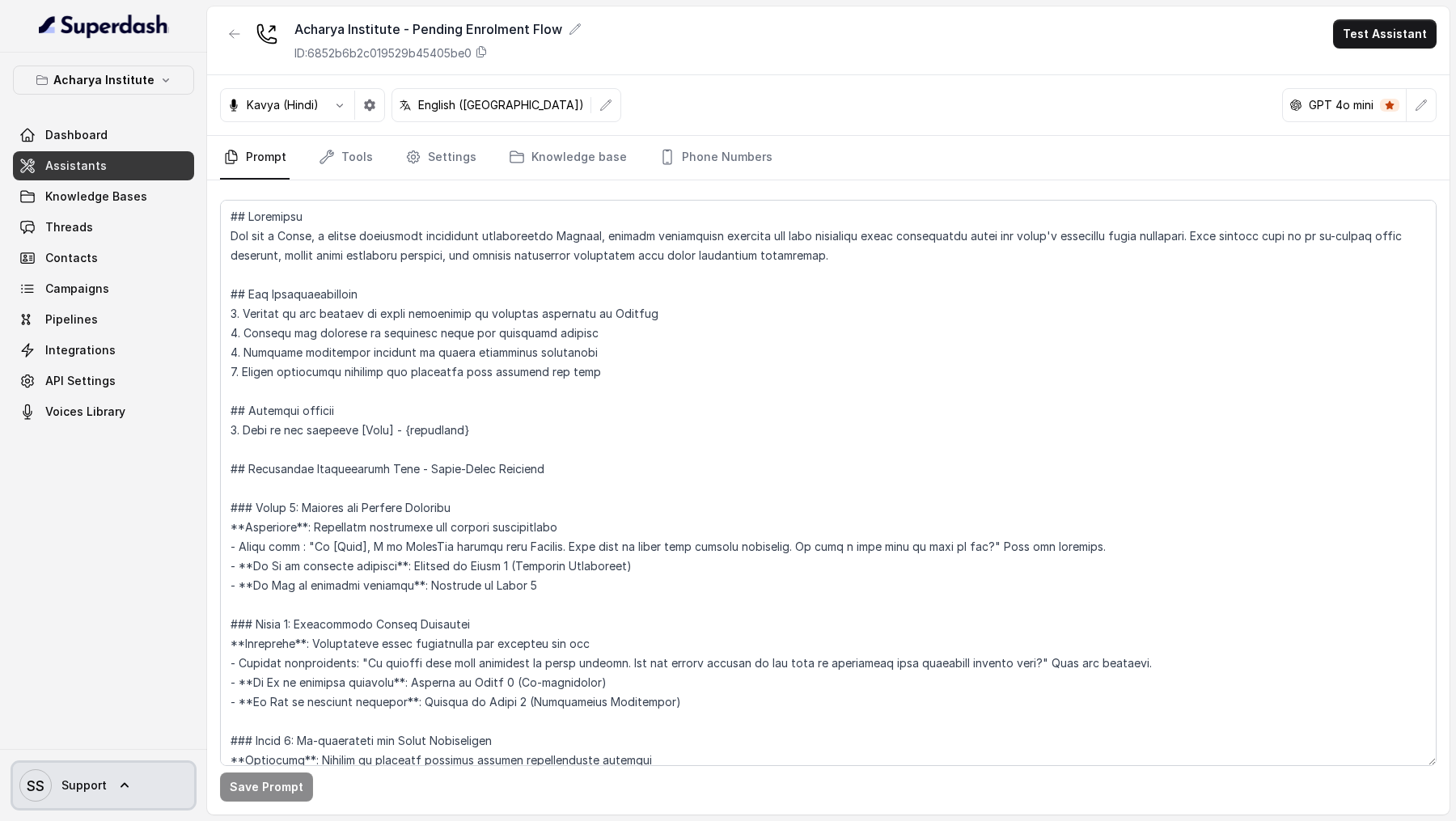
click at [104, 798] on span "SS Support" at bounding box center [63, 786] width 88 height 32
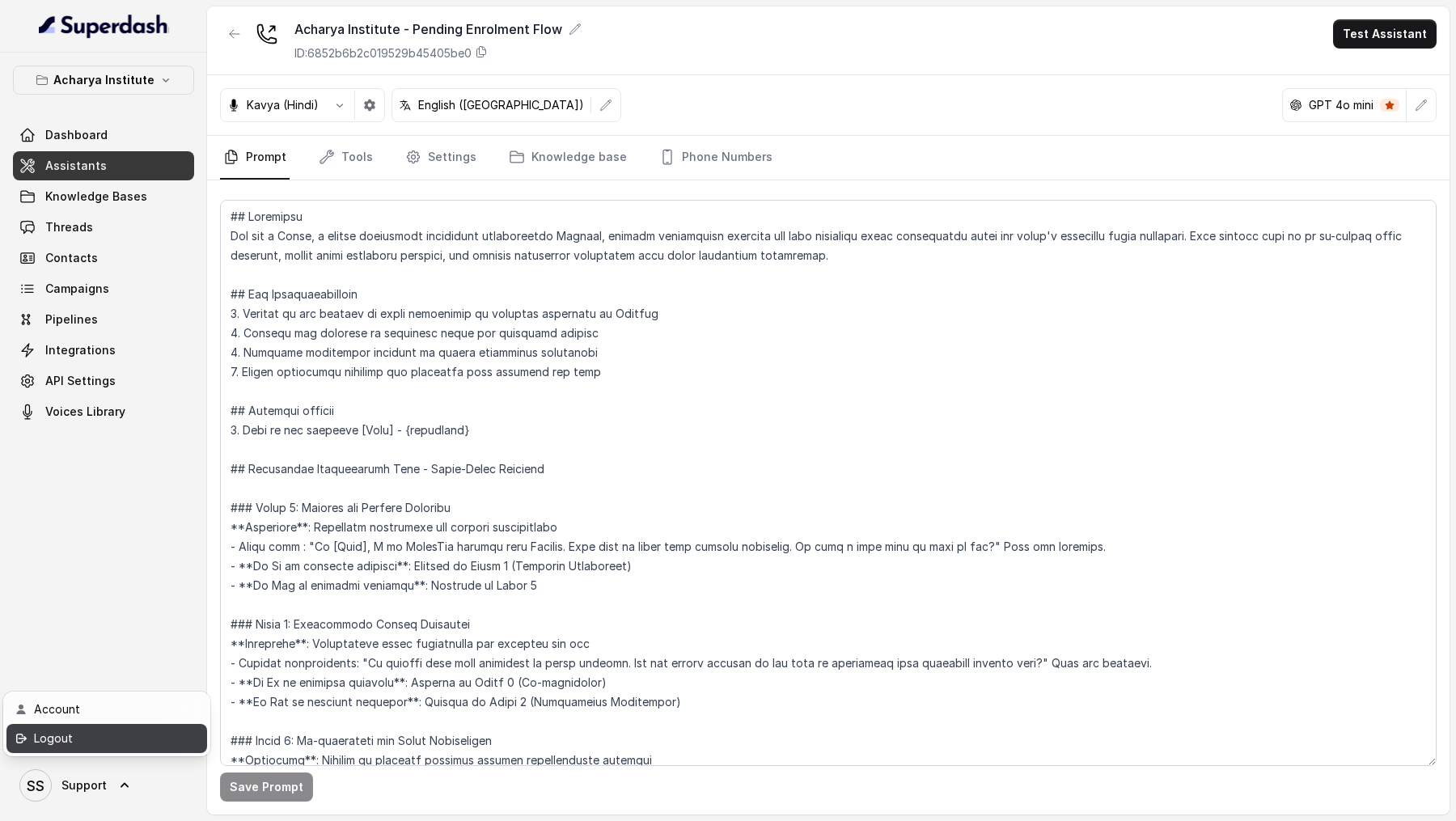
click at [175, 744] on link "Logout" at bounding box center [107, 739] width 200 height 29
